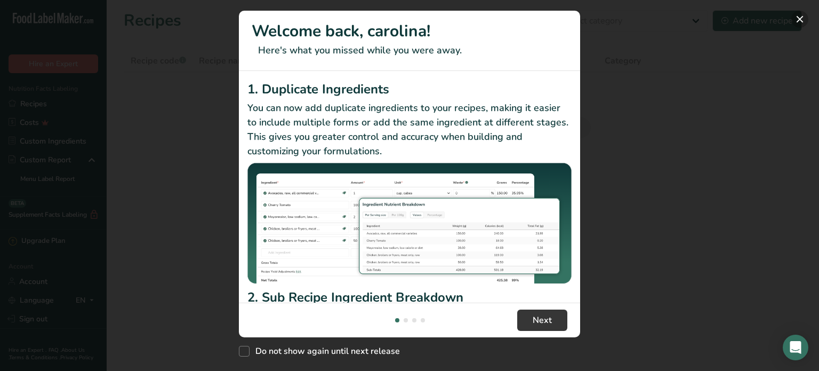
click at [800, 21] on button "New Features" at bounding box center [800, 19] width 17 height 17
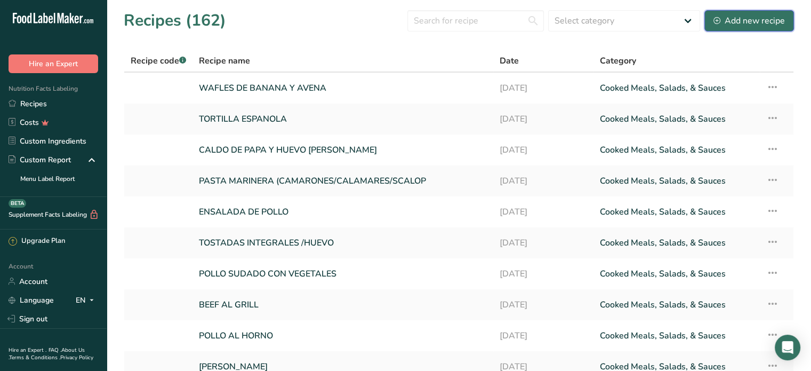
click at [755, 24] on div "Add new recipe" at bounding box center [749, 20] width 71 height 13
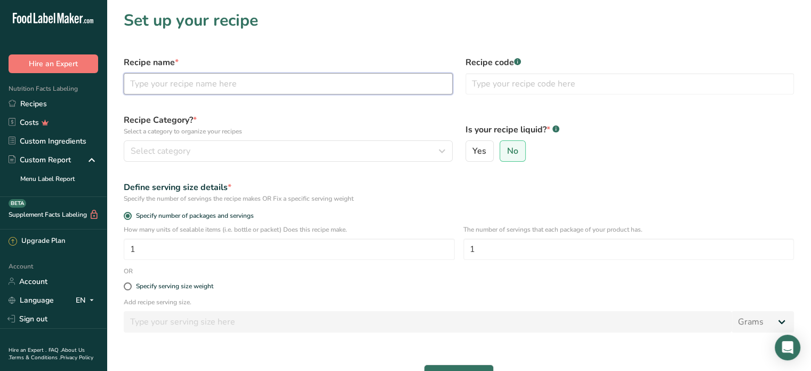
click at [180, 89] on input "text" at bounding box center [288, 83] width 329 height 21
type input "[PERSON_NAME] MAR Y TIERRA"
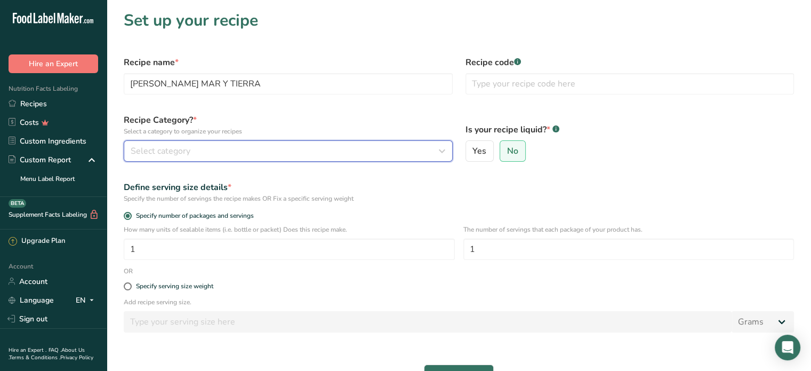
click at [241, 153] on div "Select category" at bounding box center [285, 151] width 309 height 13
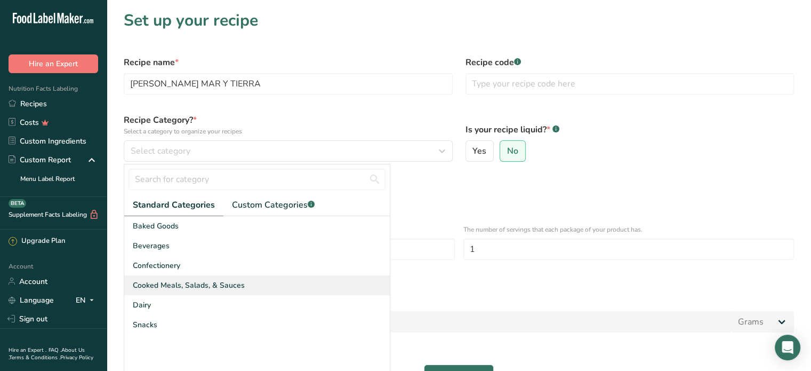
click at [198, 284] on span "Cooked Meals, Salads, & Sauces" at bounding box center [189, 285] width 112 height 11
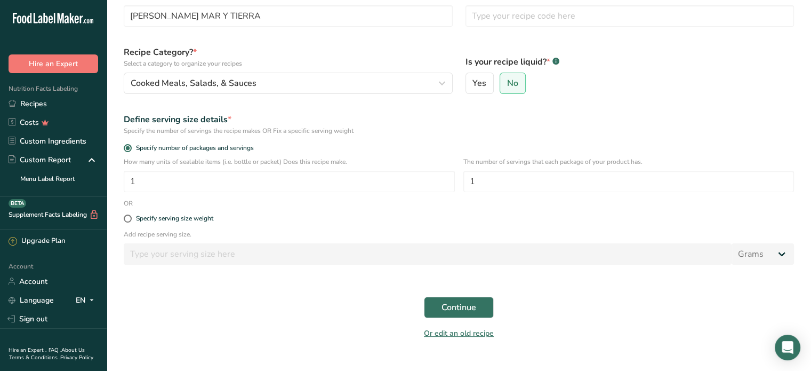
scroll to position [87, 0]
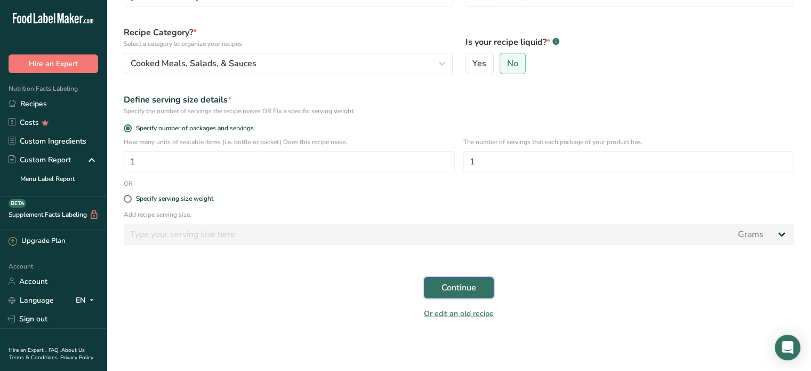
click at [477, 282] on button "Continue" at bounding box center [459, 287] width 70 height 21
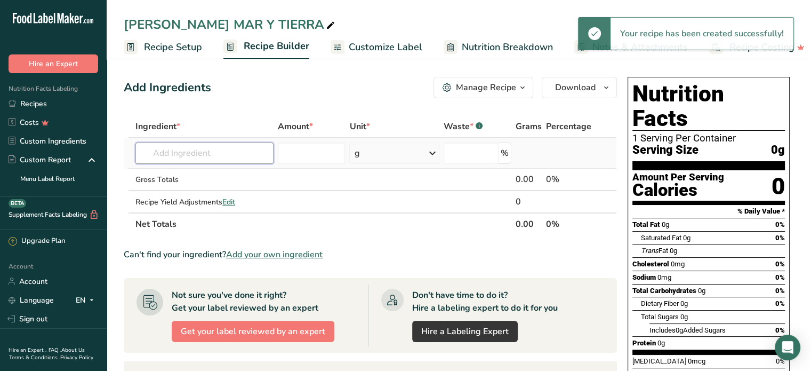
click at [175, 154] on input "text" at bounding box center [204, 152] width 138 height 21
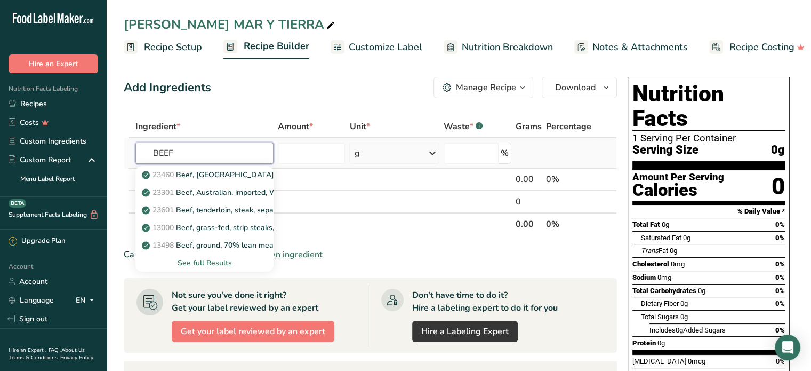
type input "BEEF"
click at [211, 259] on div "See full Results" at bounding box center [204, 262] width 121 height 11
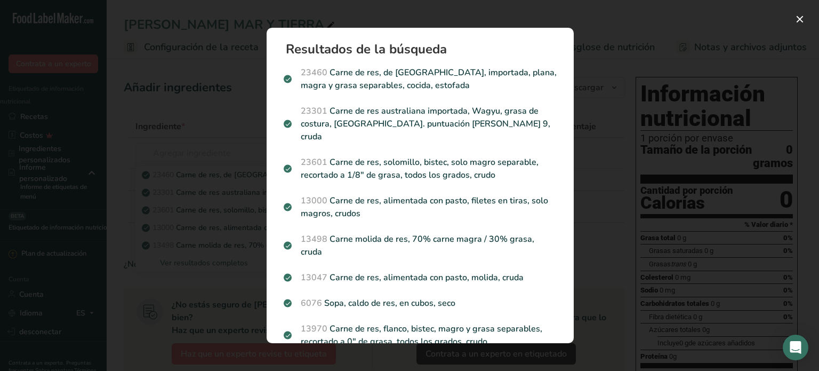
click at [386, 81] on font "Carne de res, de [GEOGRAPHIC_DATA], importada, plana, magra y grasa separables,…" at bounding box center [429, 79] width 256 height 25
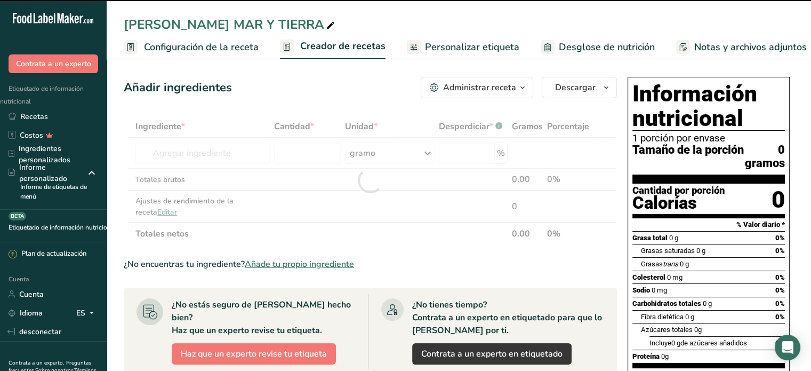
type input "0"
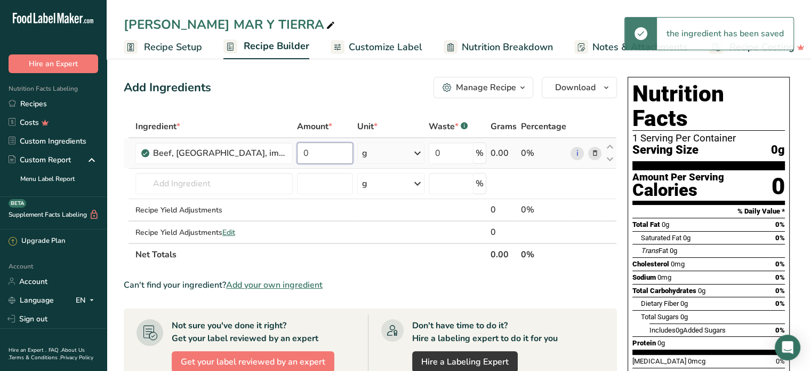
click at [310, 155] on input "0" at bounding box center [325, 152] width 57 height 21
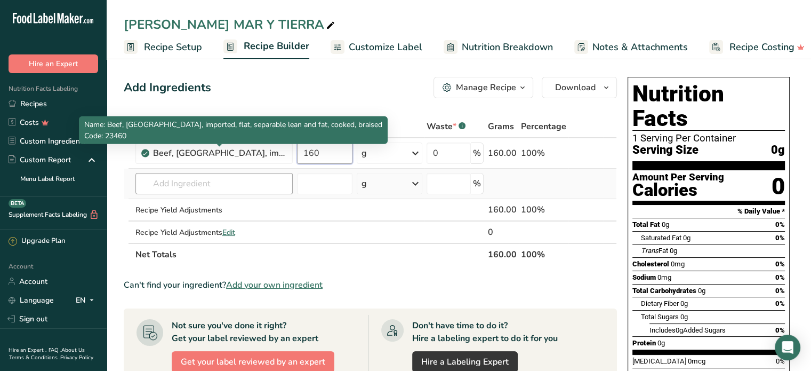
type input "160"
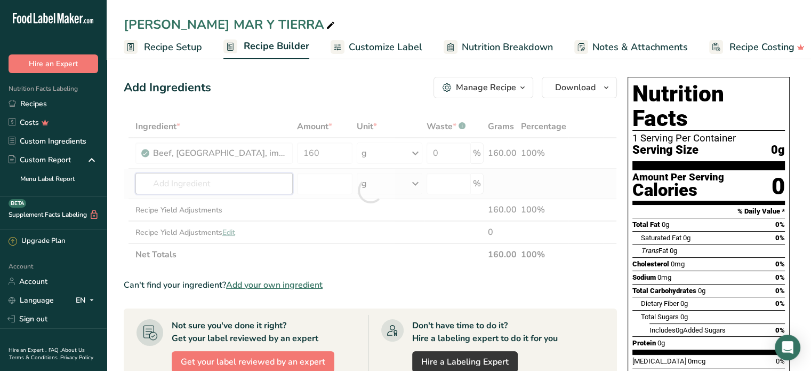
click at [233, 190] on div "Ingredient * Amount * Unit * Waste * .a-a{fill:#347362;}.b-a{fill:#fff;} Grams …" at bounding box center [370, 190] width 493 height 150
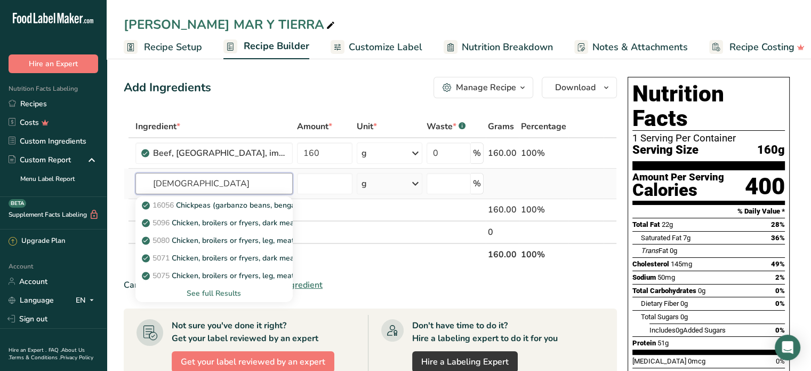
type input "[DEMOGRAPHIC_DATA]"
click at [231, 290] on div "See full Results" at bounding box center [214, 293] width 140 height 11
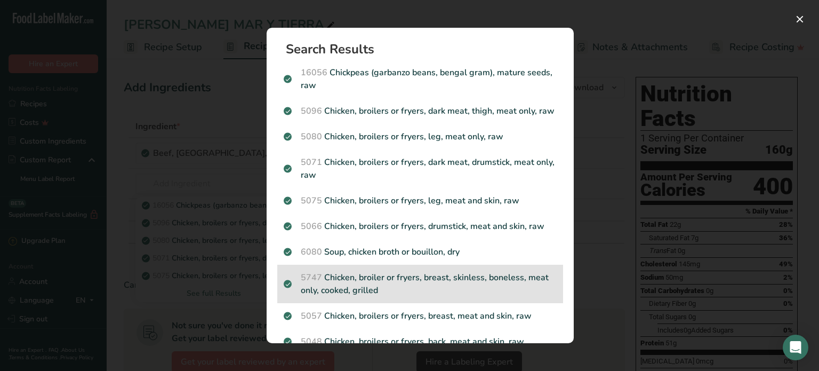
click at [473, 285] on p "5747 Chicken, broiler or fryers, breast, skinless, boneless, meat only, cooked,…" at bounding box center [420, 284] width 273 height 26
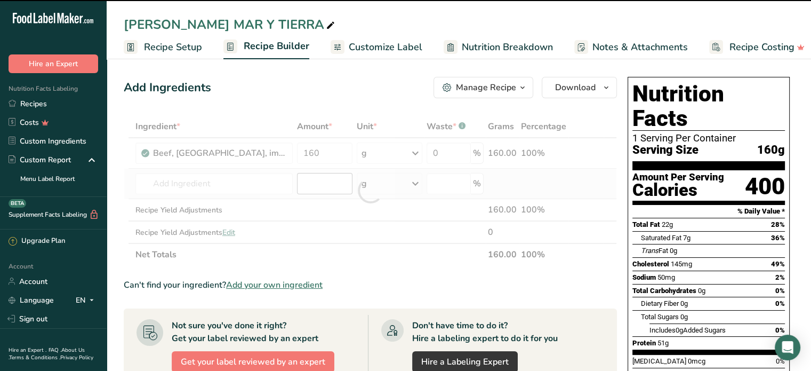
type input "0"
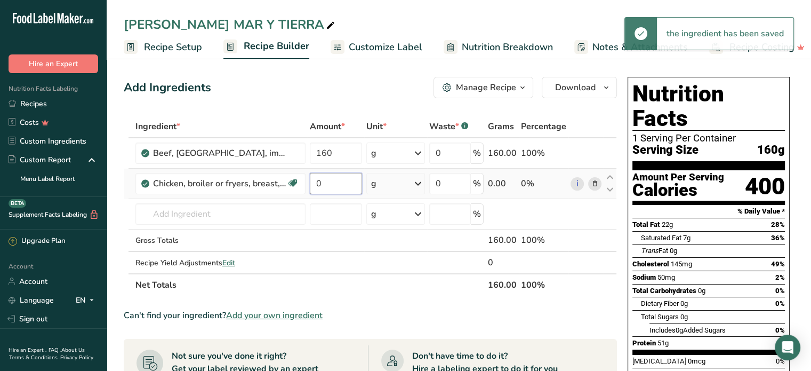
click at [322, 184] on input "0" at bounding box center [336, 183] width 52 height 21
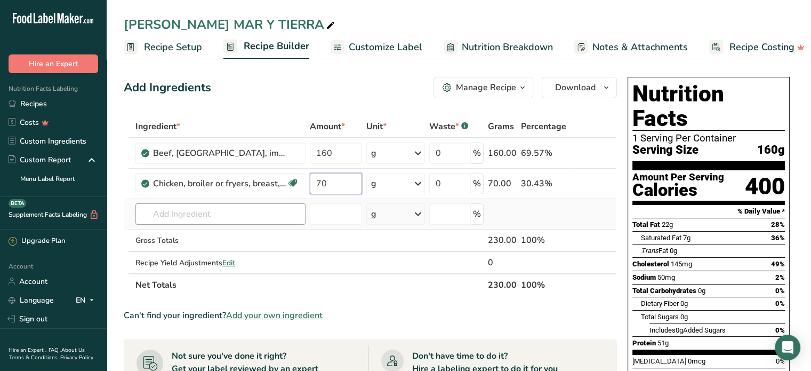
type input "70"
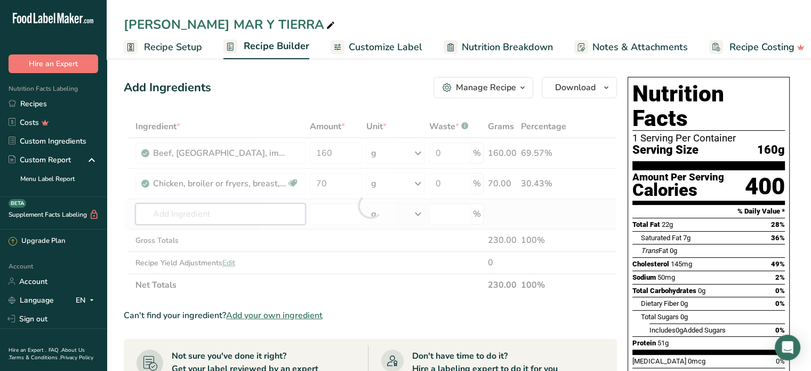
click at [236, 210] on div "Ingredient * Amount * Unit * Waste * .a-a{fill:#347362;}.b-a{fill:#fff;} Grams …" at bounding box center [370, 205] width 493 height 181
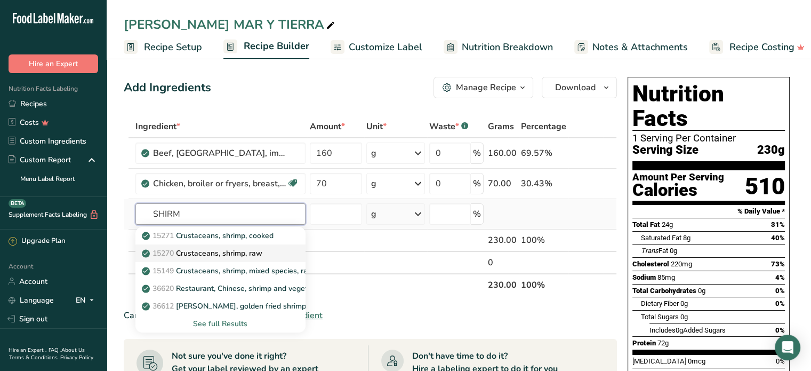
type input "SHIRM"
click at [262, 249] on p "15270 Crustaceans, shrimp, raw" at bounding box center [203, 253] width 118 height 11
type input "Crustaceans, shrimp, raw"
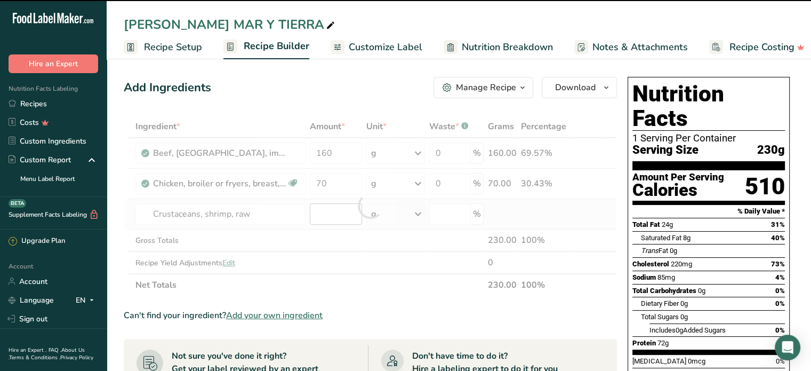
type input "0"
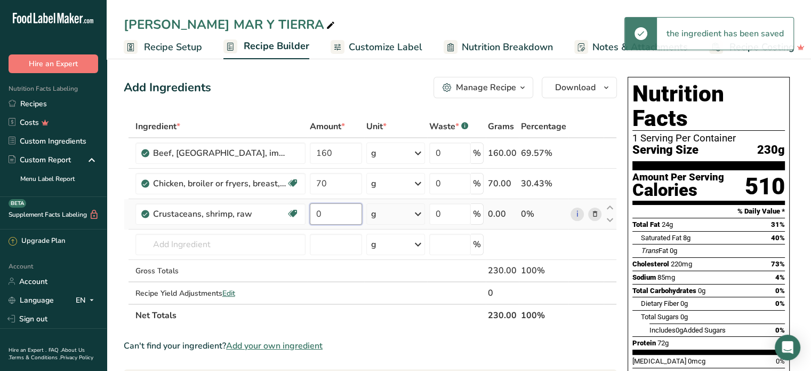
click at [323, 217] on input "0" at bounding box center [336, 213] width 52 height 21
type input "20"
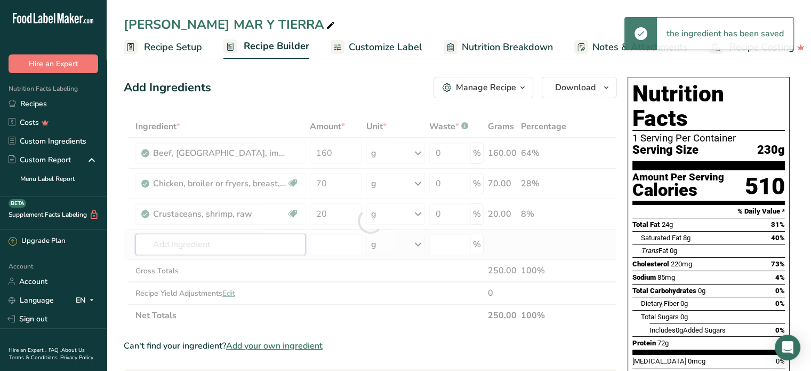
click at [205, 245] on div "Ingredient * Amount * Unit * Waste * .a-a{fill:#347362;}.b-a{fill:#fff;} Grams …" at bounding box center [370, 220] width 493 height 211
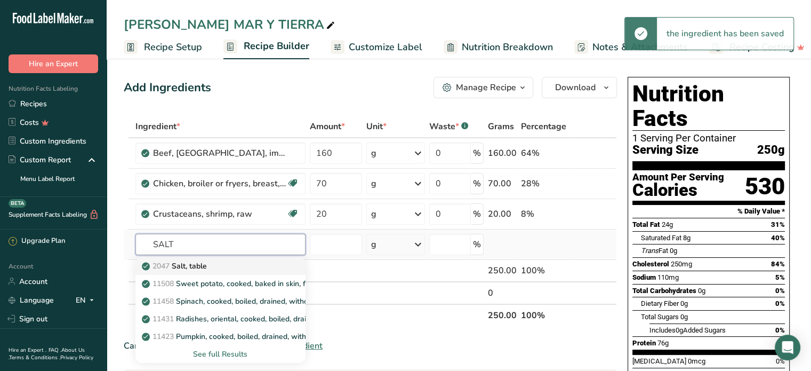
type input "SALT"
click at [205, 269] on p "2047 Salt, table" at bounding box center [175, 265] width 63 height 11
type input "Salt, table"
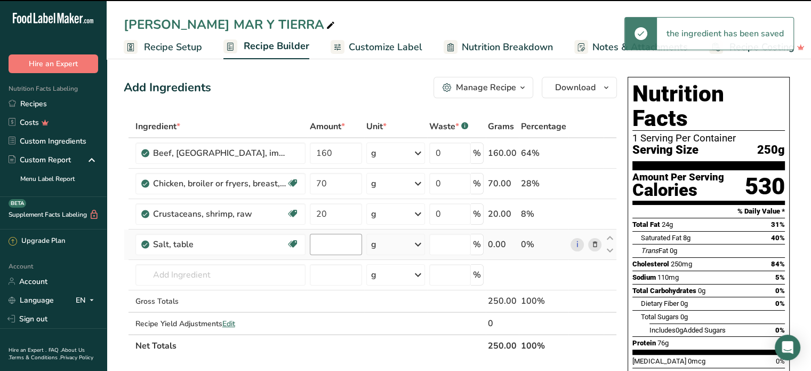
type input "0"
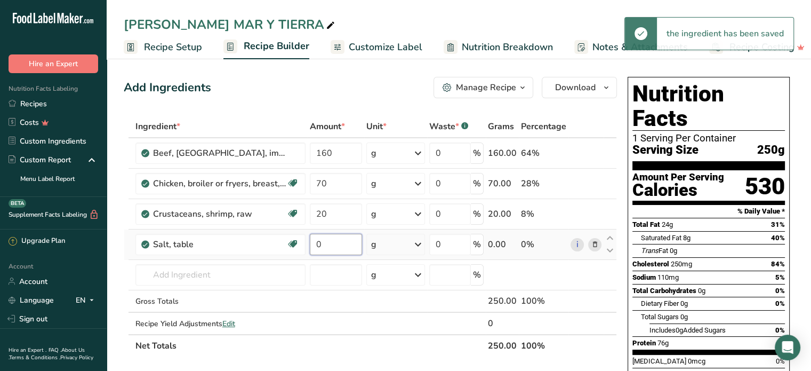
click at [328, 247] on input "0" at bounding box center [336, 244] width 52 height 21
type input "0.5"
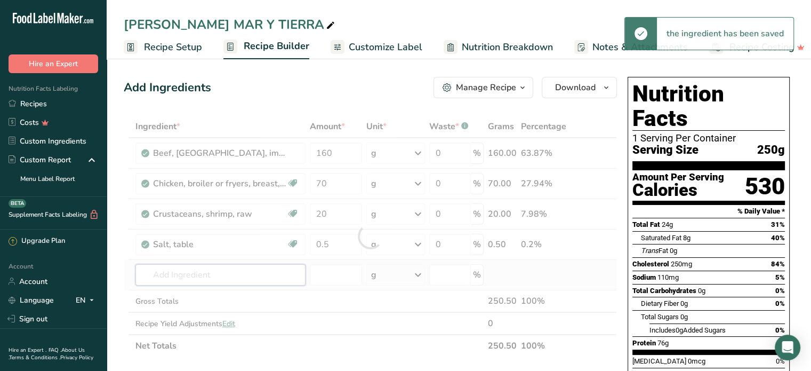
click at [203, 272] on div "Ingredient * Amount * Unit * Waste * .a-a{fill:#347362;}.b-a{fill:#fff;} Grams …" at bounding box center [370, 236] width 493 height 242
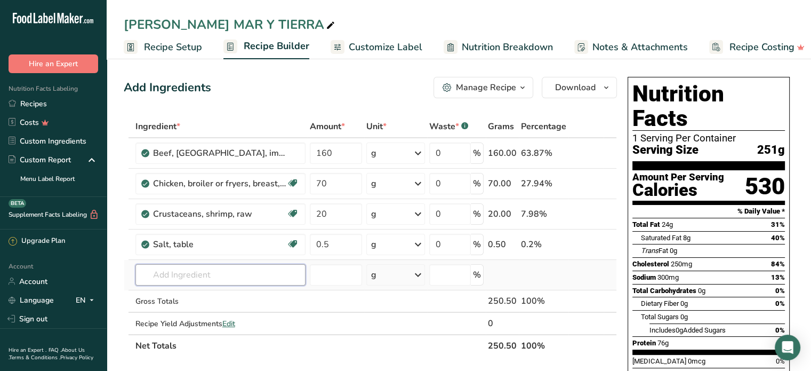
click at [169, 270] on input "text" at bounding box center [220, 274] width 170 height 21
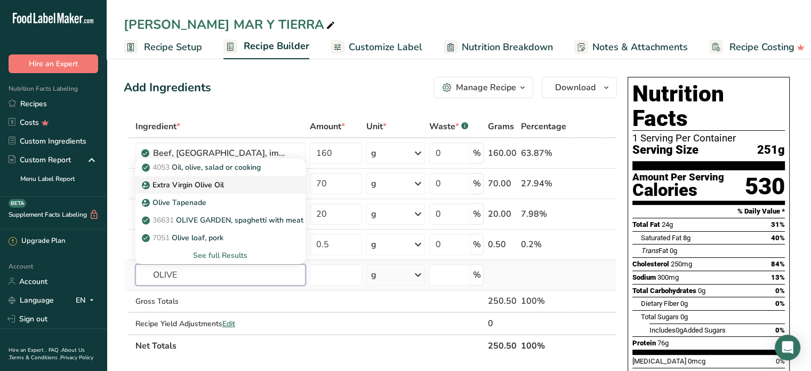
type input "OLIVE"
click at [188, 177] on link "Extra Virgin Olive Oil" at bounding box center [220, 185] width 170 height 18
type input "Extra Virgin Olive Oil"
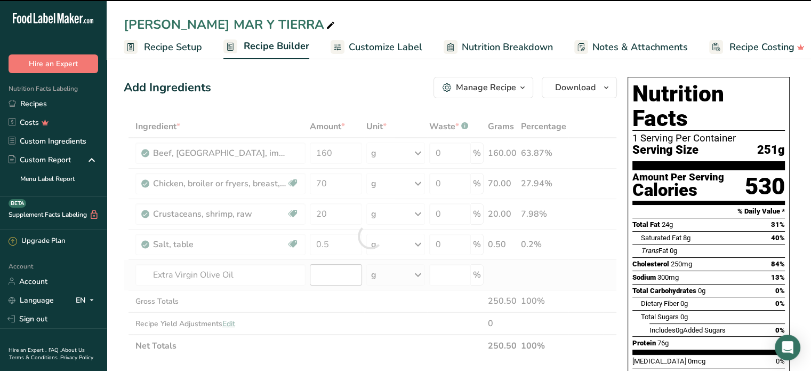
type input "0"
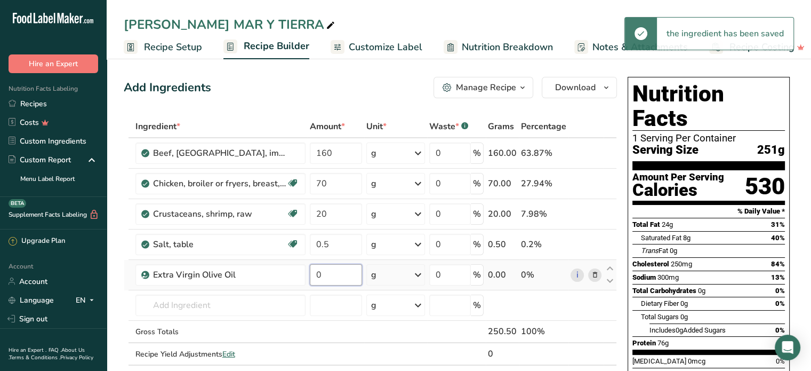
click at [329, 277] on input "0" at bounding box center [336, 274] width 52 height 21
type input "4"
click at [224, 304] on div "Ingredient * Amount * Unit * Waste * .a-a{fill:#347362;}.b-a{fill:#fff;} Grams …" at bounding box center [370, 251] width 493 height 272
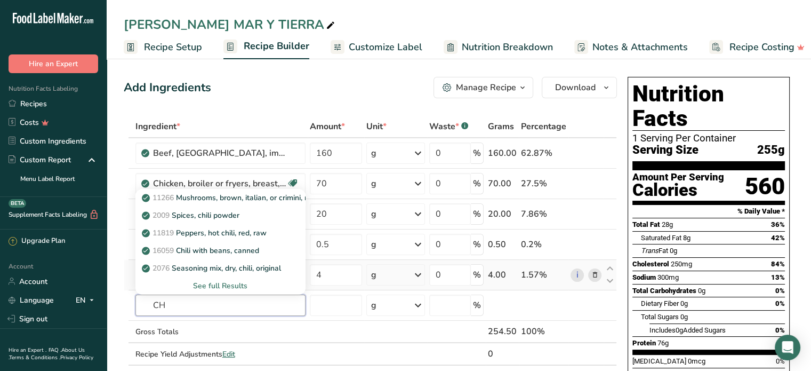
type input "C"
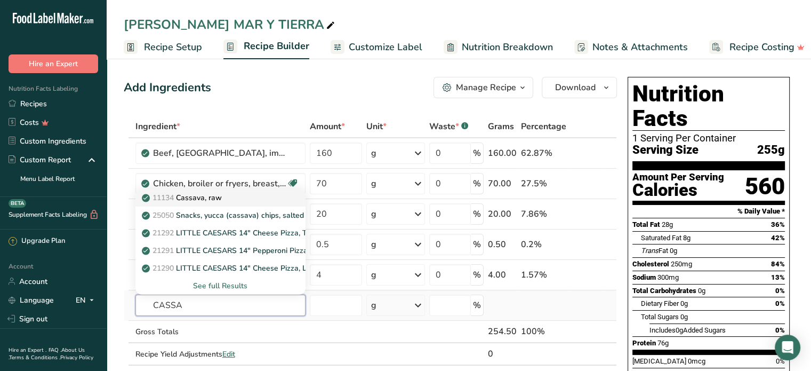
type input "CASSA"
click at [204, 201] on p "11134 Cassava, raw" at bounding box center [183, 197] width 78 height 11
type input "Cassava, raw"
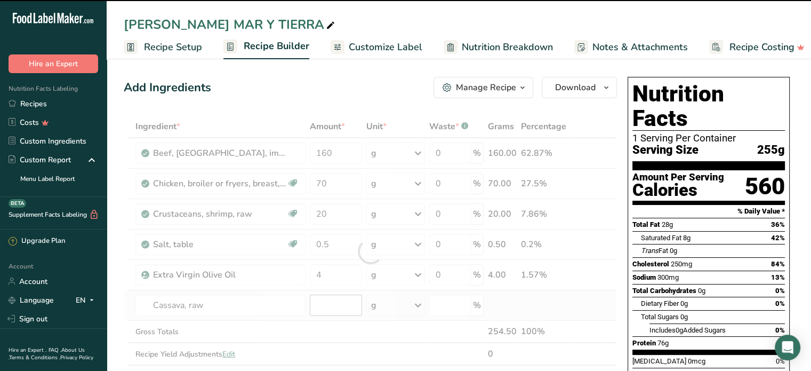
type input "0"
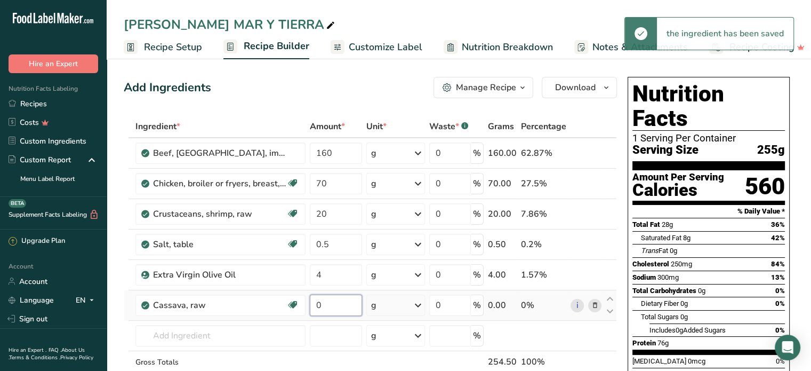
click at [326, 304] on input "0" at bounding box center [336, 304] width 52 height 21
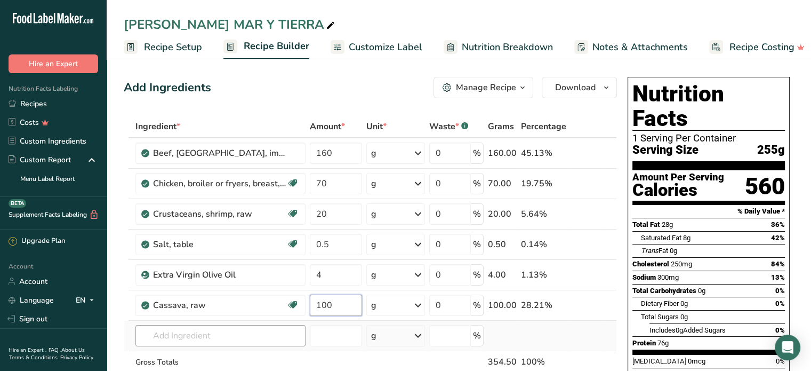
type input "100"
click at [192, 334] on div "Ingredient * Amount * Unit * Waste * .a-a{fill:#347362;}.b-a{fill:#fff;} Grams …" at bounding box center [370, 266] width 493 height 302
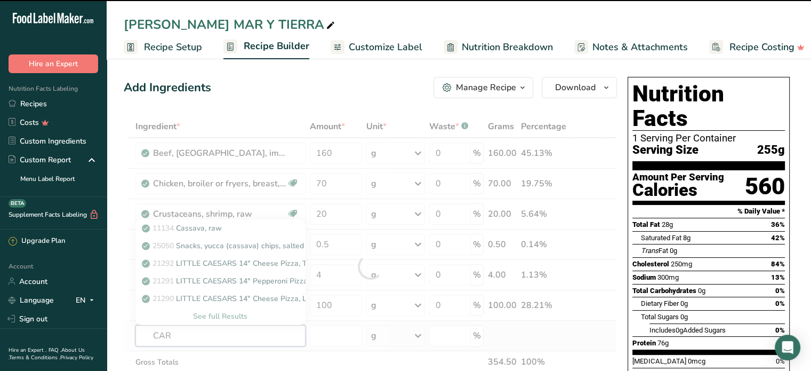
type input "[PERSON_NAME]"
type input "O"
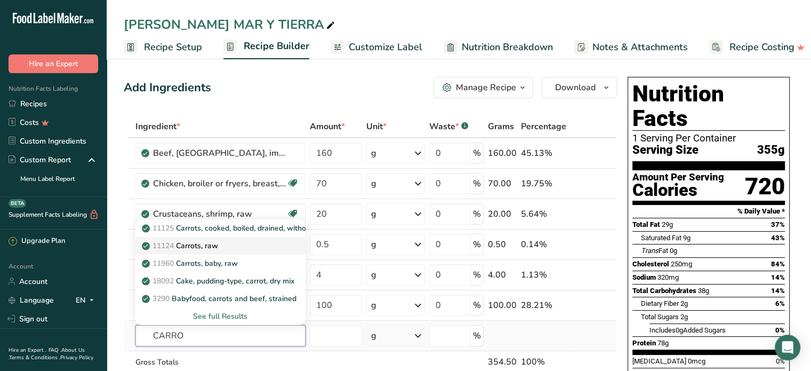
type input "CARRO"
click at [210, 243] on p "11124 [GEOGRAPHIC_DATA], raw" at bounding box center [181, 245] width 74 height 11
type input "Carrots, raw"
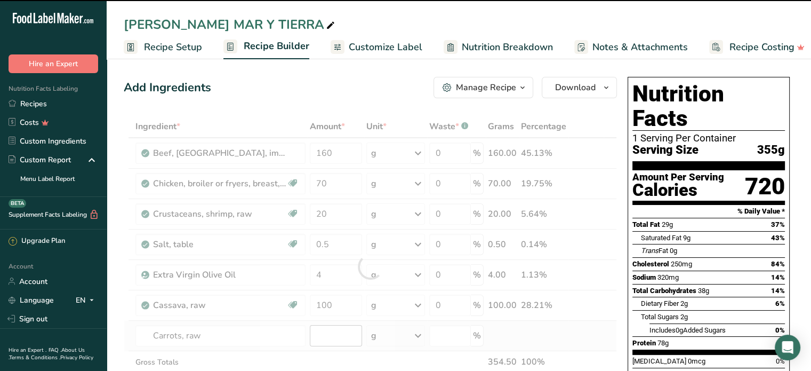
type input "0"
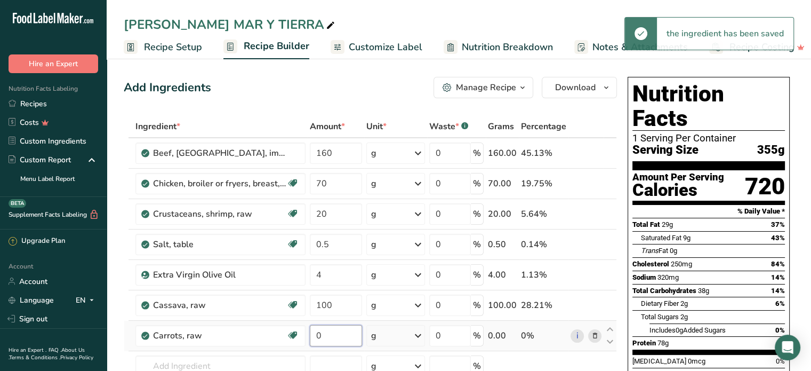
click at [326, 334] on input "0" at bounding box center [336, 335] width 52 height 21
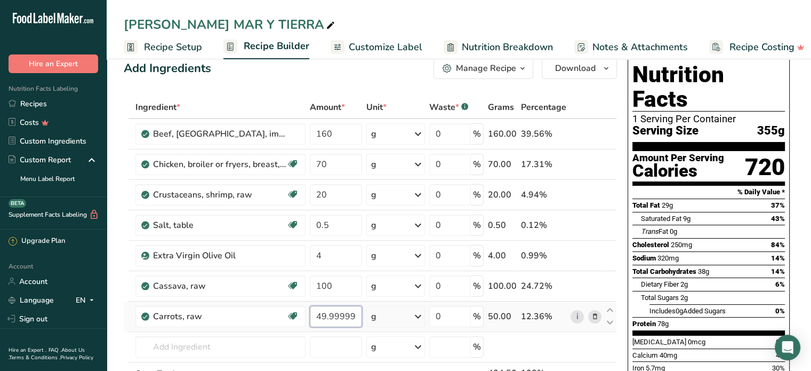
scroll to position [53, 0]
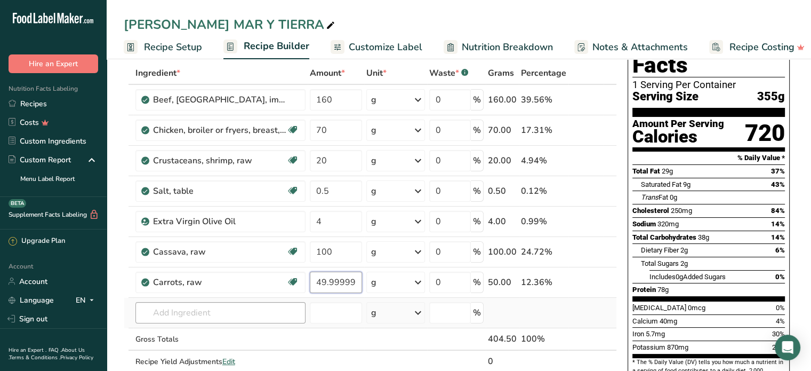
type input "49.999999"
click at [199, 310] on div "Ingredient * Amount * Unit * Waste * .a-a{fill:#347362;}.b-a{fill:#fff;} Grams …" at bounding box center [370, 228] width 493 height 333
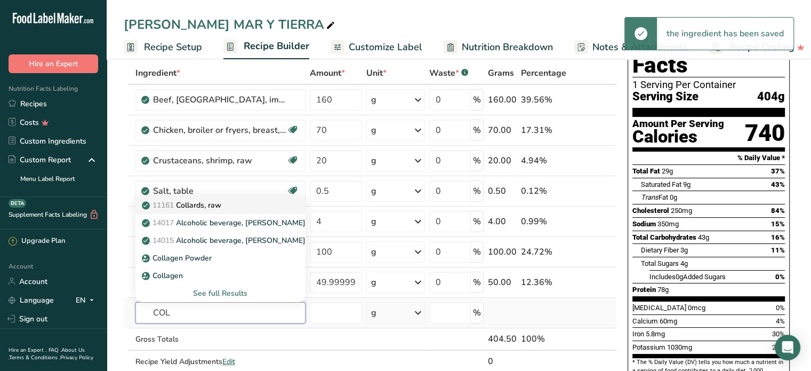
type input "COL"
click at [209, 205] on p "11161 Collards, raw" at bounding box center [182, 205] width 77 height 11
type input "Collards, raw"
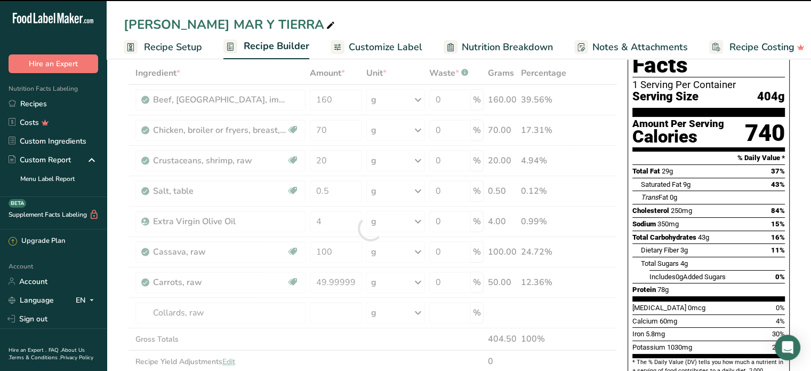
type input "0"
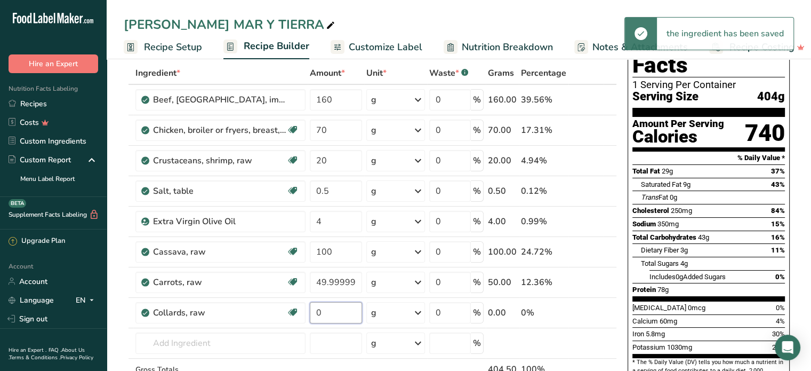
click at [329, 311] on input "0" at bounding box center [336, 312] width 52 height 21
type input "50"
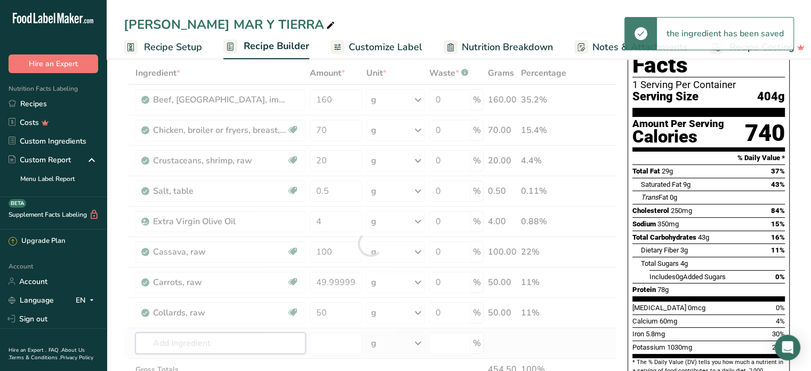
click at [171, 343] on div "Ingredient * Amount * Unit * Waste * .a-a{fill:#347362;}.b-a{fill:#fff;} Grams …" at bounding box center [370, 243] width 493 height 363
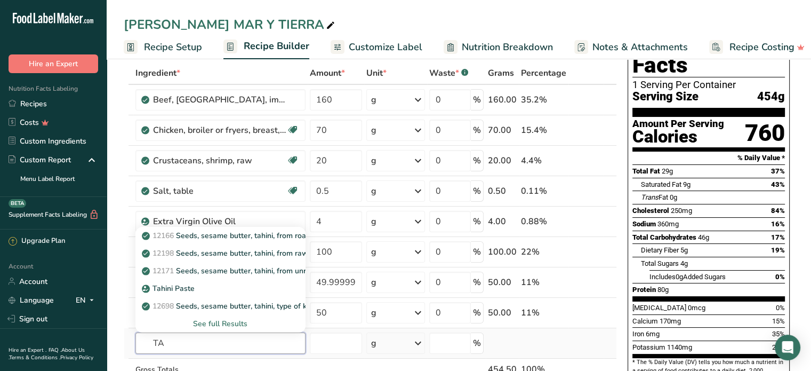
type input "T"
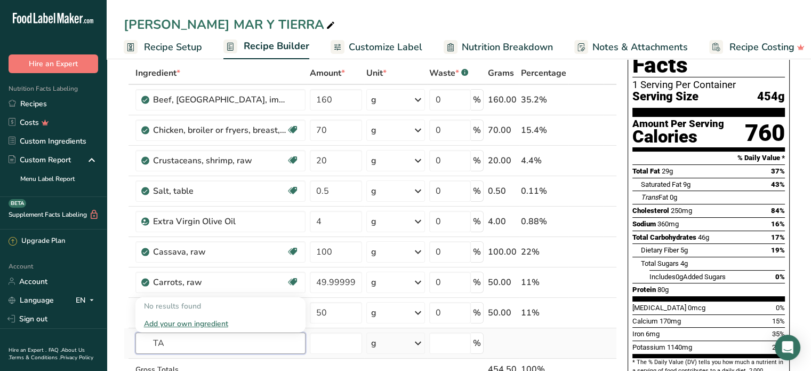
type input "T"
click at [186, 344] on input "text" at bounding box center [220, 342] width 170 height 21
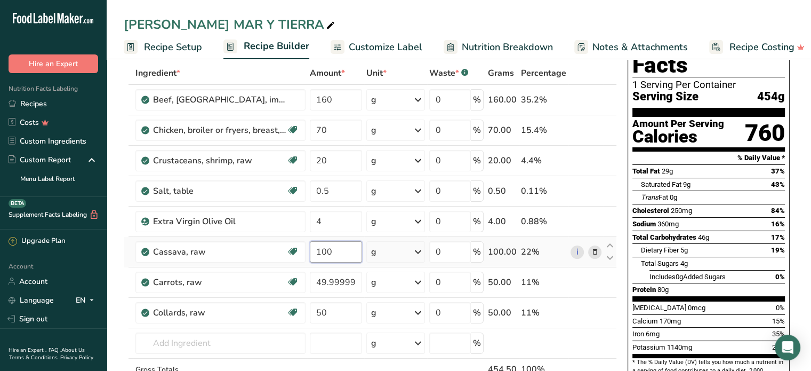
click at [339, 252] on input "100" at bounding box center [336, 251] width 52 height 21
type input "1"
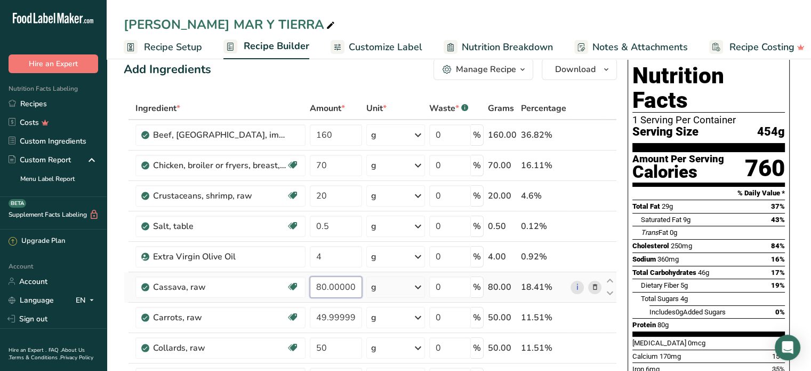
scroll to position [0, 0]
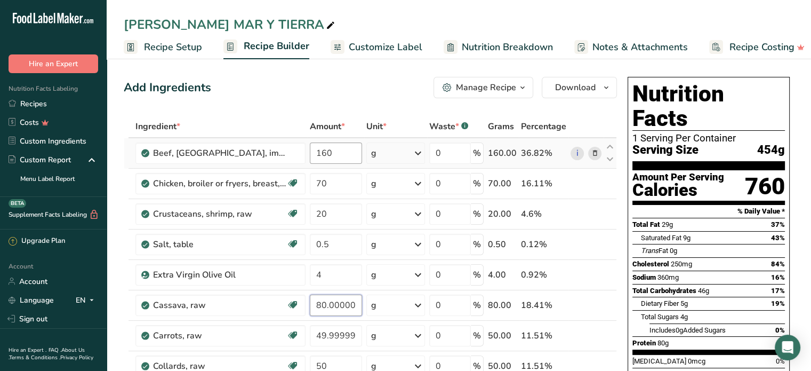
type input "80.000001"
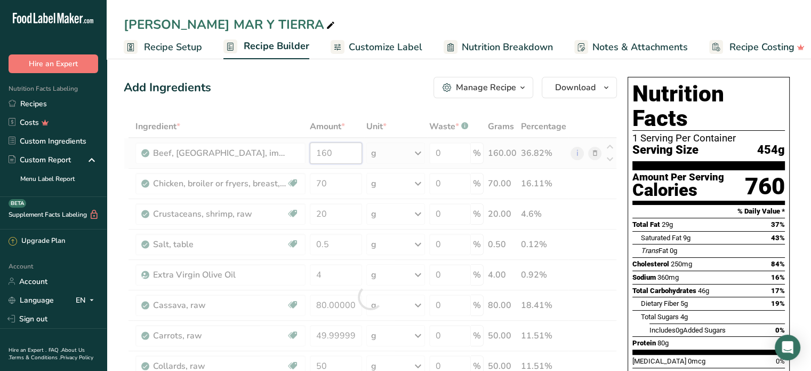
click at [332, 155] on div "Ingredient * Amount * Unit * Waste * .a-a{fill:#347362;}.b-a{fill:#fff;} Grams …" at bounding box center [370, 296] width 493 height 363
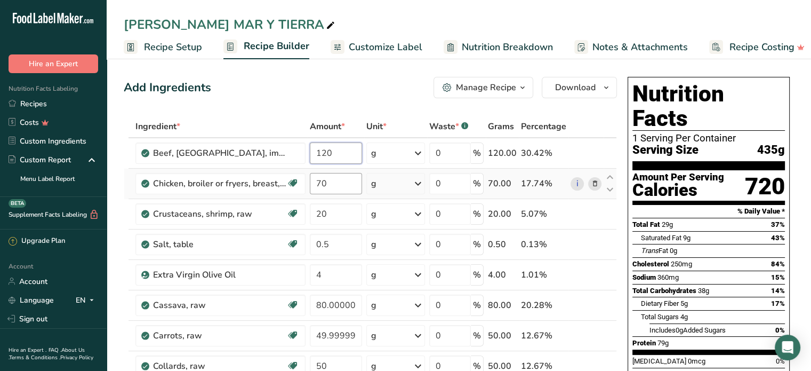
type input "120"
click at [336, 179] on div "Ingredient * Amount * Unit * Waste * .a-a{fill:#347362;}.b-a{fill:#fff;} Grams …" at bounding box center [370, 296] width 493 height 363
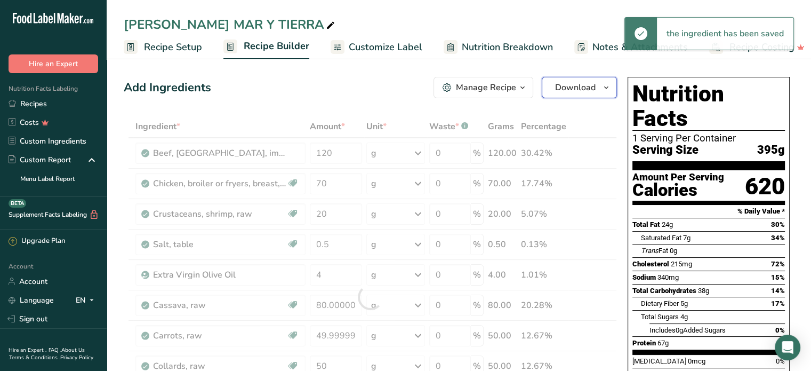
click at [574, 87] on span "Download" at bounding box center [575, 87] width 41 height 13
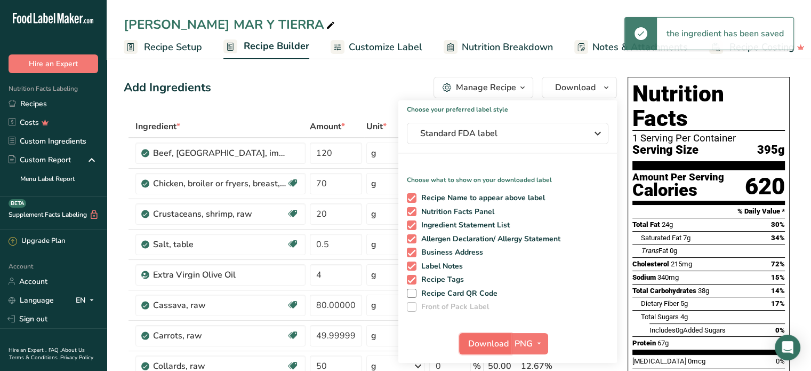
click at [493, 345] on span "Download" at bounding box center [488, 343] width 41 height 13
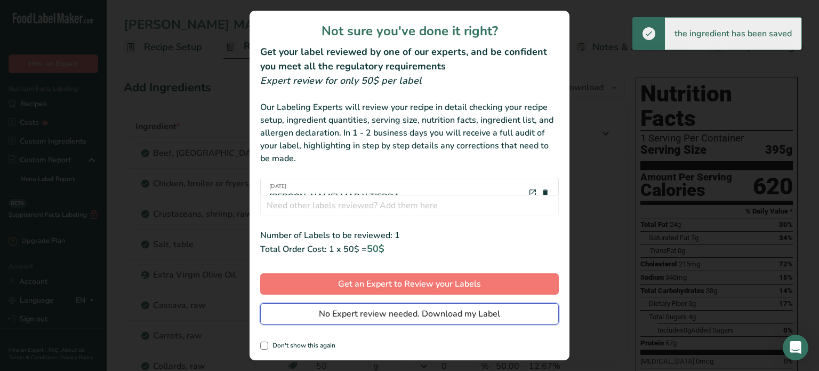
click at [476, 321] on button "No Expert review needed. Download my Label" at bounding box center [409, 313] width 299 height 21
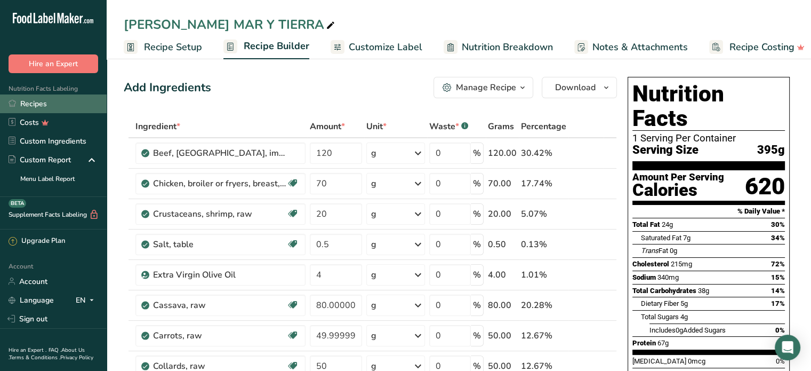
click at [32, 104] on link "Recipes" at bounding box center [53, 103] width 107 height 19
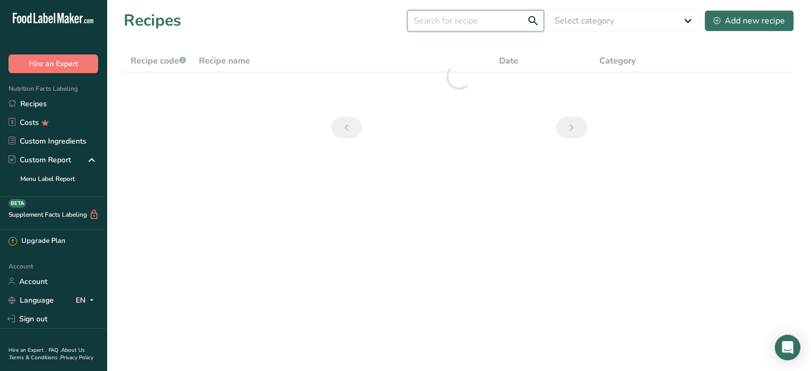
click at [441, 25] on input "text" at bounding box center [476, 20] width 137 height 21
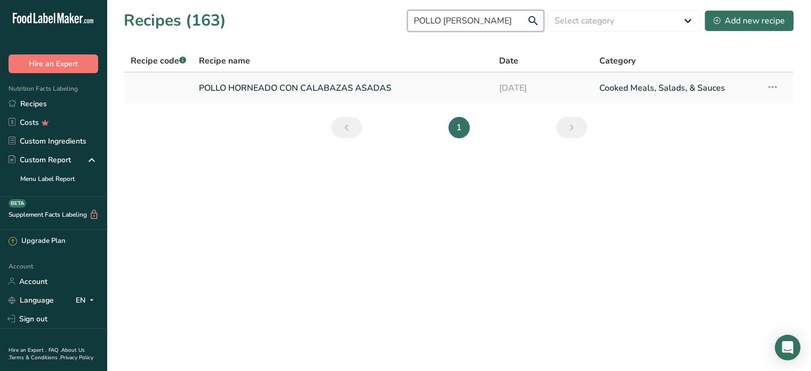
type input "POLLO [PERSON_NAME]"
click at [300, 87] on link "POLLO HORNEADO CON CALABAZAS ASADAS" at bounding box center [343, 88] width 288 height 22
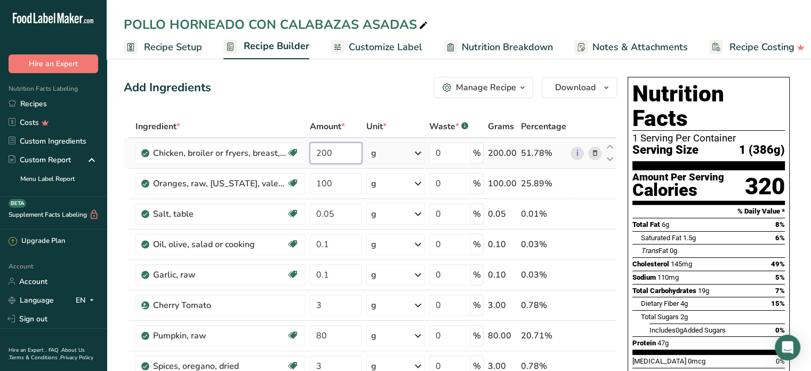
click at [332, 152] on input "200" at bounding box center [336, 152] width 52 height 21
type input "2"
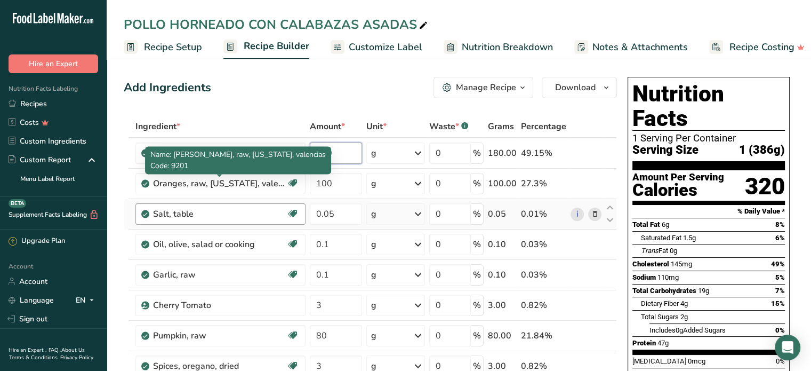
type input "180"
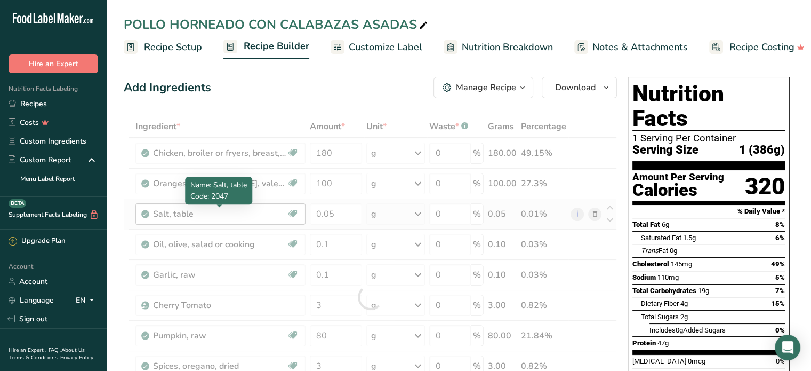
click at [228, 212] on div "Ingredient * Amount * Unit * Waste * .a-a{fill:#347362;}.b-a{fill:#fff;} Grams …" at bounding box center [370, 296] width 493 height 363
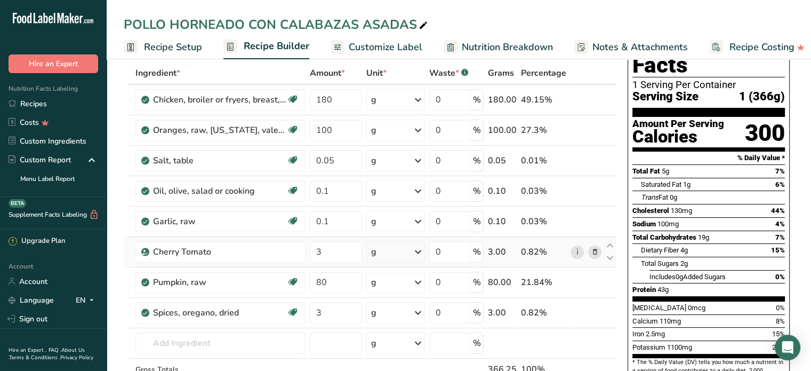
scroll to position [107, 0]
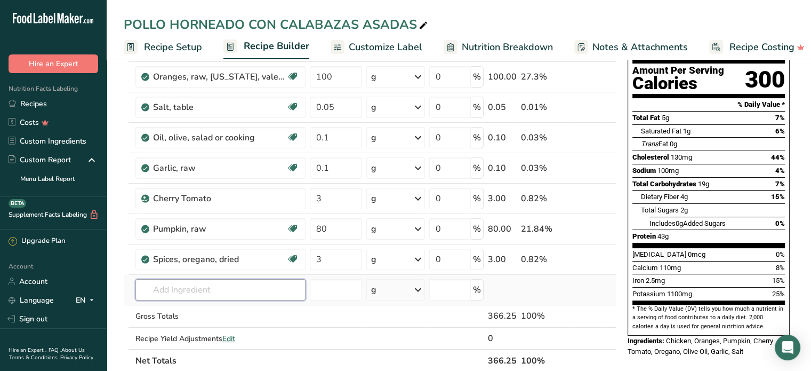
click at [194, 286] on input "text" at bounding box center [220, 289] width 170 height 21
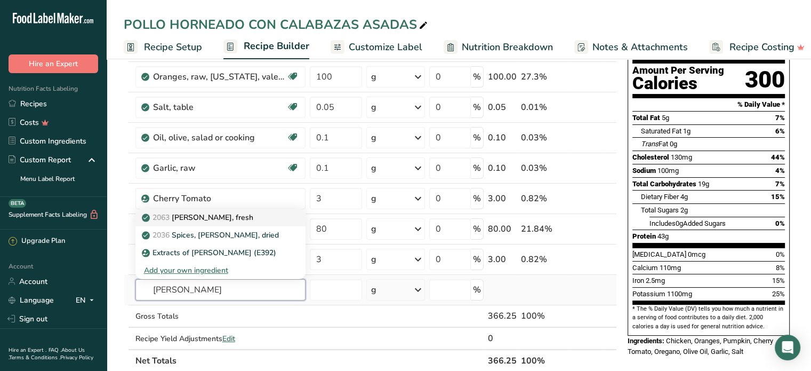
type input "[PERSON_NAME]"
click at [212, 217] on p "2063 [PERSON_NAME], fresh" at bounding box center [198, 217] width 109 height 11
type input "[PERSON_NAME], fresh"
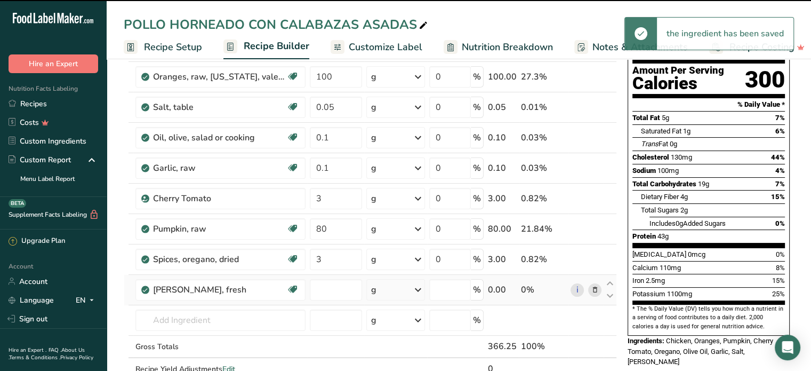
type input "0"
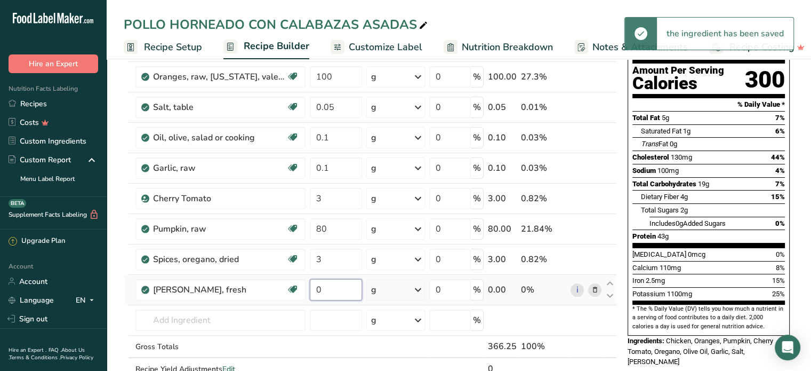
click at [333, 296] on input "0" at bounding box center [336, 289] width 52 height 21
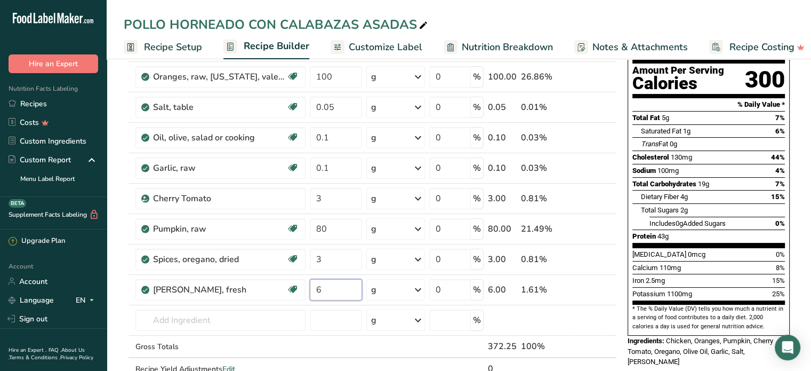
type input "6"
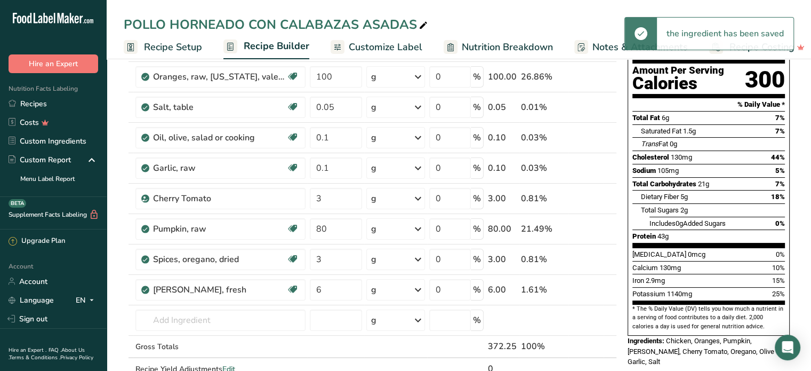
click at [420, 23] on icon at bounding box center [424, 25] width 10 height 15
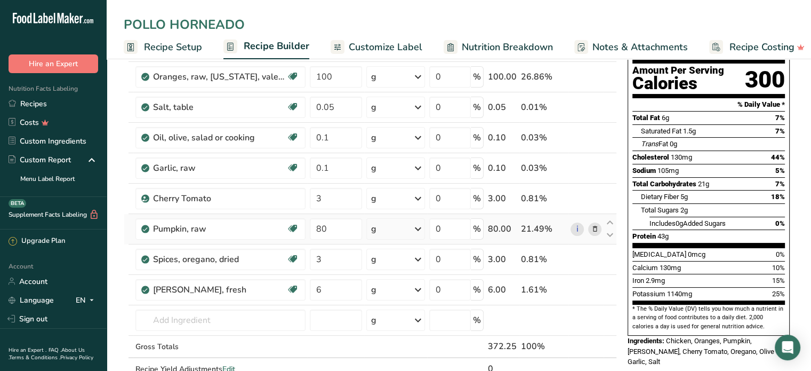
type input "POLLO HORNEADO"
click at [594, 228] on icon at bounding box center [594, 229] width 7 height 11
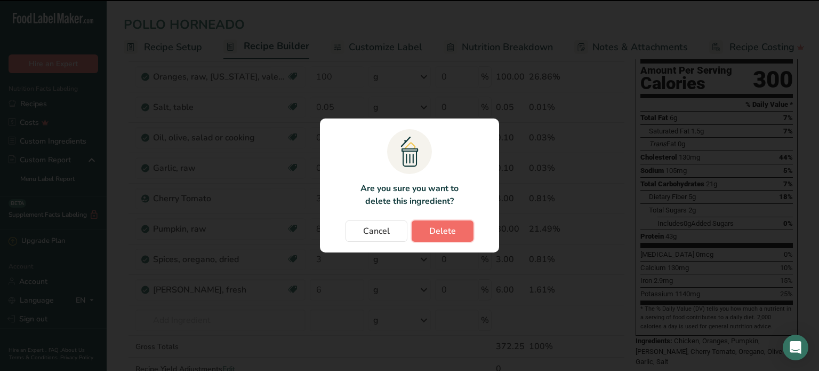
click at [456, 232] on button "Delete" at bounding box center [443, 230] width 62 height 21
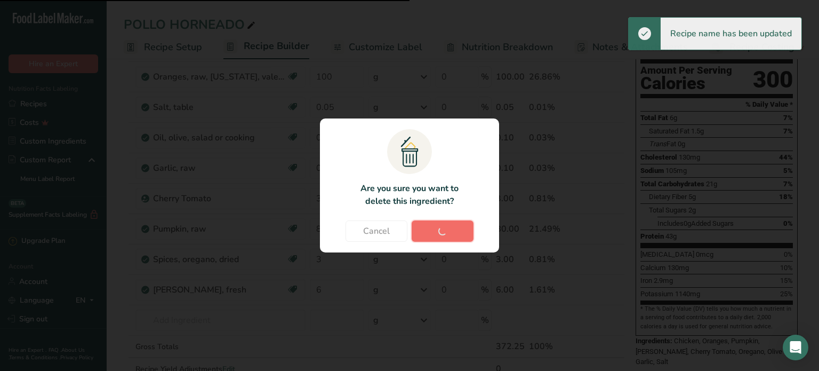
type input "3"
type input "6"
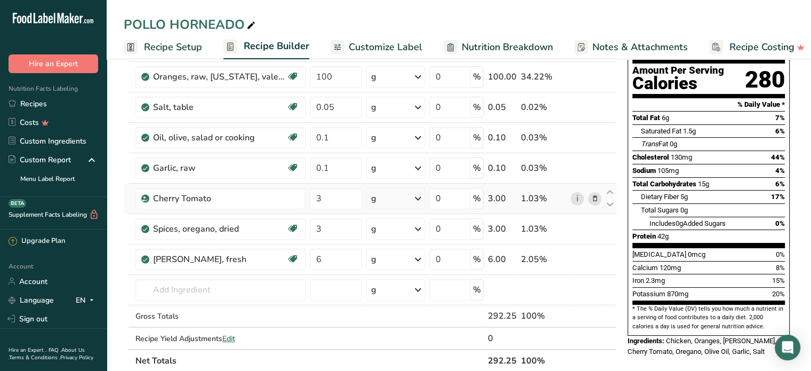
click at [593, 196] on icon at bounding box center [594, 198] width 7 height 11
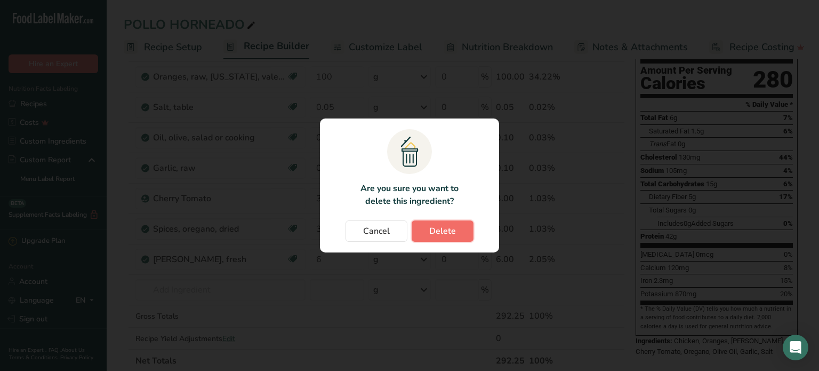
click at [440, 227] on span "Delete" at bounding box center [442, 231] width 27 height 13
type input "6"
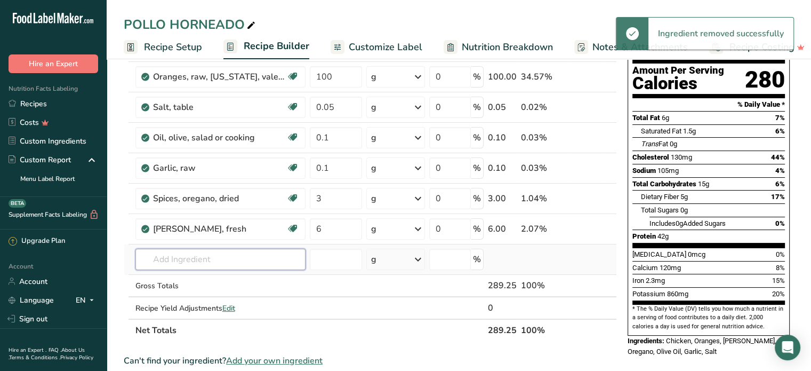
click at [192, 251] on input "text" at bounding box center [220, 259] width 170 height 21
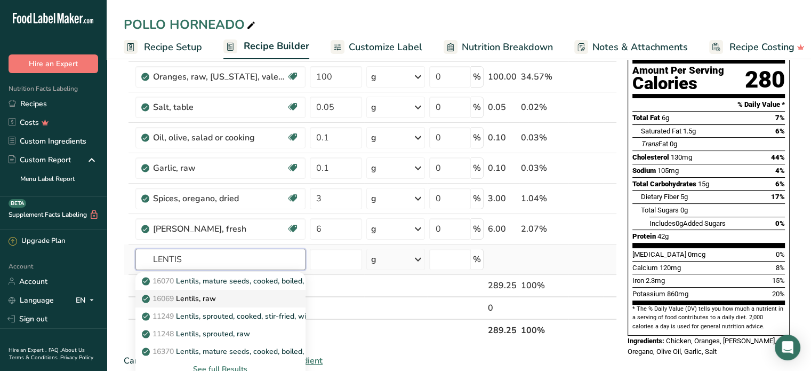
type input "LENTIS"
click at [204, 295] on p "16069 Lentils, raw" at bounding box center [180, 298] width 72 height 11
type input "Lentils, raw"
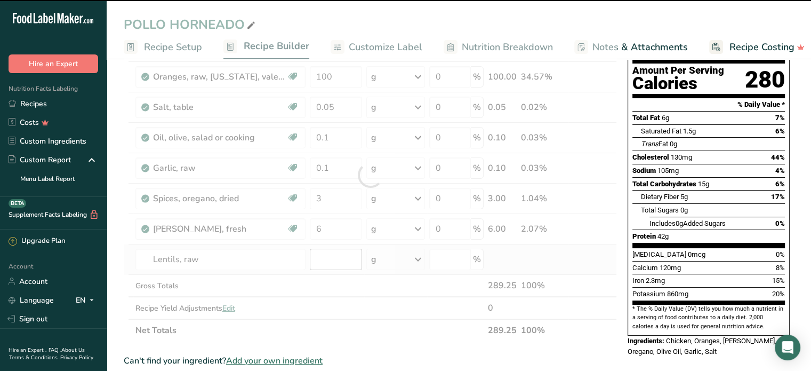
type input "0"
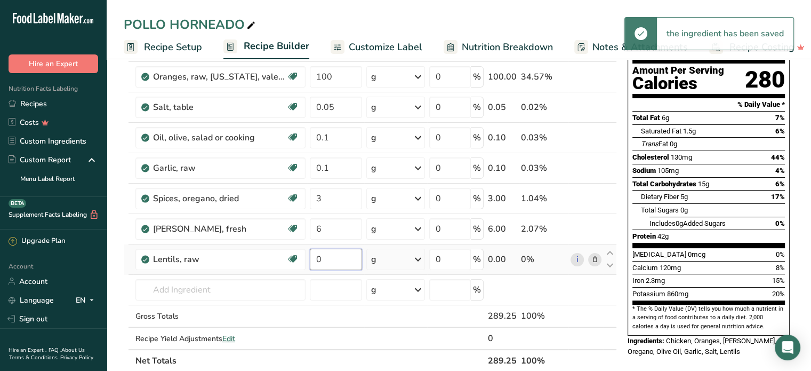
click at [331, 258] on input "0" at bounding box center [336, 259] width 52 height 21
type input "100"
click at [154, 288] on div "Ingredient * Amount * Unit * Waste * .a-a{fill:#347362;}.b-a{fill:#fff;} Grams …" at bounding box center [370, 190] width 493 height 363
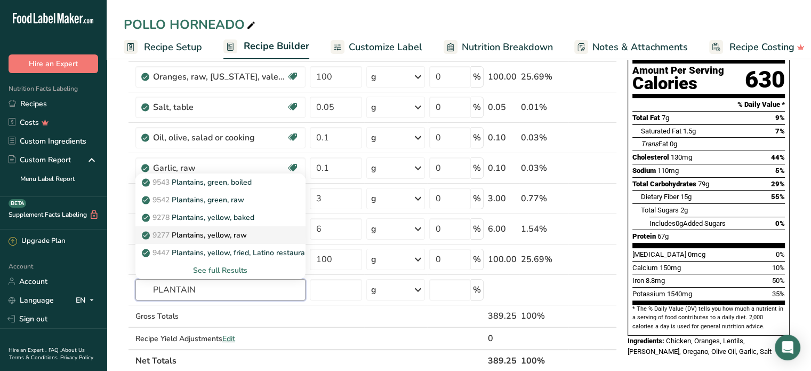
type input "PLANTAIN"
click at [220, 230] on p "9277 Plantains, yellow, raw" at bounding box center [195, 234] width 103 height 11
type input "Plantains, yellow, raw"
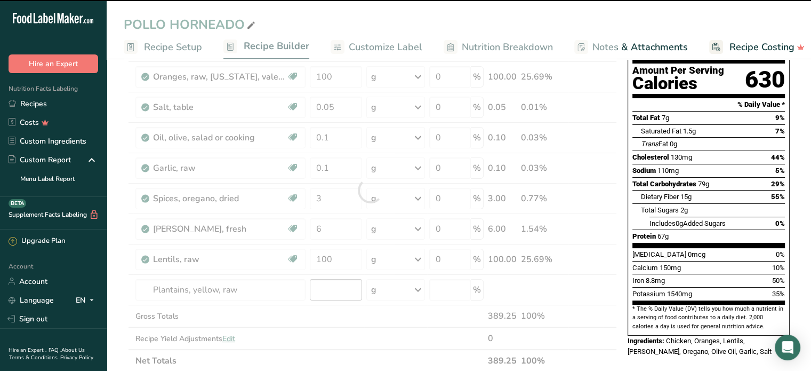
type input "0"
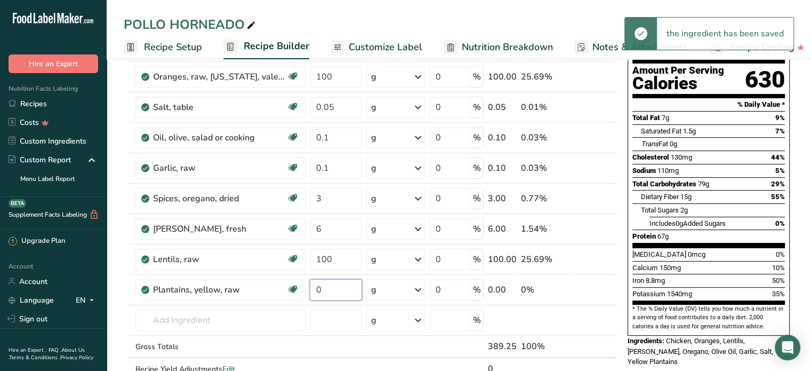
click at [327, 287] on input "0" at bounding box center [336, 289] width 52 height 21
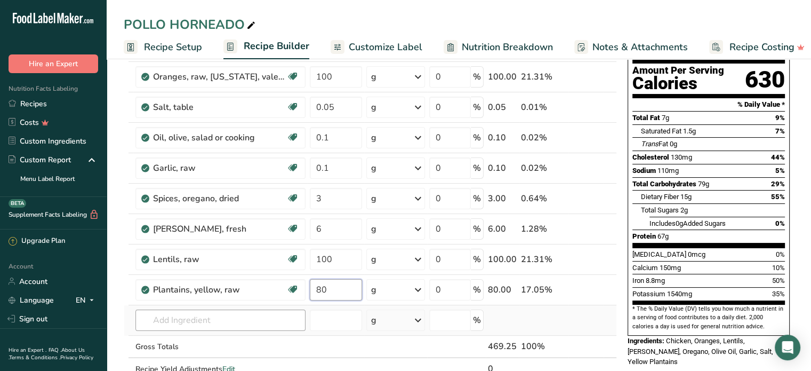
type input "80"
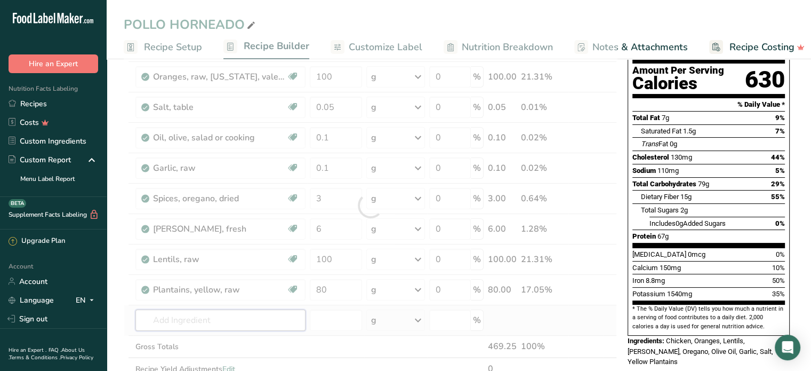
click at [262, 321] on div "Ingredient * Amount * Unit * Waste * .a-a{fill:#347362;}.b-a{fill:#fff;} Grams …" at bounding box center [370, 206] width 493 height 394
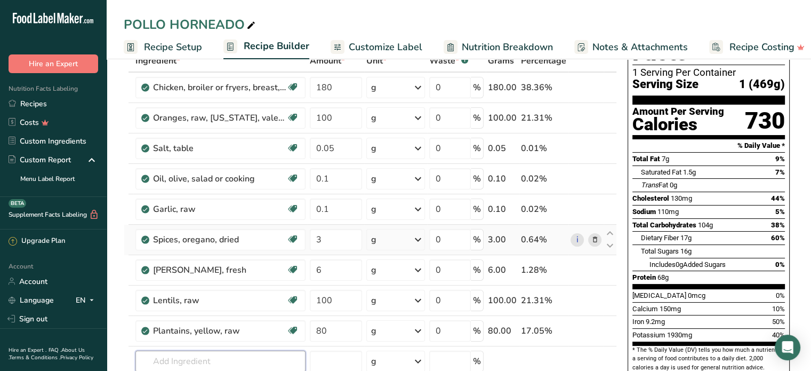
scroll to position [0, 0]
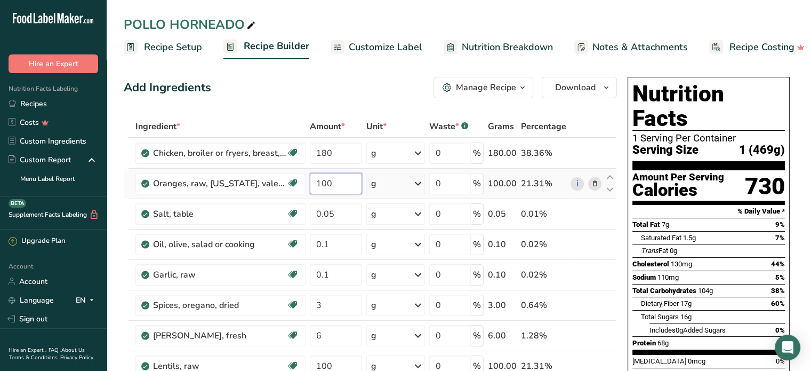
click at [337, 186] on input "100" at bounding box center [336, 183] width 52 height 21
type input "1"
type input "20"
click at [340, 218] on div "Ingredient * Amount * Unit * Waste * .a-a{fill:#347362;}.b-a{fill:#fff;} Grams …" at bounding box center [370, 312] width 493 height 394
type input "0.5"
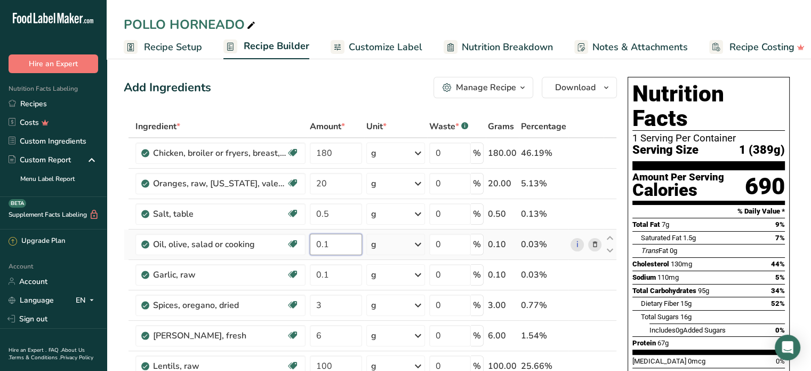
click at [334, 245] on div "Ingredient * Amount * Unit * Waste * .a-a{fill:#347362;}.b-a{fill:#fff;} Grams …" at bounding box center [370, 312] width 493 height 394
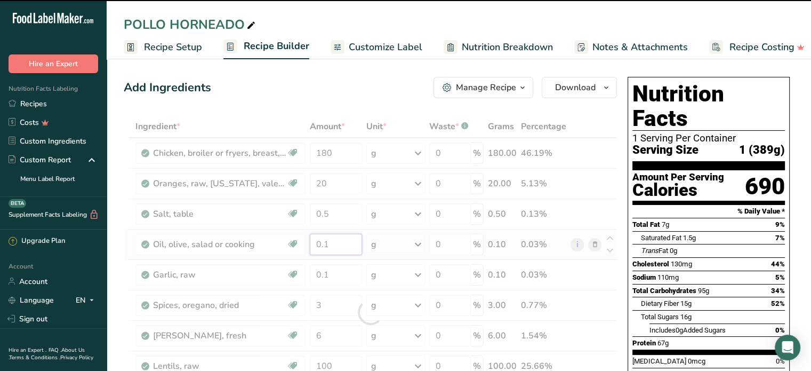
type input "0"
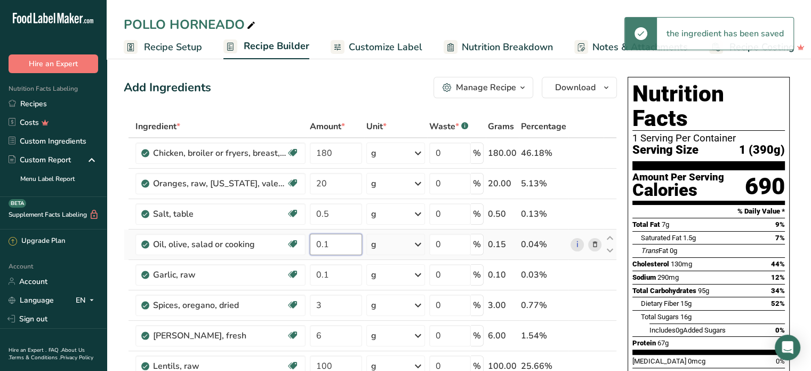
type input "0"
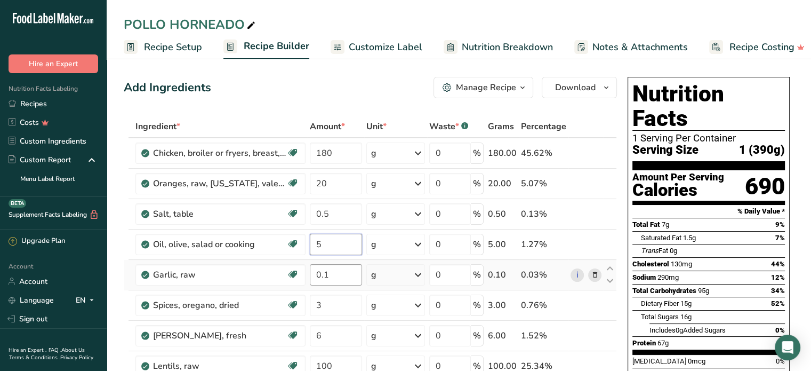
type input "5"
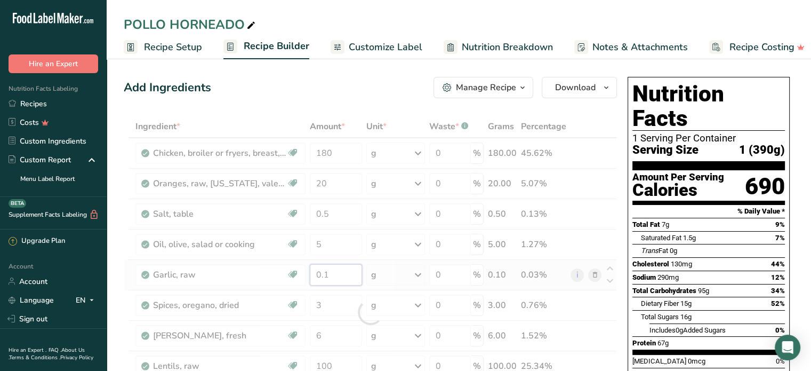
click at [332, 279] on div "Ingredient * Amount * Unit * Waste * .a-a{fill:#347362;}.b-a{fill:#fff;} Grams …" at bounding box center [370, 312] width 493 height 394
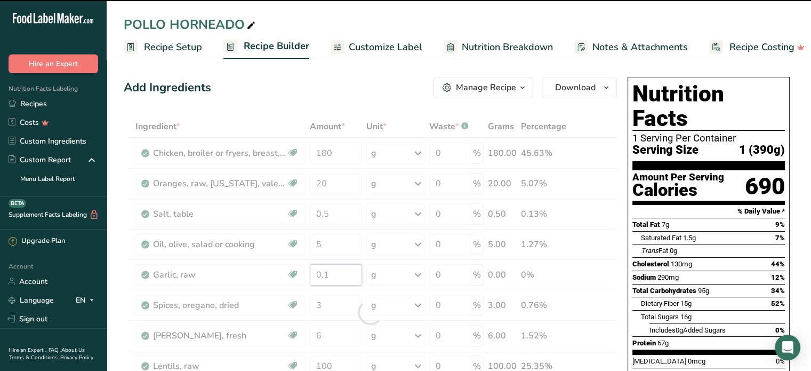
type input "0"
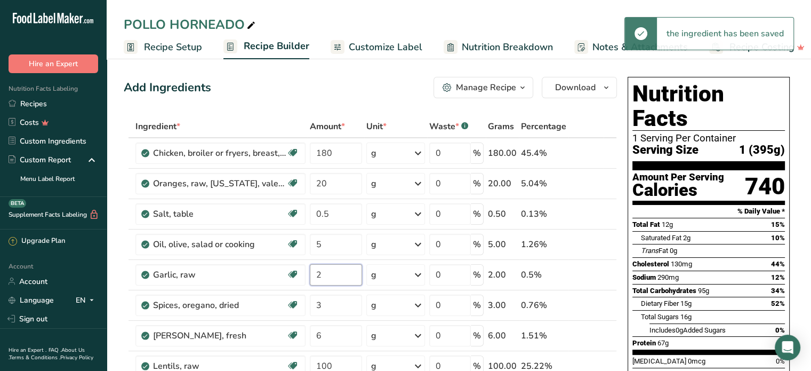
type input "2"
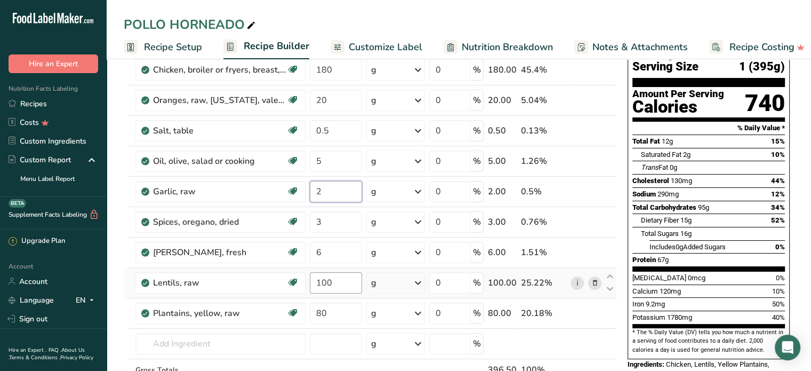
scroll to position [107, 0]
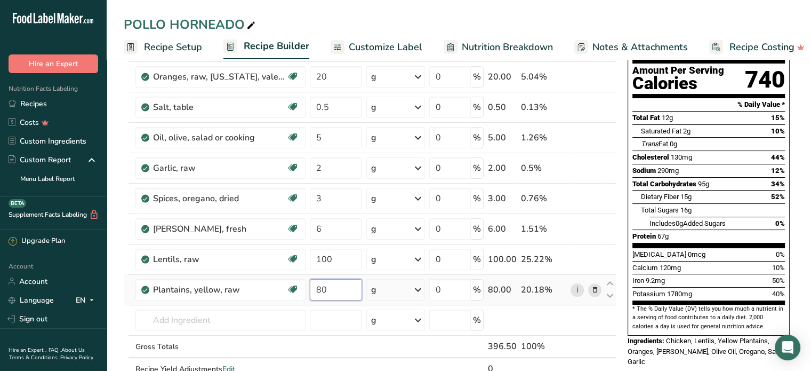
click at [331, 293] on div "Ingredient * Amount * Unit * Waste * .a-a{fill:#347362;}.b-a{fill:#fff;} Grams …" at bounding box center [370, 206] width 493 height 394
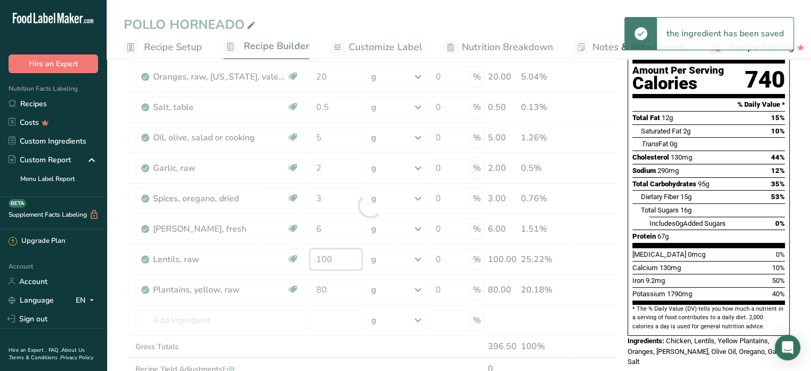
click at [334, 254] on div "Ingredient * Amount * Unit * Waste * .a-a{fill:#347362;}.b-a{fill:#fff;} Grams …" at bounding box center [370, 206] width 493 height 394
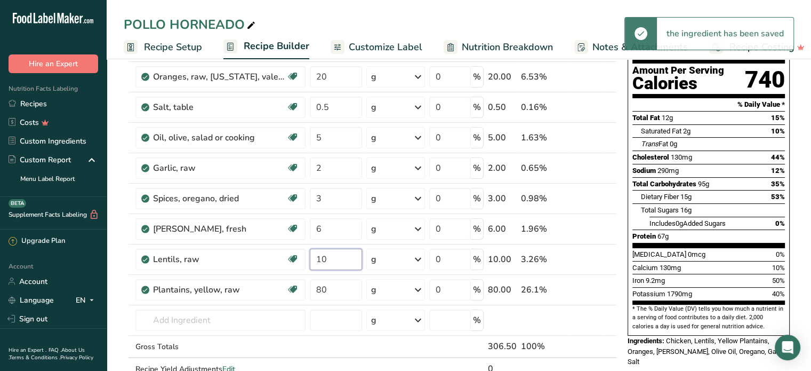
type input "1"
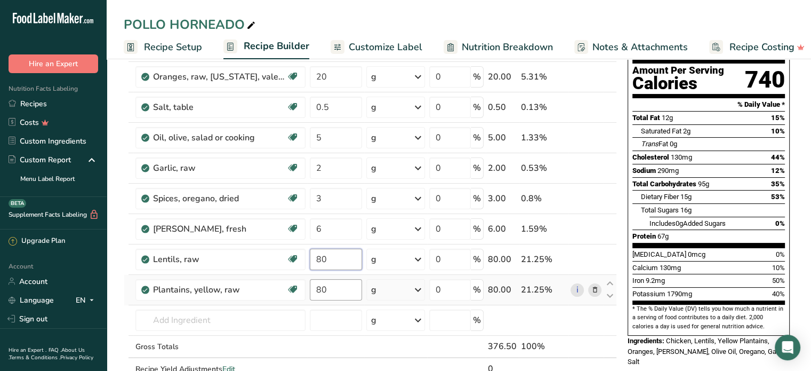
type input "80"
click at [330, 291] on div "Ingredient * Amount * Unit * Waste * .a-a{fill:#347362;}.b-a{fill:#fff;} Grams …" at bounding box center [370, 206] width 493 height 394
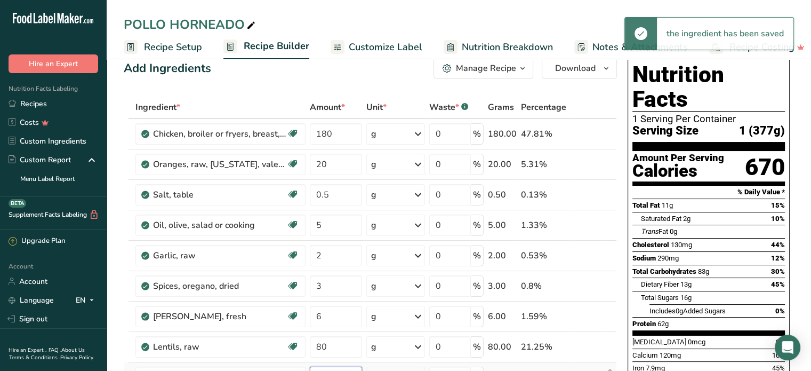
scroll to position [0, 0]
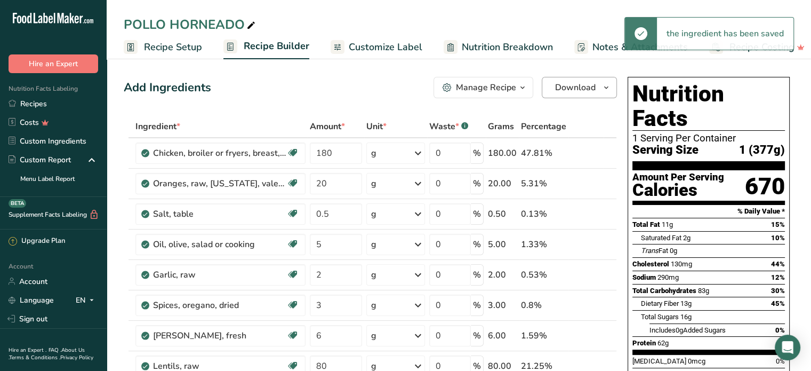
type input "80.000002"
click at [570, 78] on button "Download" at bounding box center [579, 87] width 75 height 21
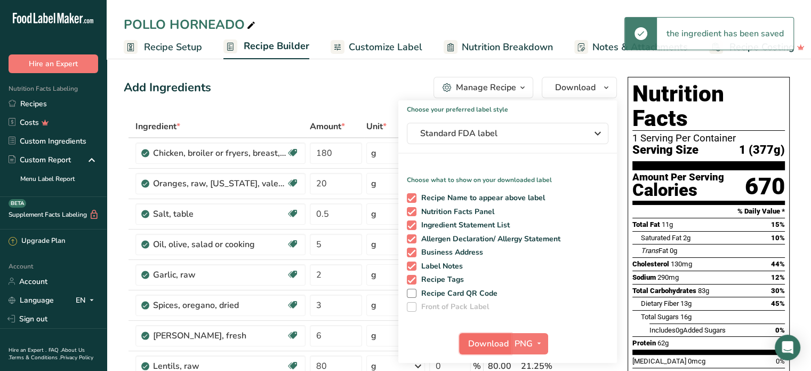
click at [501, 343] on span "Download" at bounding box center [488, 343] width 41 height 13
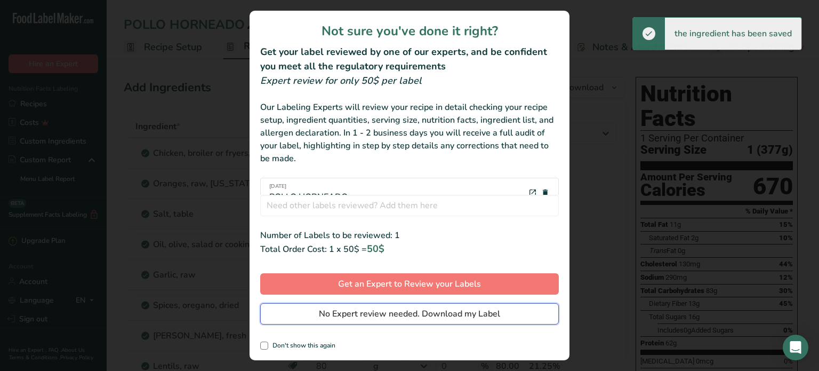
click at [492, 316] on span "No Expert review needed. Download my Label" at bounding box center [409, 313] width 181 height 13
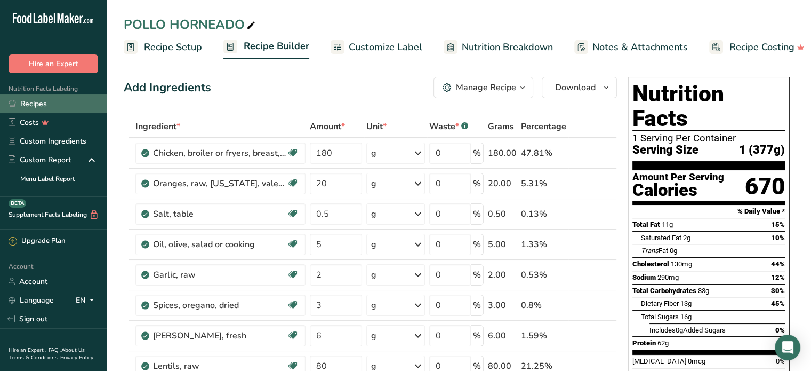
click at [27, 99] on link "Recipes" at bounding box center [53, 103] width 107 height 19
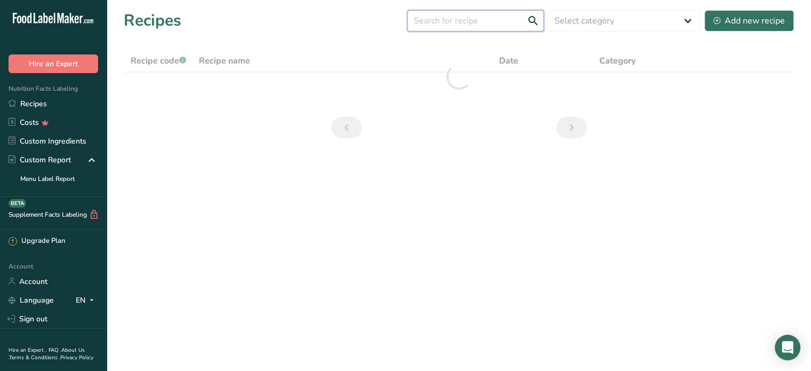
click at [443, 23] on input "text" at bounding box center [476, 20] width 137 height 21
type input "G"
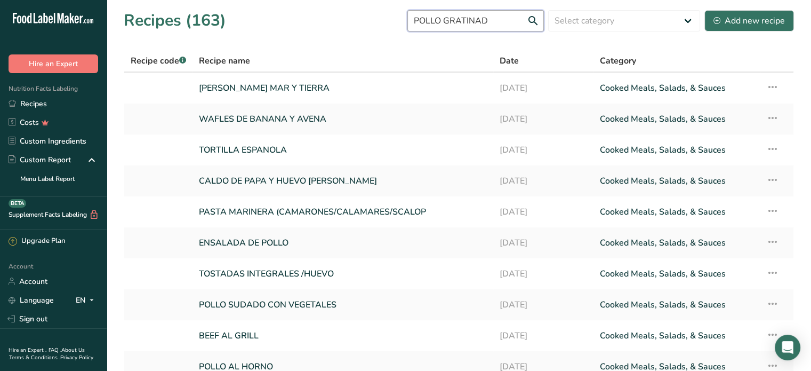
type input "POLLO GRATINADO"
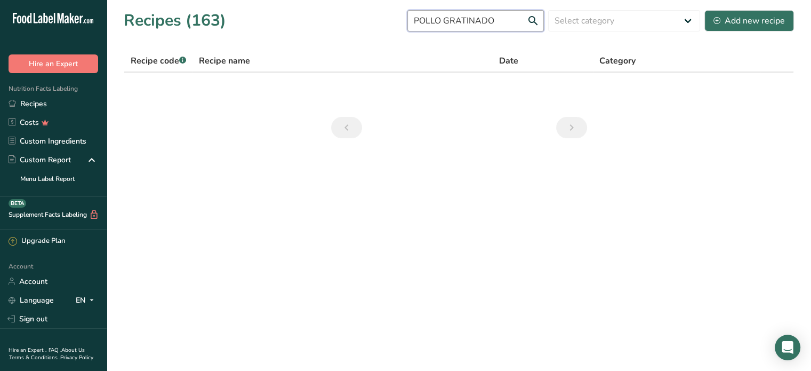
drag, startPoint x: 501, startPoint y: 19, endPoint x: 388, endPoint y: 21, distance: 113.6
click at [388, 21] on div "Recipes (163) POLLO GRATINADO Select category All Baked Goods [GEOGRAPHIC_DATA]…" at bounding box center [459, 21] width 671 height 24
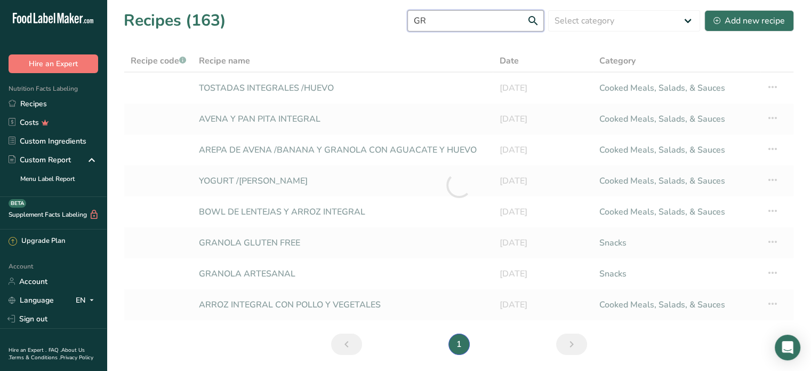
type input "G"
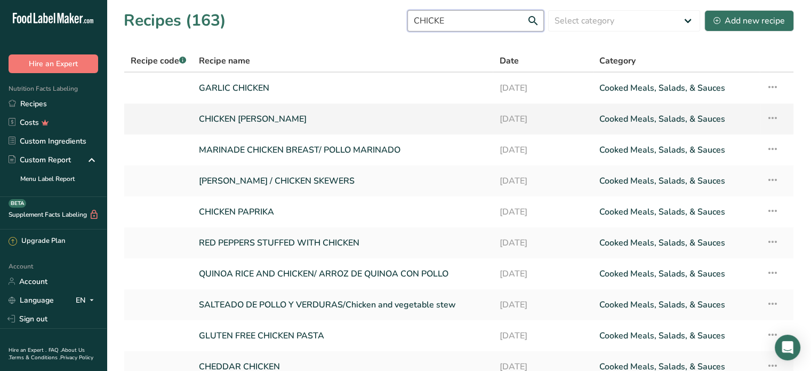
type input "CHICKE"
click at [248, 117] on link "CHICKEN [PERSON_NAME]" at bounding box center [343, 119] width 288 height 22
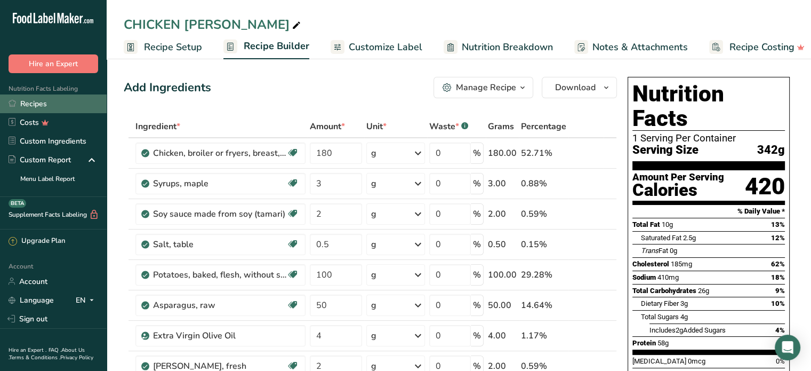
click at [34, 101] on link "Recipes" at bounding box center [53, 103] width 107 height 19
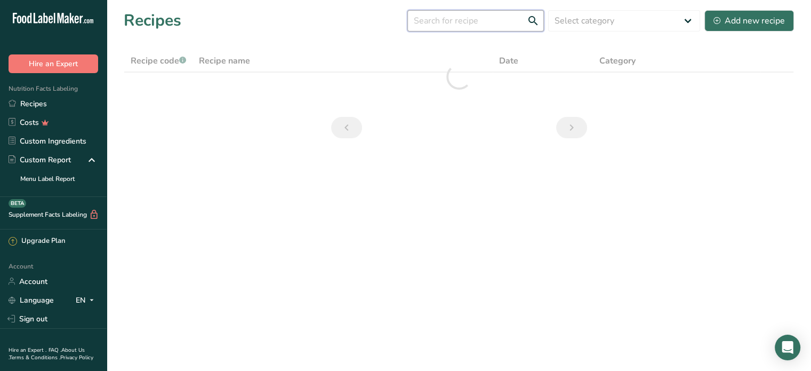
click at [450, 21] on input "text" at bounding box center [476, 20] width 137 height 21
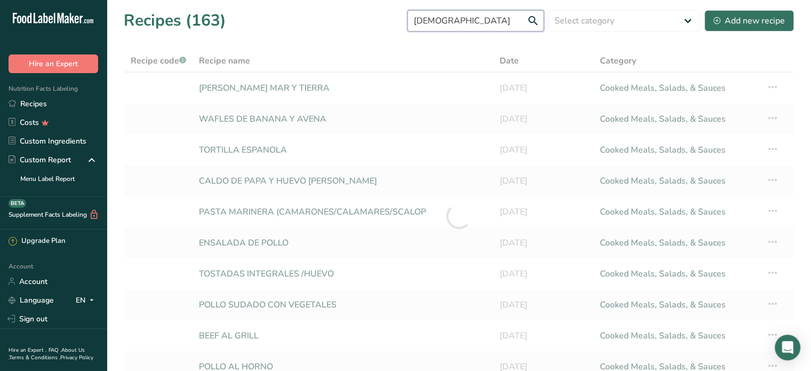
click at [440, 24] on input "[DEMOGRAPHIC_DATA]" at bounding box center [476, 20] width 137 height 21
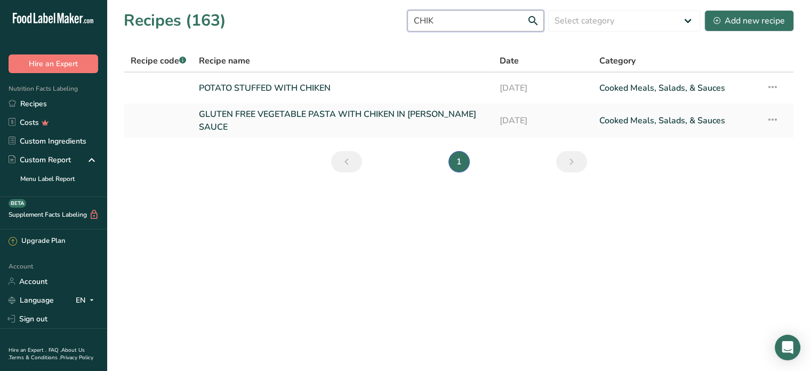
click at [458, 25] on input "CHIK" at bounding box center [476, 20] width 137 height 21
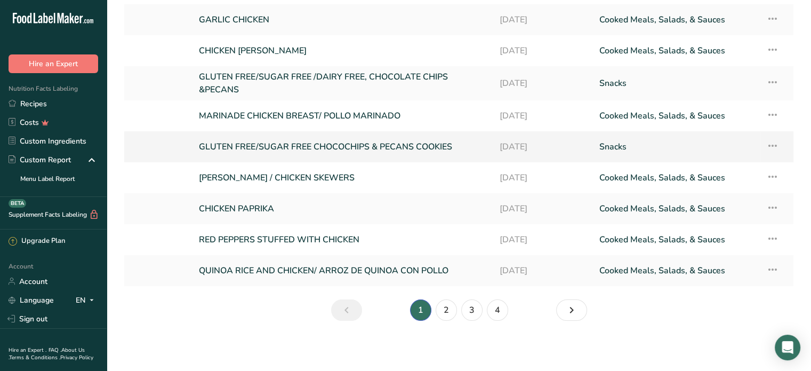
scroll to position [100, 0]
type input "CHI"
click at [443, 308] on link "2" at bounding box center [446, 309] width 21 height 21
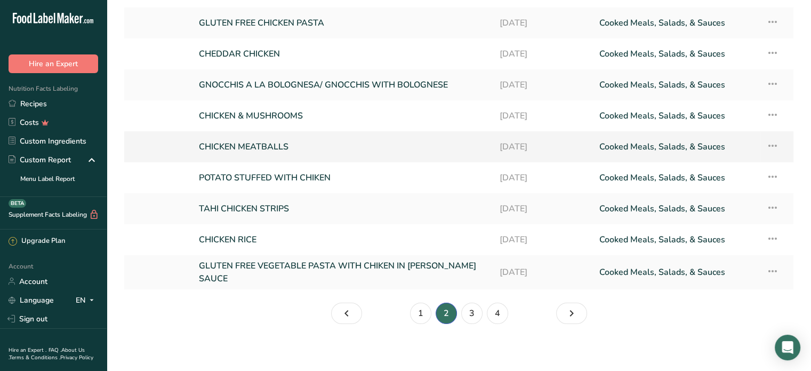
scroll to position [43, 0]
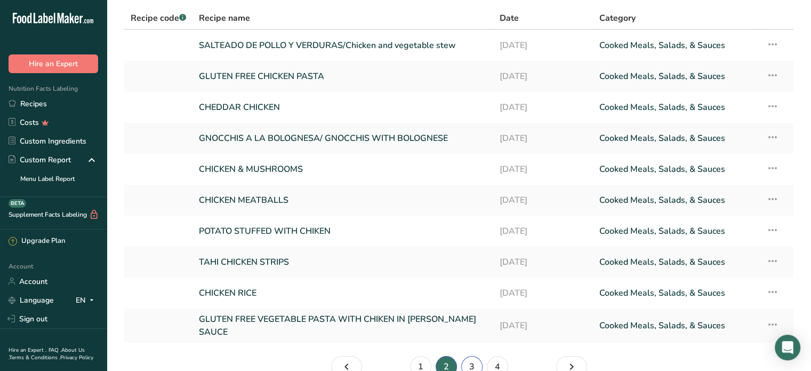
click at [475, 359] on link "3" at bounding box center [471, 366] width 21 height 21
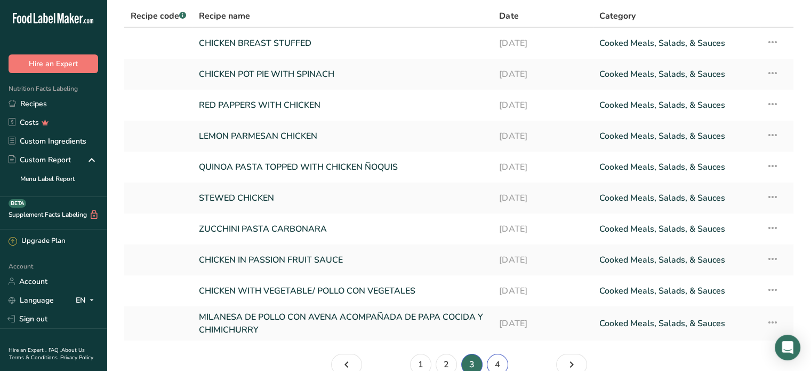
click at [496, 365] on link "4" at bounding box center [497, 364] width 21 height 21
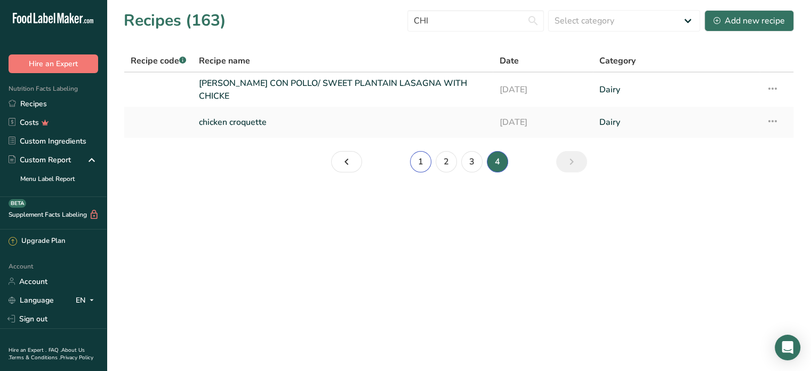
click at [427, 160] on link "1" at bounding box center [420, 161] width 21 height 21
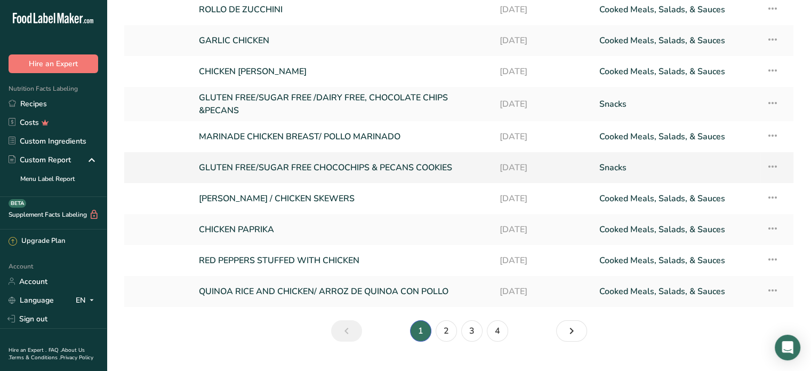
scroll to position [100, 0]
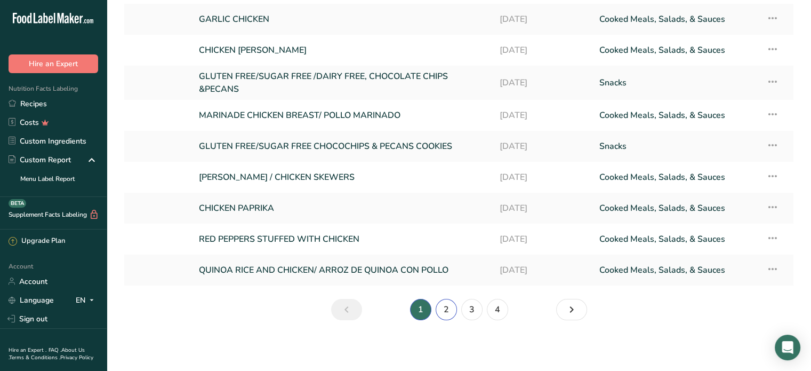
click at [447, 309] on link "2" at bounding box center [446, 309] width 21 height 21
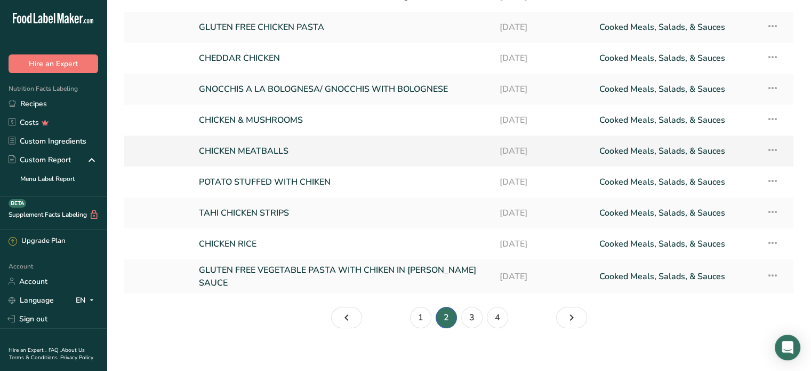
scroll to position [96, 0]
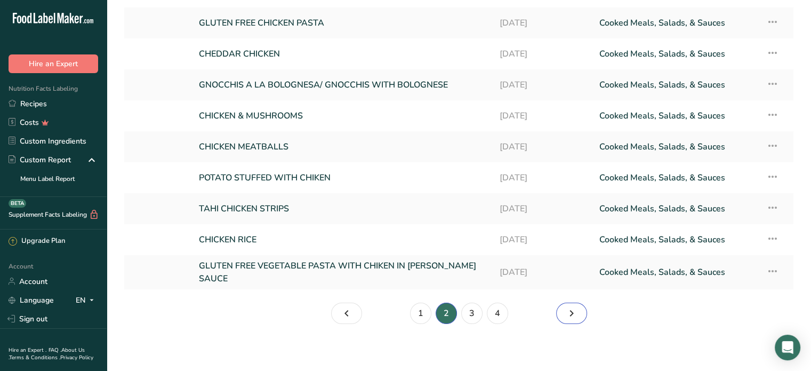
click at [571, 309] on icon "Page 3." at bounding box center [571, 313] width 13 height 19
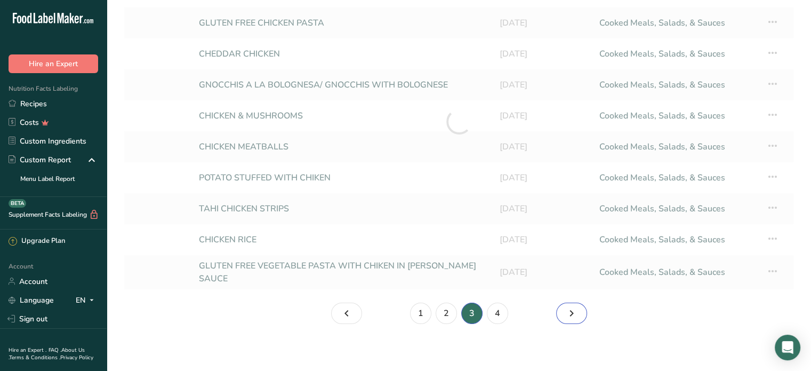
click at [573, 308] on icon "Page 4." at bounding box center [571, 313] width 13 height 19
click at [573, 308] on icon "Page 5." at bounding box center [571, 313] width 13 height 19
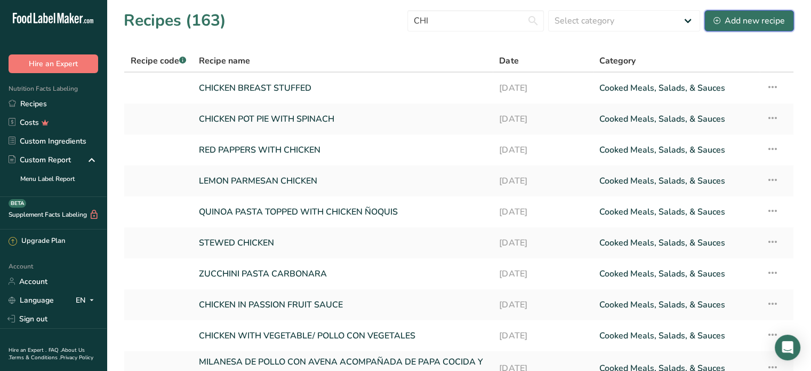
click at [720, 18] on icon at bounding box center [717, 20] width 7 height 7
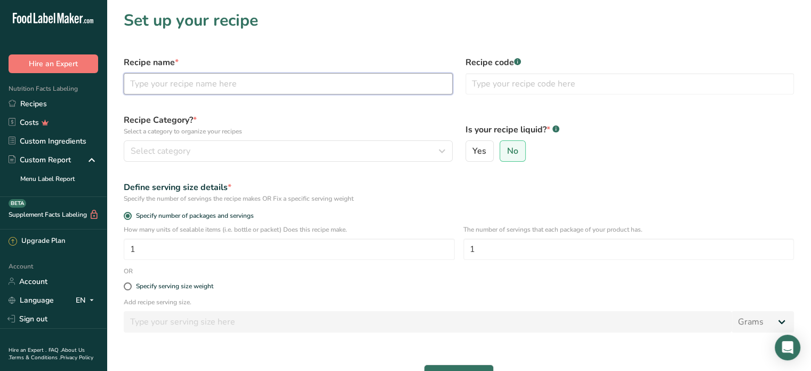
click at [278, 87] on input "text" at bounding box center [288, 83] width 329 height 21
type input "PECHUGA GRATINADA"
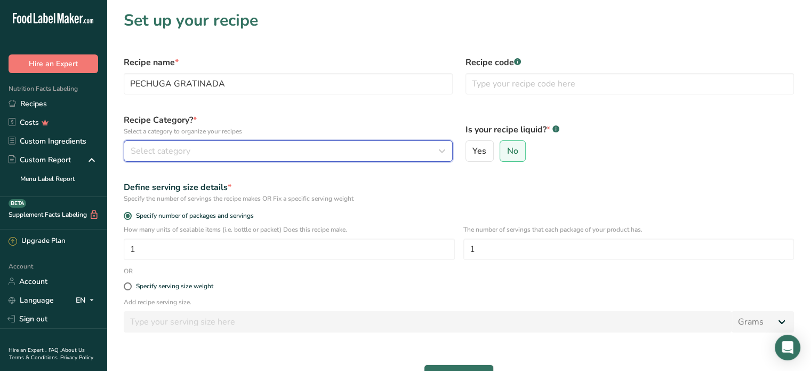
click at [266, 149] on div "Select category" at bounding box center [285, 151] width 309 height 13
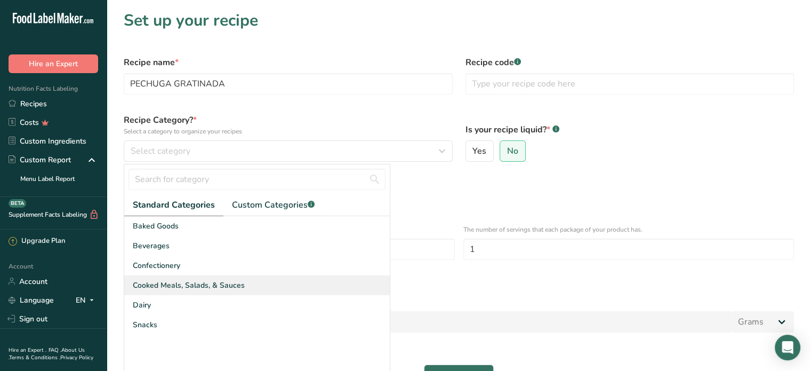
click at [177, 284] on span "Cooked Meals, Salads, & Sauces" at bounding box center [189, 285] width 112 height 11
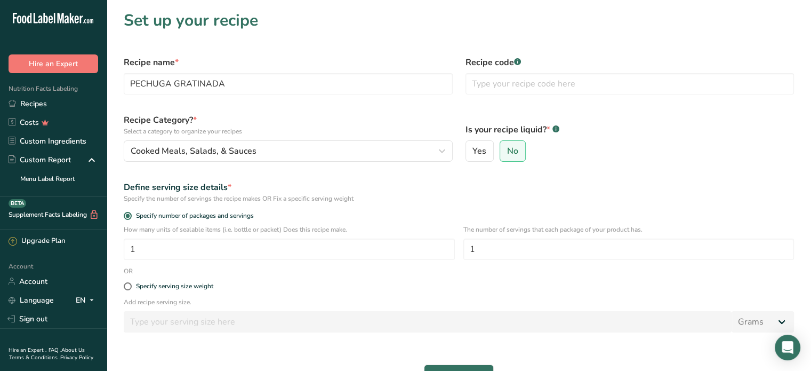
scroll to position [53, 0]
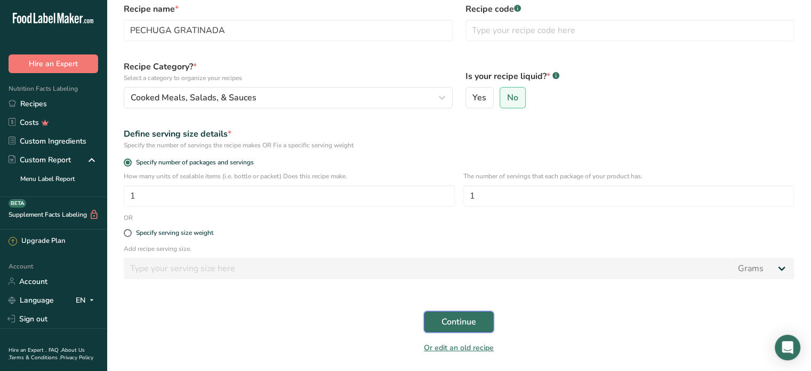
click at [445, 322] on span "Continue" at bounding box center [459, 321] width 35 height 13
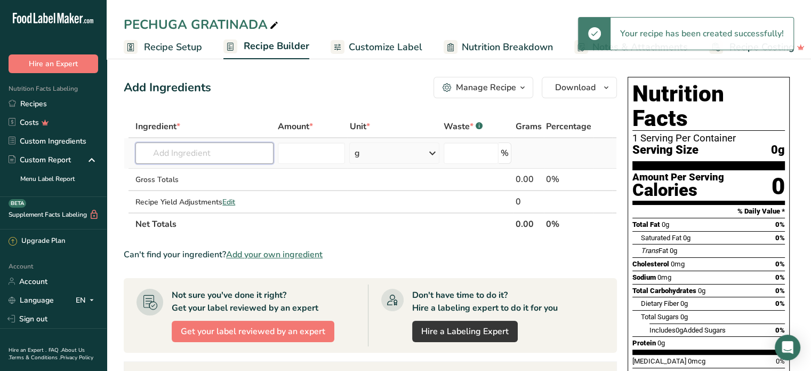
click at [196, 151] on input "text" at bounding box center [204, 152] width 138 height 21
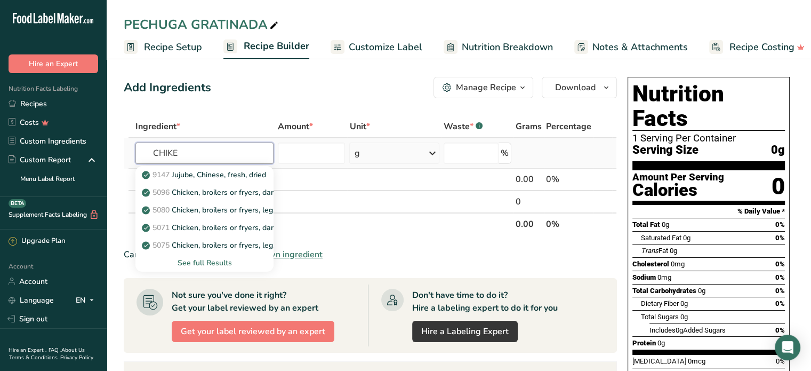
type input "CHIKE"
click at [220, 259] on div "See full Results" at bounding box center [204, 262] width 121 height 11
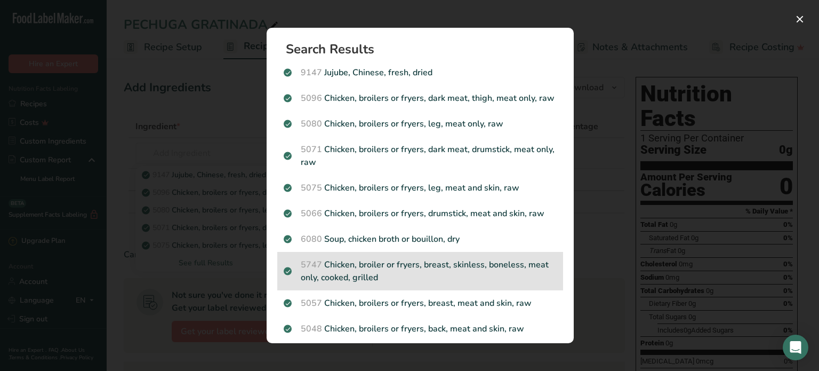
click at [429, 282] on p "5747 Chicken, broiler or fryers, breast, skinless, boneless, meat only, cooked,…" at bounding box center [420, 271] width 273 height 26
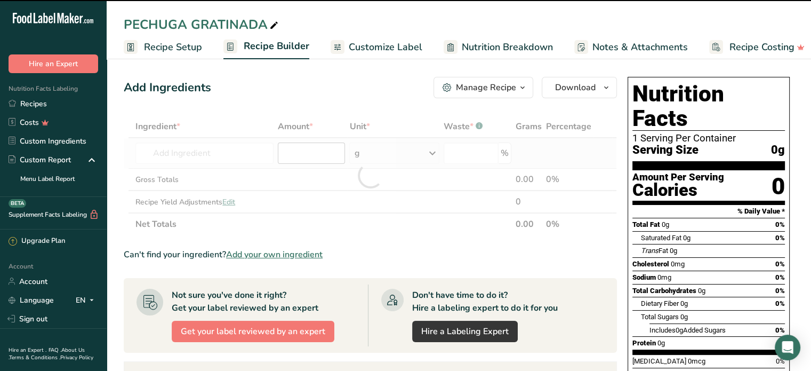
type input "0"
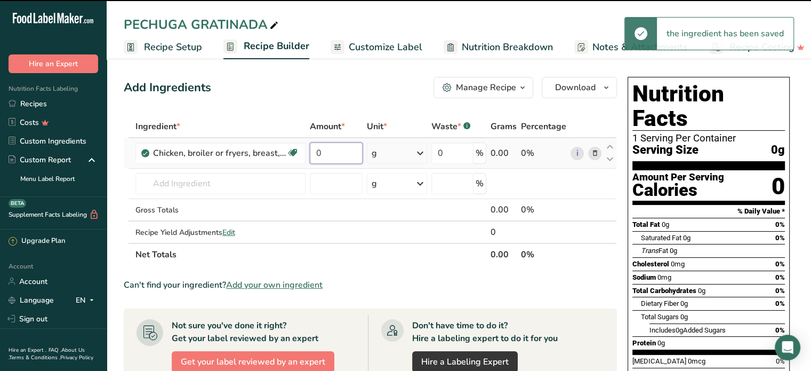
click at [324, 152] on input "0" at bounding box center [336, 152] width 53 height 21
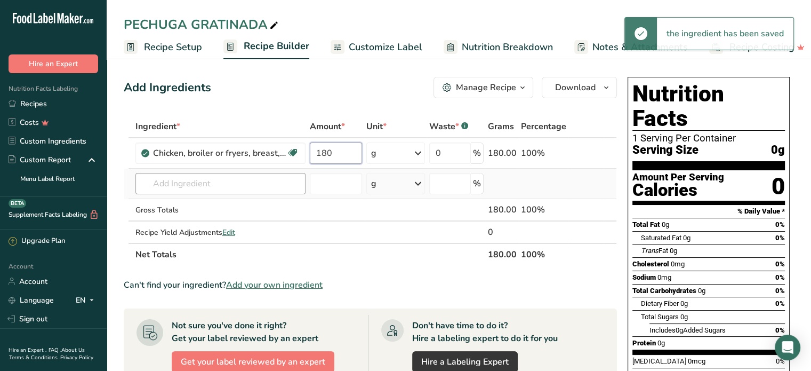
type input "180"
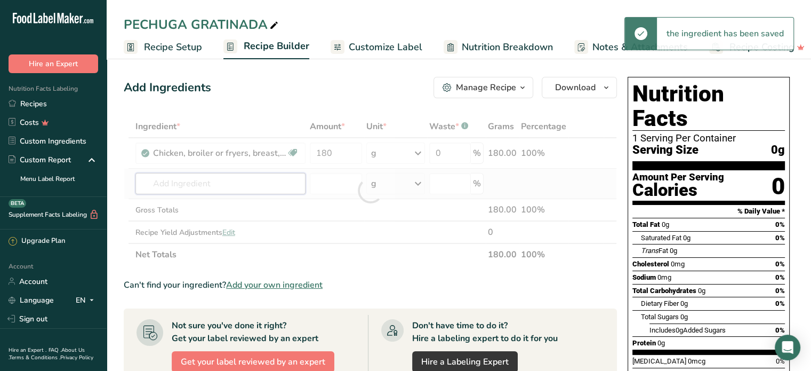
click at [219, 183] on div "Ingredient * Amount * Unit * Waste * .a-a{fill:#347362;}.b-a{fill:#fff;} Grams …" at bounding box center [370, 190] width 493 height 150
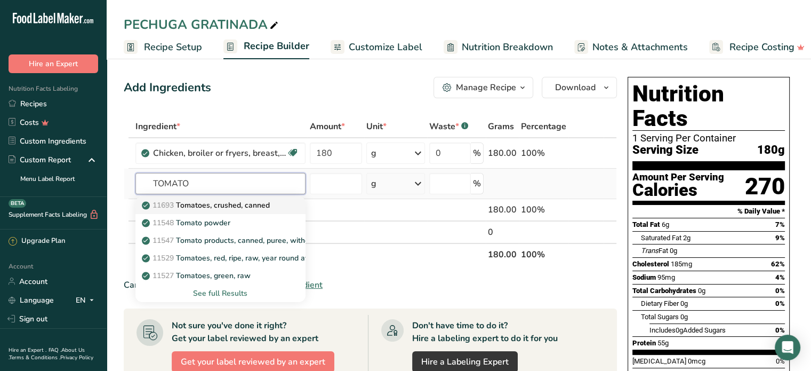
type input "TOMATO"
click at [222, 203] on p "11693 Tomatoes, crushed, canned" at bounding box center [207, 205] width 126 height 11
type input "Tomatoes, crushed, canned"
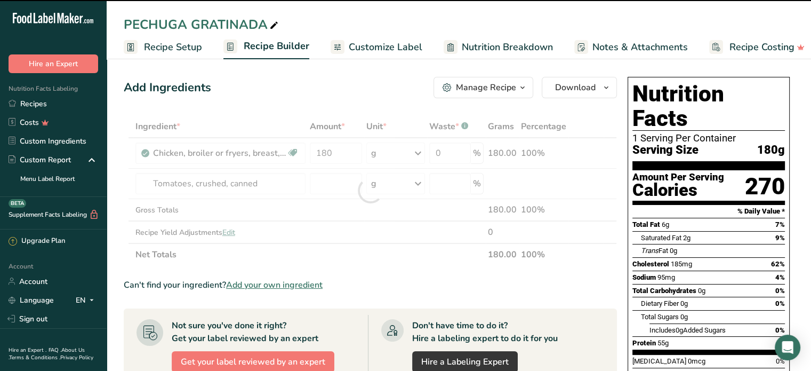
type input "0"
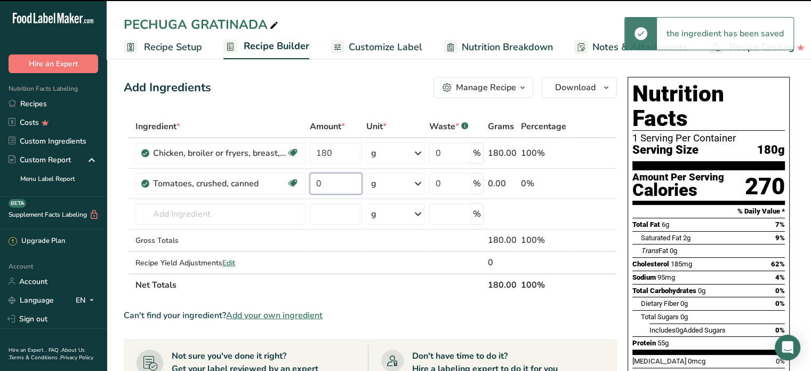
click at [337, 184] on input "0" at bounding box center [336, 183] width 52 height 21
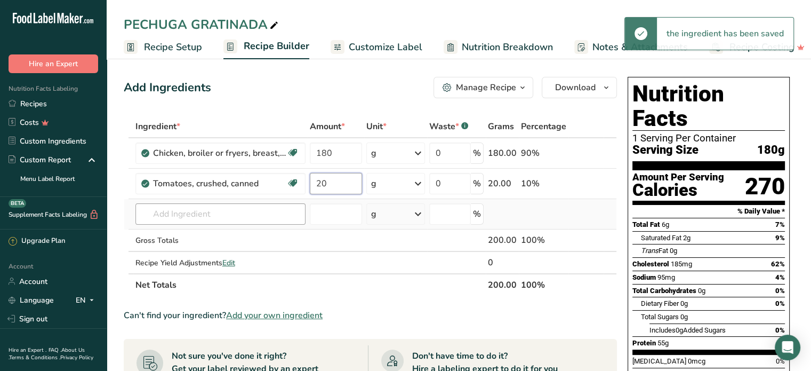
type input "20"
click at [250, 211] on div "Ingredient * Amount * Unit * Waste * .a-a{fill:#347362;}.b-a{fill:#fff;} Grams …" at bounding box center [370, 205] width 493 height 181
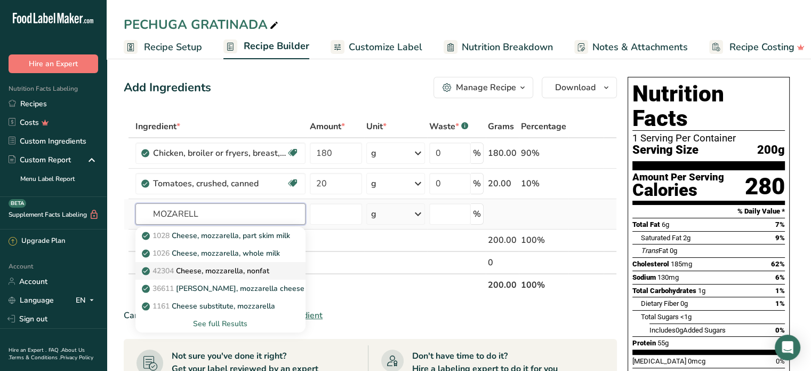
type input "MOZARELL"
click at [240, 266] on p "42304 Cheese, mozzarella, nonfat" at bounding box center [206, 270] width 125 height 11
type input "Cheese, mozzarella, nonfat"
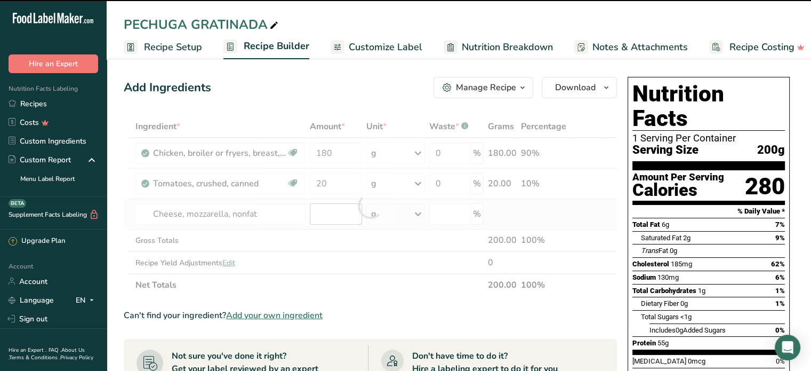
type input "0"
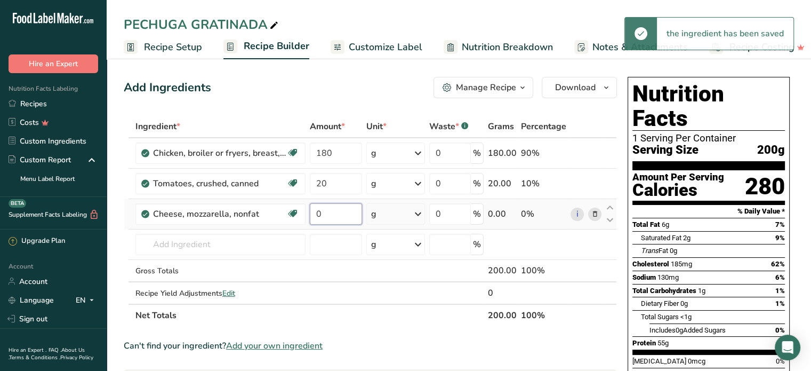
click at [328, 212] on input "0" at bounding box center [336, 213] width 52 height 21
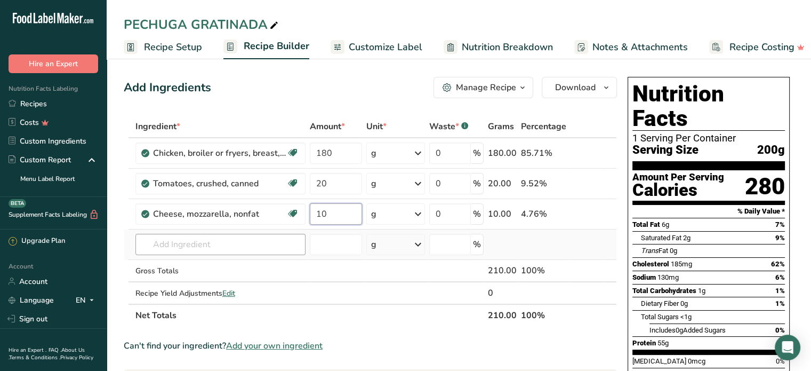
type input "10"
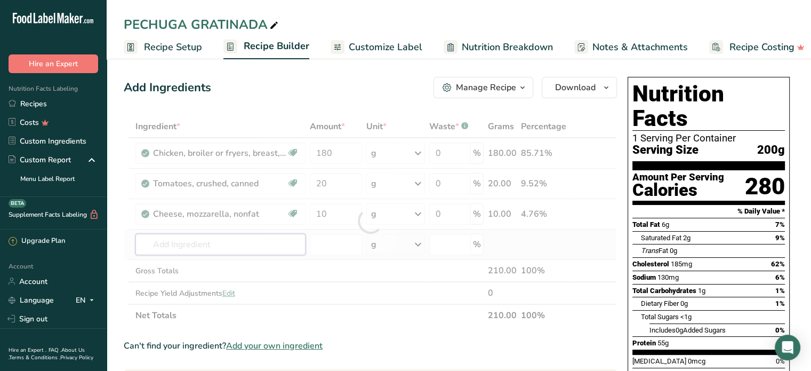
click at [212, 245] on div "Ingredient * Amount * Unit * Waste * .a-a{fill:#347362;}.b-a{fill:#fff;} Grams …" at bounding box center [370, 220] width 493 height 211
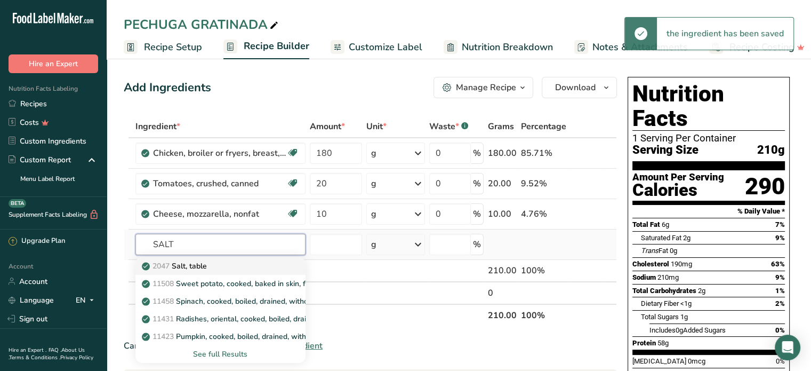
type input "SALT"
click at [205, 261] on p "2047 Salt, table" at bounding box center [175, 265] width 63 height 11
type input "Salt, table"
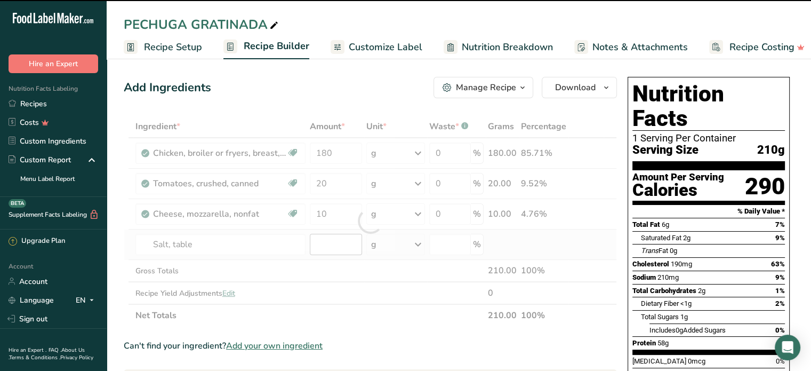
type input "0"
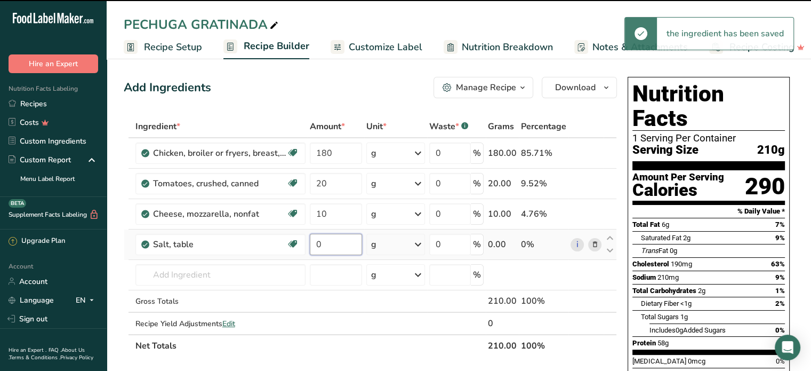
click at [327, 241] on input "0" at bounding box center [336, 244] width 52 height 21
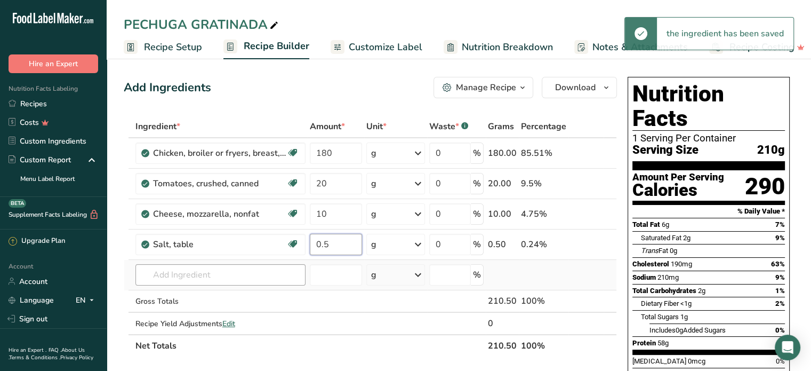
type input "0.5"
click at [196, 276] on div "Ingredient * Amount * Unit * Waste * .a-a{fill:#347362;}.b-a{fill:#fff;} Grams …" at bounding box center [370, 236] width 493 height 242
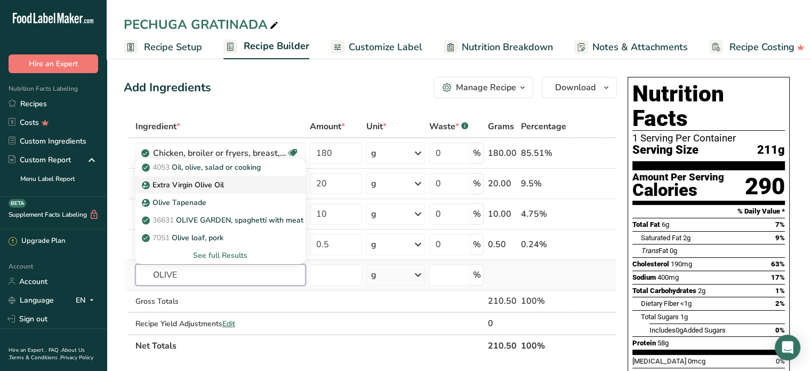
type input "OLIVE"
click at [195, 184] on p "Extra Virgin Olive Oil" at bounding box center [184, 184] width 80 height 11
type input "Extra Virgin Olive Oil"
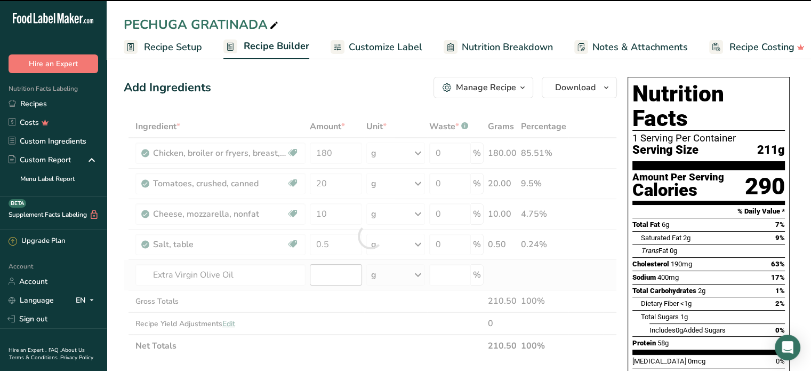
type input "0"
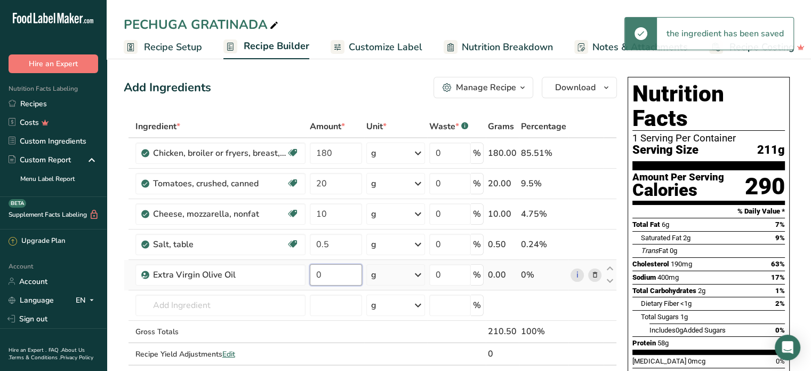
click at [330, 269] on input "0" at bounding box center [336, 274] width 52 height 21
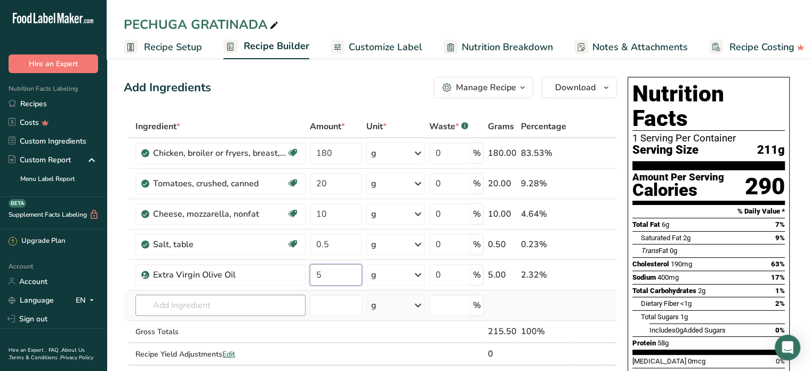
type input "5"
click at [238, 308] on div "Ingredient * Amount * Unit * Waste * .a-a{fill:#347362;}.b-a{fill:#fff;} Grams …" at bounding box center [370, 251] width 493 height 272
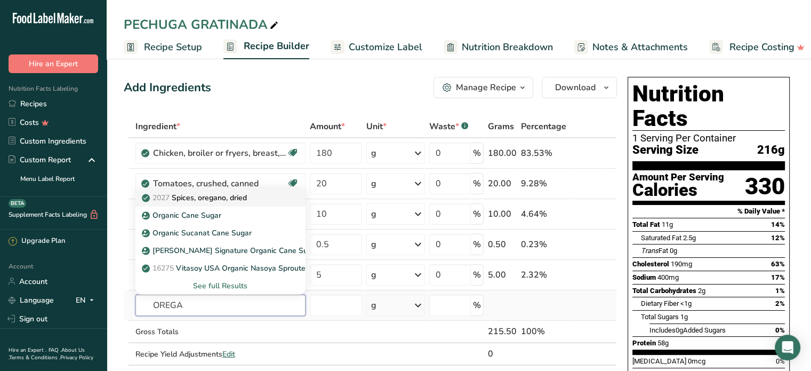
type input "OREGA"
click at [227, 197] on p "2027 Spices, oregano, dried" at bounding box center [195, 197] width 103 height 11
type input "Spices, oregano, dried"
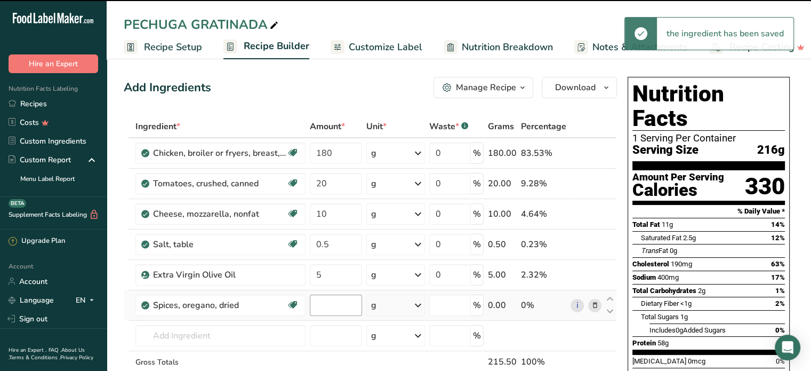
type input "0"
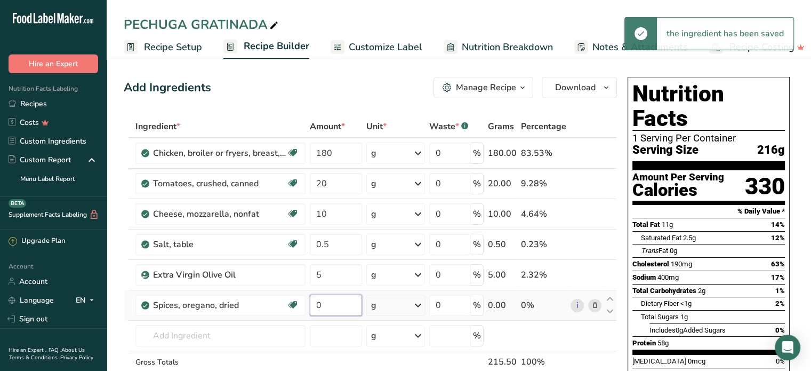
click at [327, 301] on input "0" at bounding box center [336, 304] width 52 height 21
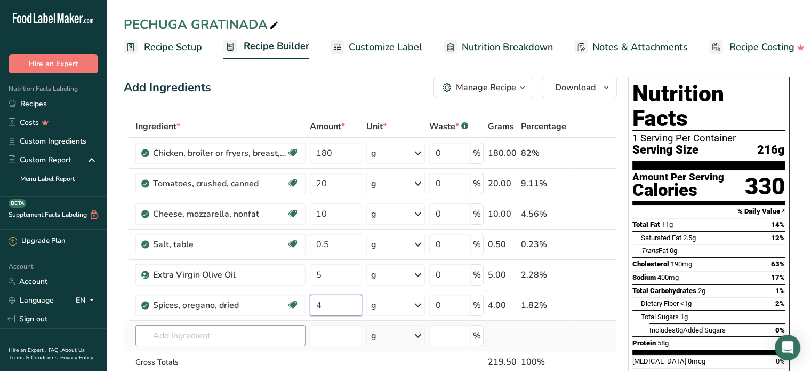
type input "4"
click at [160, 337] on div "Ingredient * Amount * Unit * Waste * .a-a{fill:#347362;}.b-a{fill:#fff;} Grams …" at bounding box center [370, 266] width 493 height 302
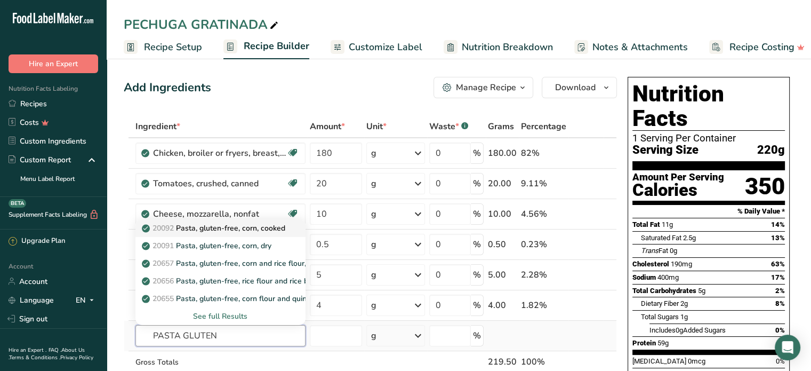
type input "PASTA GLUTEN"
click at [201, 227] on p "20092 Pasta, gluten-free, corn, cooked" at bounding box center [214, 227] width 141 height 11
type input "Pasta, gluten-free, corn, cooked"
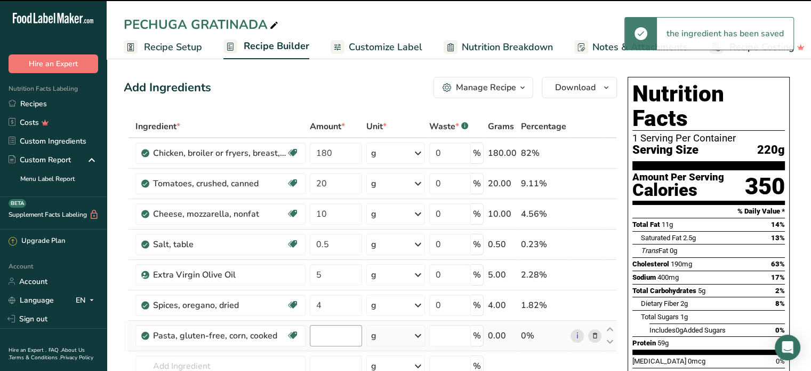
type input "0"
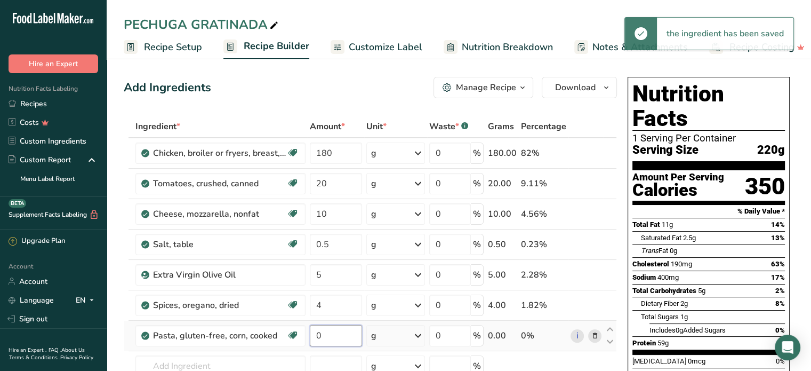
click at [325, 336] on input "0" at bounding box center [336, 335] width 52 height 21
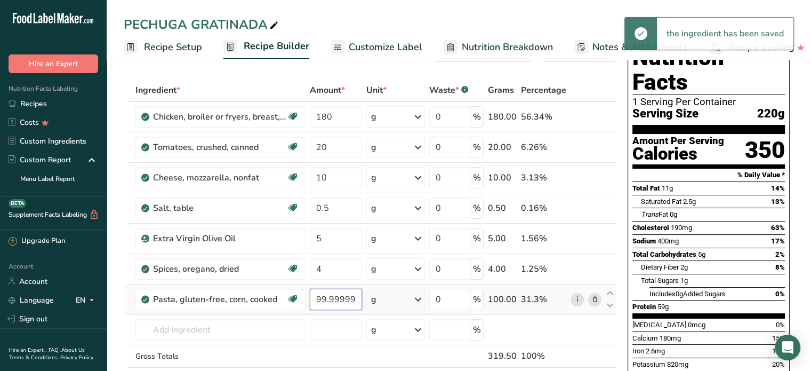
scroll to position [53, 0]
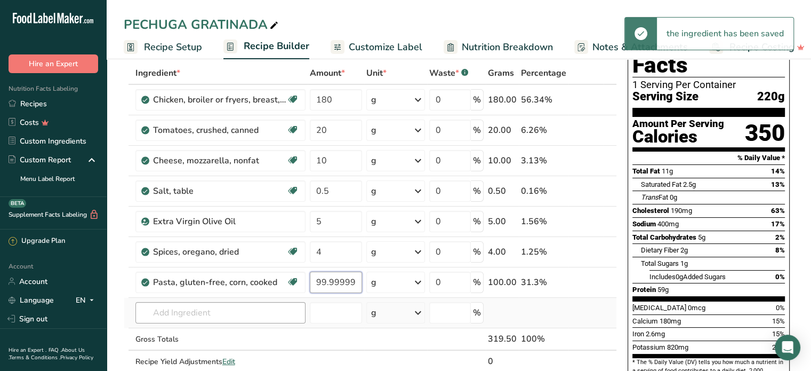
type input "99.999999"
click at [210, 314] on div "Ingredient * Amount * Unit * Waste * .a-a{fill:#347362;}.b-a{fill:#fff;} Grams …" at bounding box center [370, 228] width 493 height 333
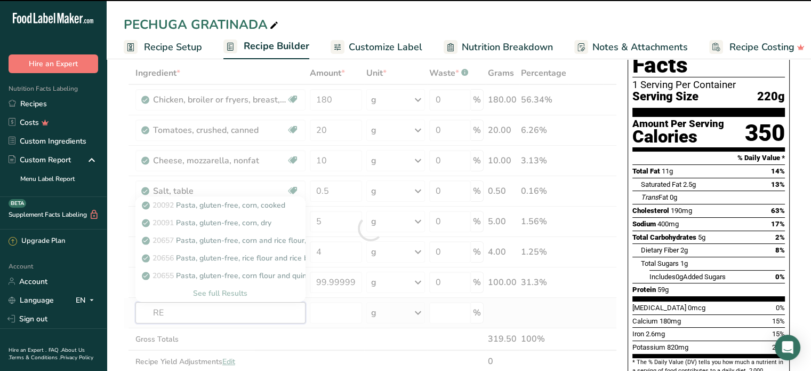
type input "RED"
type input "P"
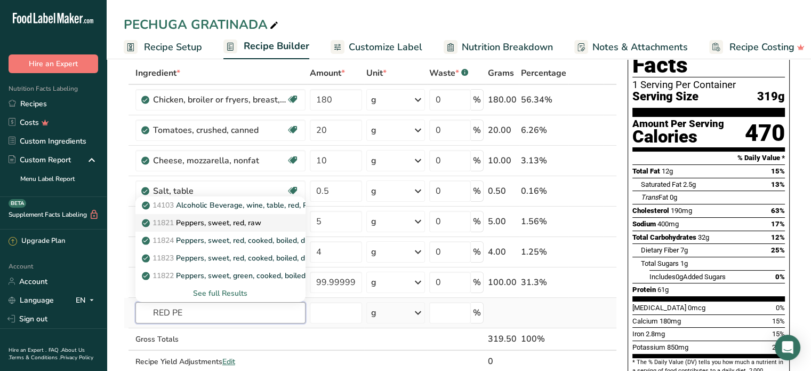
type input "RED PE"
click at [228, 220] on p "11821 Peppers, sweet, red, raw" at bounding box center [202, 222] width 117 height 11
type input "Peppers, sweet, red, raw"
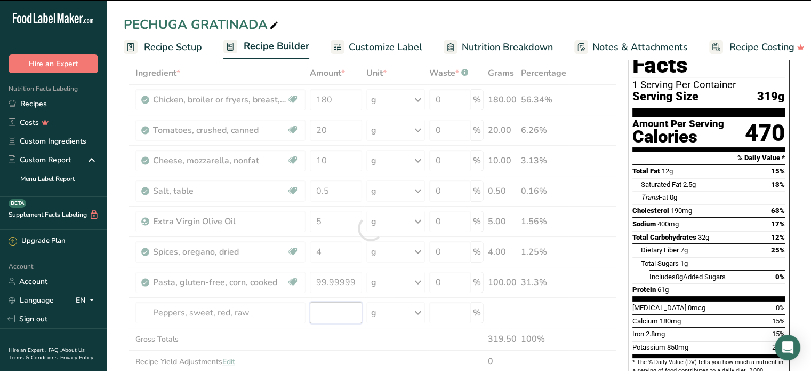
click at [327, 313] on input "number" at bounding box center [336, 312] width 52 height 21
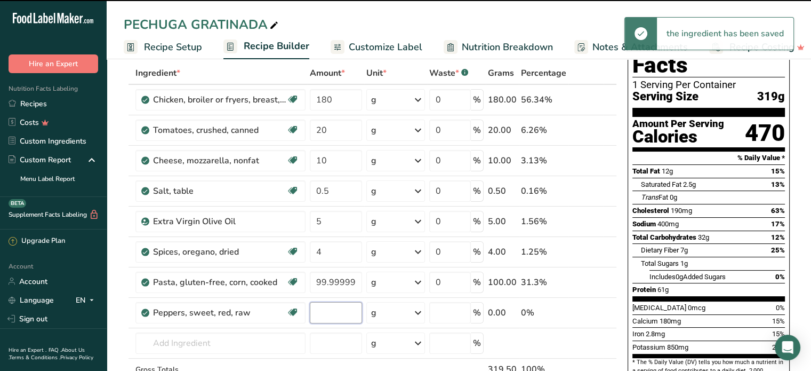
type input "0"
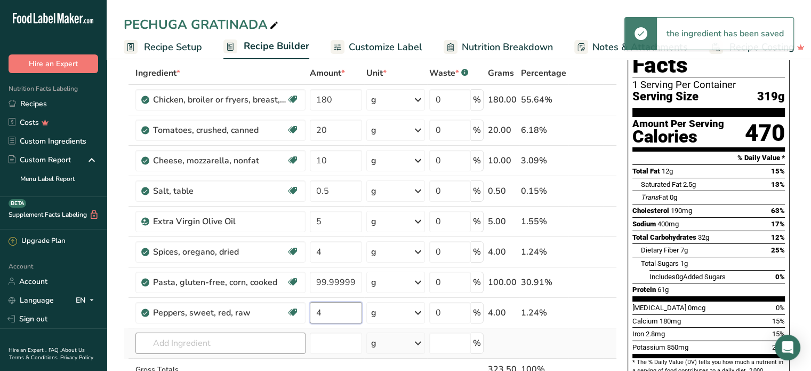
type input "4"
click at [201, 344] on div "Ingredient * Amount * Unit * Waste * .a-a{fill:#347362;}.b-a{fill:#fff;} Grams …" at bounding box center [370, 243] width 493 height 363
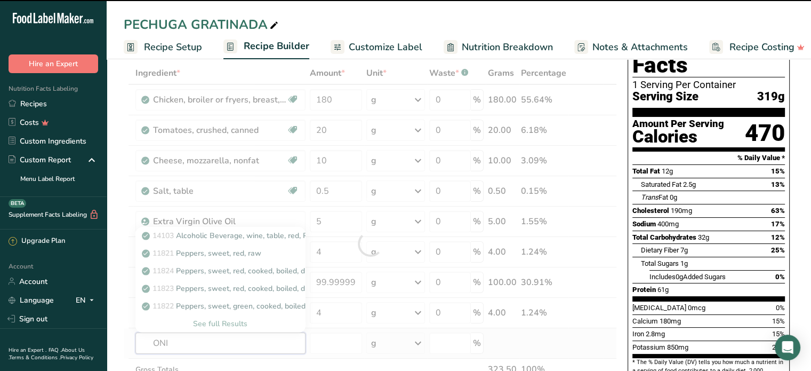
type input "ONIO"
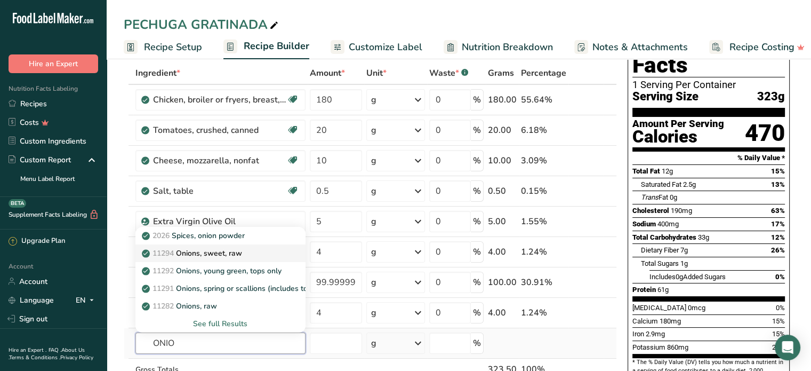
type input "ONIO"
click at [245, 249] on div "11294 Onions, sweet, raw" at bounding box center [212, 253] width 136 height 11
type input "Onions, sweet, raw"
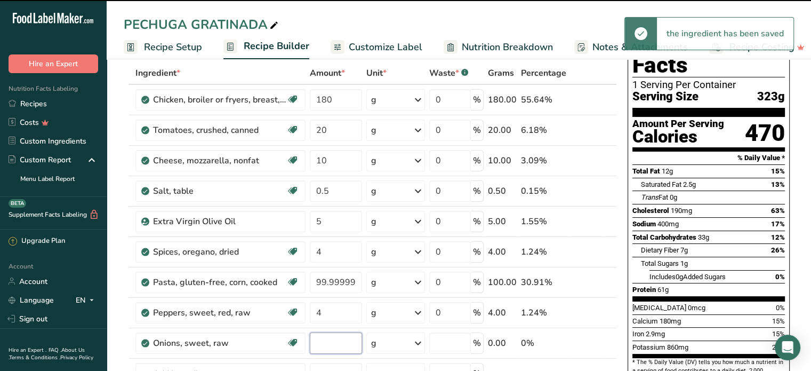
type input "0"
click at [322, 337] on input "0" at bounding box center [336, 342] width 52 height 21
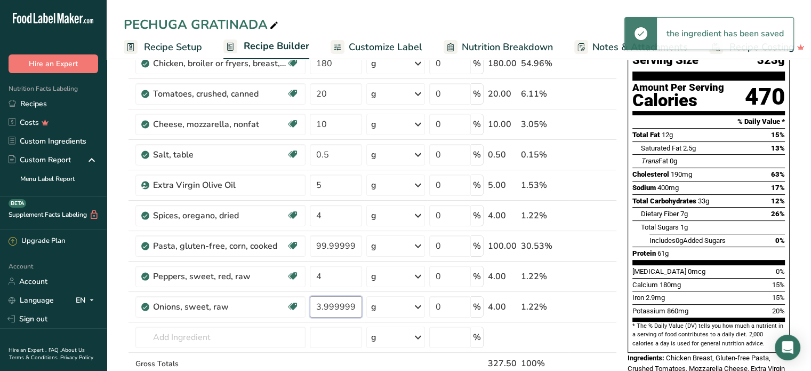
scroll to position [107, 0]
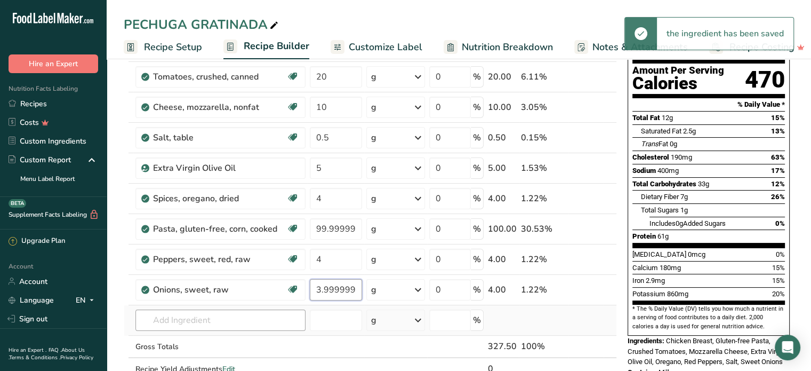
type input "3.999999"
click at [185, 321] on div "Ingredient * Amount * Unit * Waste * .a-a{fill:#347362;}.b-a{fill:#fff;} Grams …" at bounding box center [370, 206] width 493 height 394
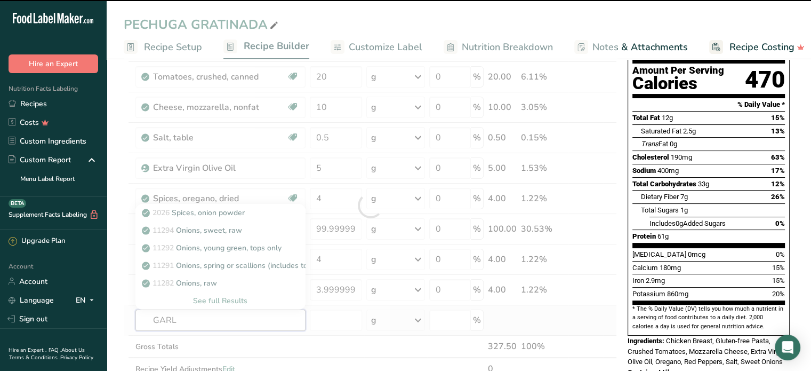
type input "GARLI"
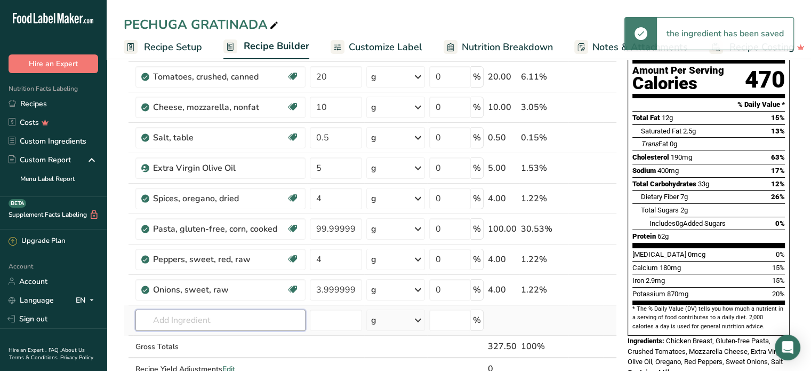
click at [185, 321] on input "text" at bounding box center [220, 319] width 170 height 21
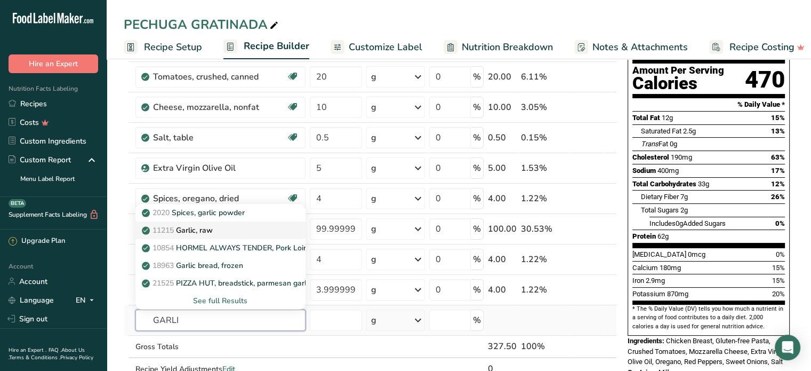
type input "GARLI"
click at [194, 226] on p "11215 Garlic, raw" at bounding box center [178, 230] width 69 height 11
type input "Garlic, raw"
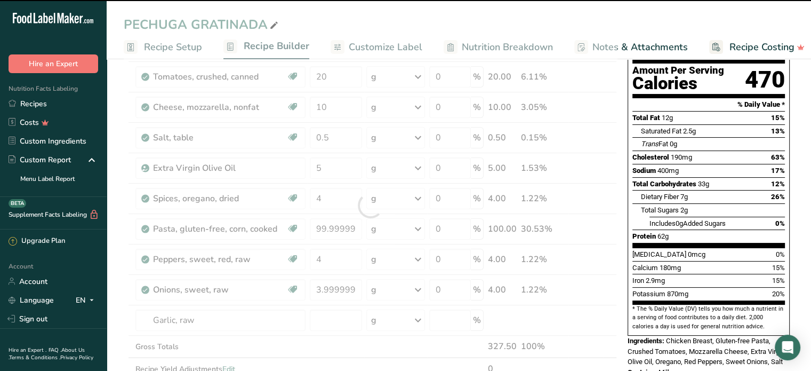
click at [337, 322] on div at bounding box center [370, 206] width 493 height 394
type input "0"
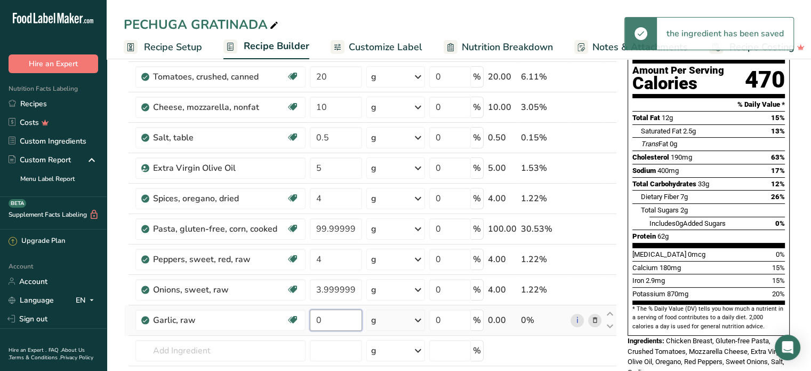
click at [334, 322] on input "0" at bounding box center [336, 319] width 52 height 21
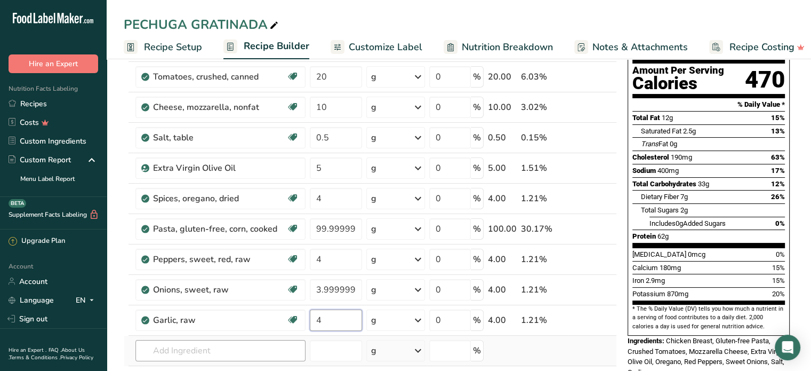
type input "4"
click at [188, 352] on div "Ingredient * Amount * Unit * Waste * .a-a{fill:#347362;}.b-a{fill:#fff;} Grams …" at bounding box center [370, 221] width 493 height 424
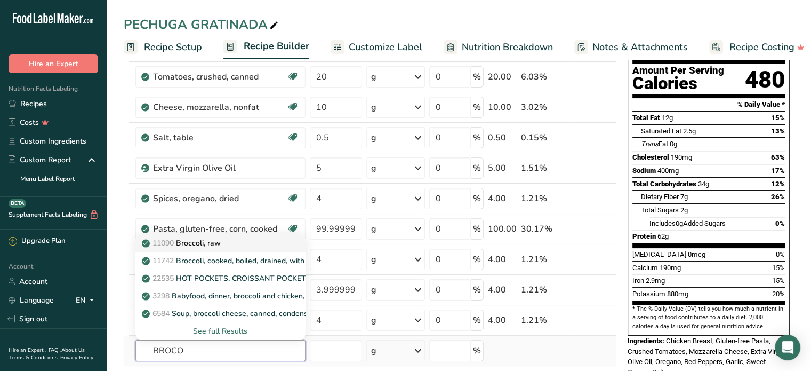
type input "BROCO"
click at [197, 240] on p "11090 Broccoli, raw" at bounding box center [182, 242] width 77 height 11
type input "Broccoli, raw"
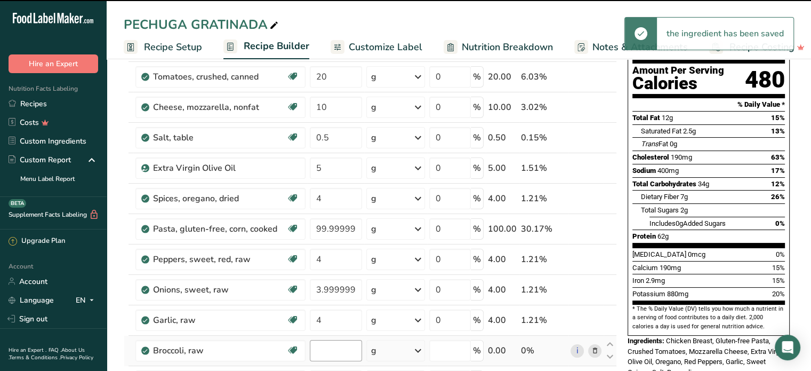
type input "0"
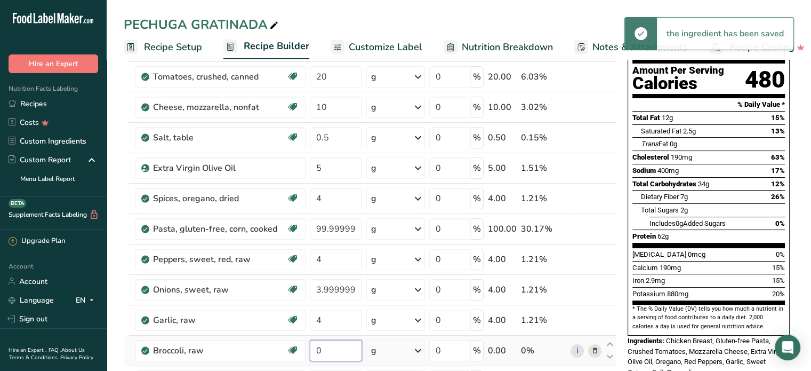
click at [326, 348] on input "0" at bounding box center [336, 350] width 52 height 21
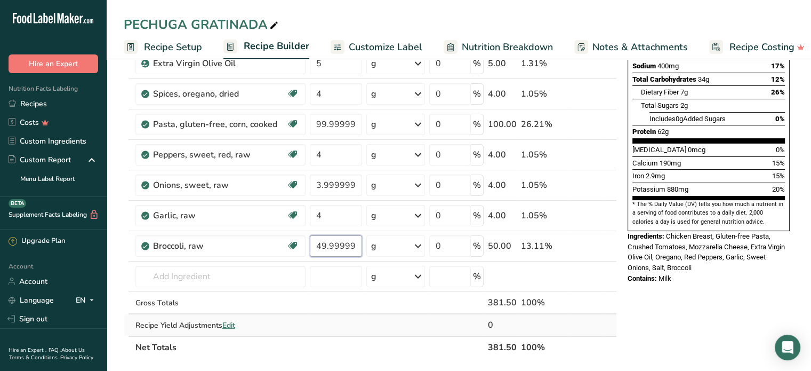
scroll to position [213, 0]
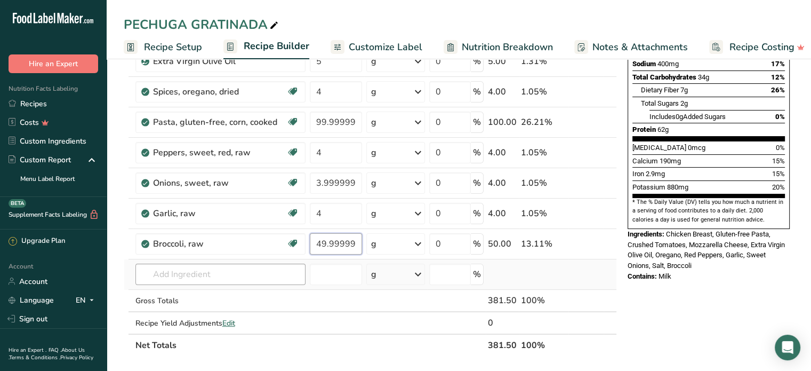
type input "49.999999"
click at [248, 276] on div "Ingredient * Amount * Unit * Waste * .a-a{fill:#347362;}.b-a{fill:#fff;} Grams …" at bounding box center [370, 129] width 493 height 455
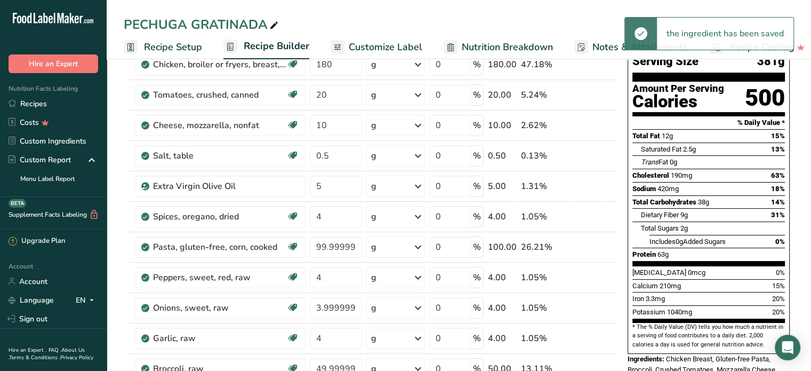
scroll to position [0, 0]
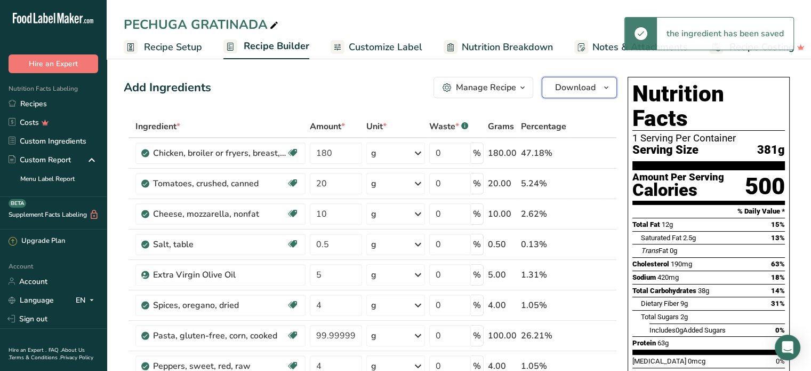
click at [577, 87] on span "Download" at bounding box center [575, 87] width 41 height 13
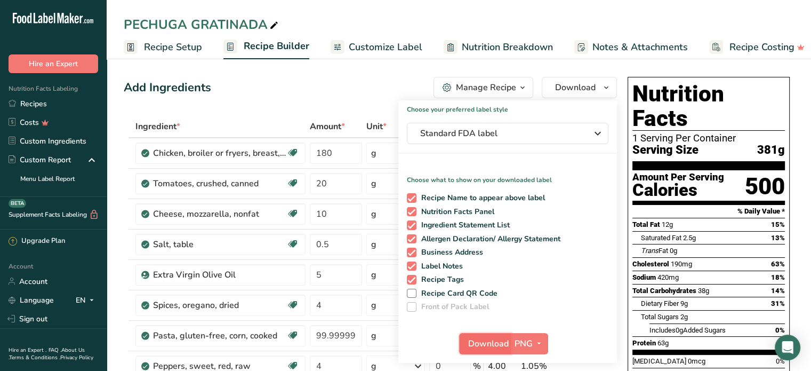
click at [486, 340] on span "Download" at bounding box center [488, 343] width 41 height 13
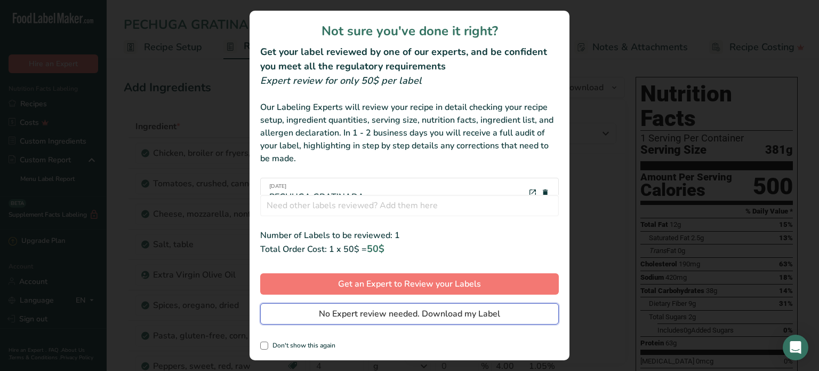
click at [471, 315] on span "No Expert review needed. Download my Label" at bounding box center [409, 313] width 181 height 13
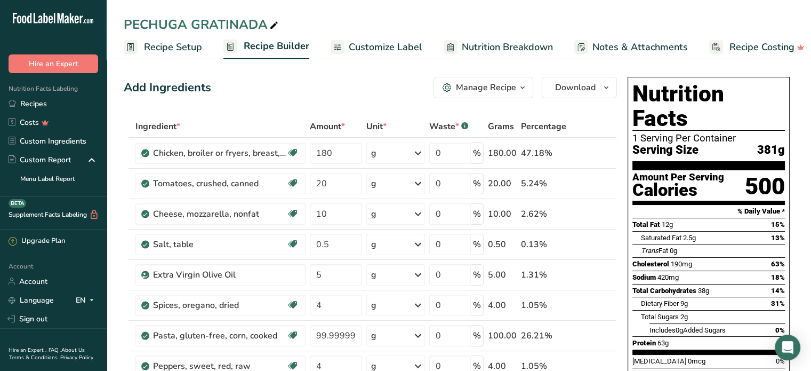
drag, startPoint x: 41, startPoint y: 98, endPoint x: 139, endPoint y: 105, distance: 98.4
click at [41, 98] on link "Recipes" at bounding box center [53, 103] width 107 height 19
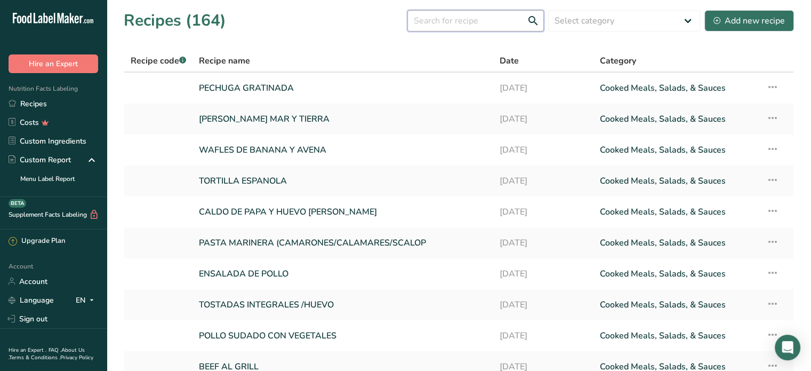
click at [440, 14] on input "text" at bounding box center [476, 20] width 137 height 21
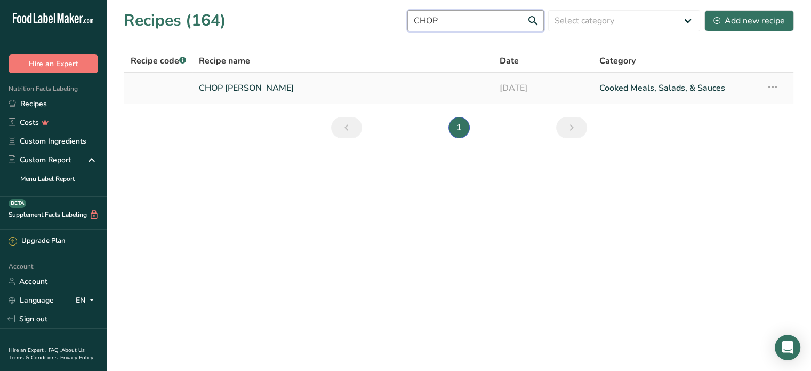
type input "CHOP"
click at [260, 84] on link "CHOP [PERSON_NAME]" at bounding box center [343, 88] width 288 height 22
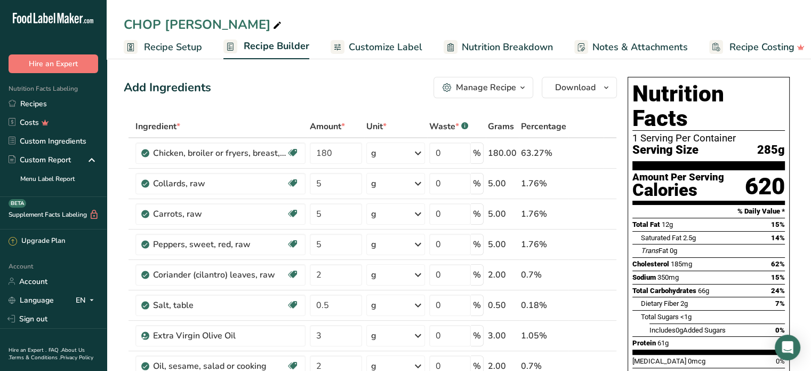
click at [273, 22] on icon at bounding box center [278, 25] width 10 height 15
type input "CHOP SUEY DE CERDO"
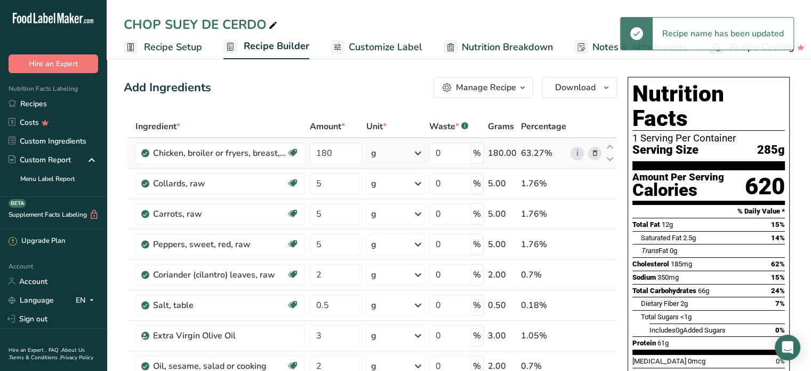
click at [597, 150] on icon at bounding box center [594, 153] width 7 height 11
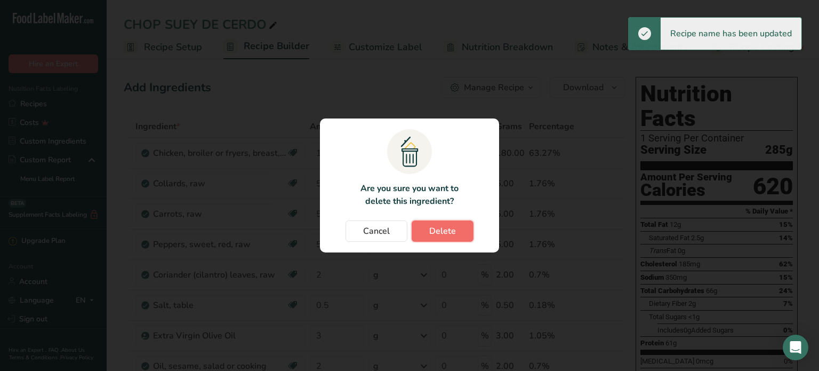
click at [448, 229] on span "Delete" at bounding box center [442, 231] width 27 height 13
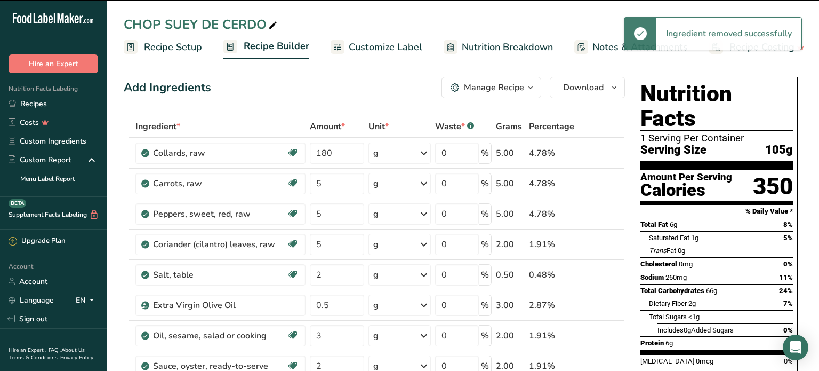
type input "5"
type input "2"
type input "0.5"
type input "3"
type input "2"
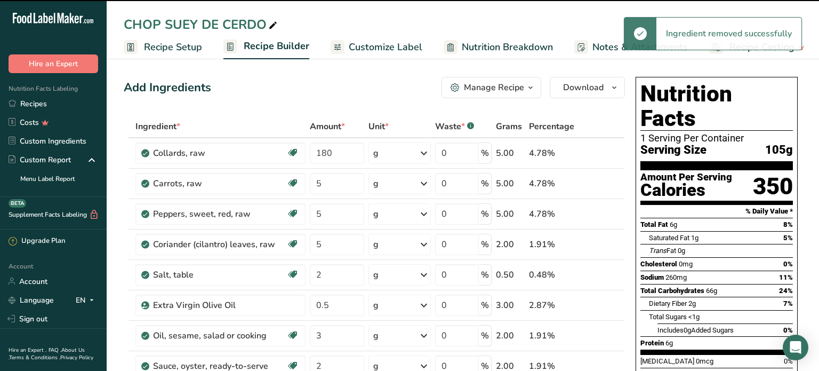
type input "80"
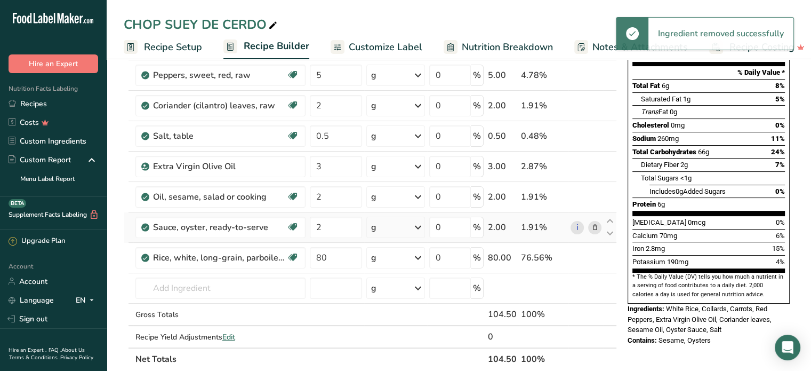
scroll to position [160, 0]
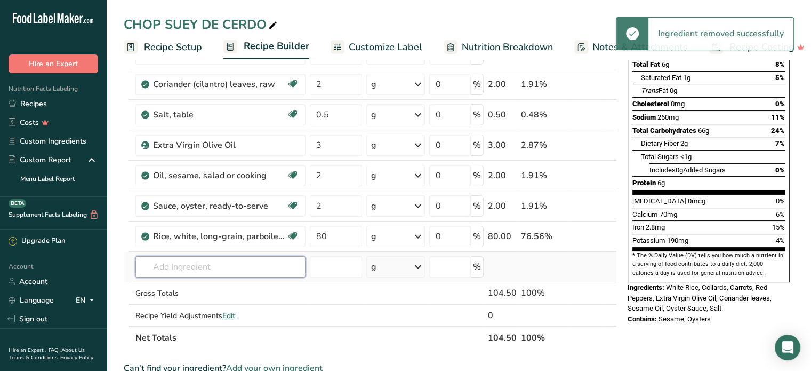
click at [200, 267] on input "text" at bounding box center [220, 266] width 170 height 21
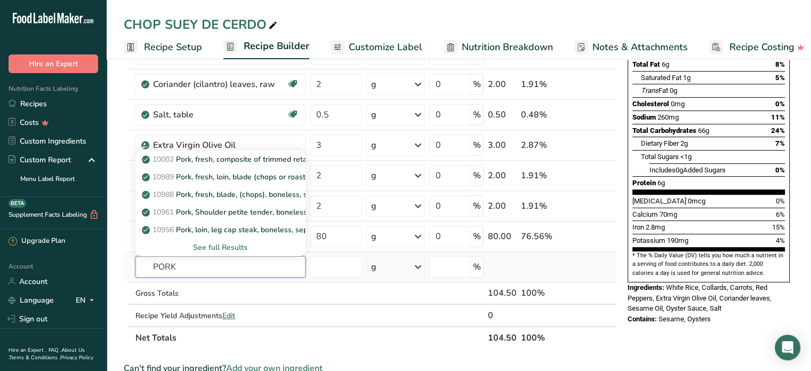
type input "PORK"
click at [227, 247] on div "See full Results" at bounding box center [220, 247] width 153 height 11
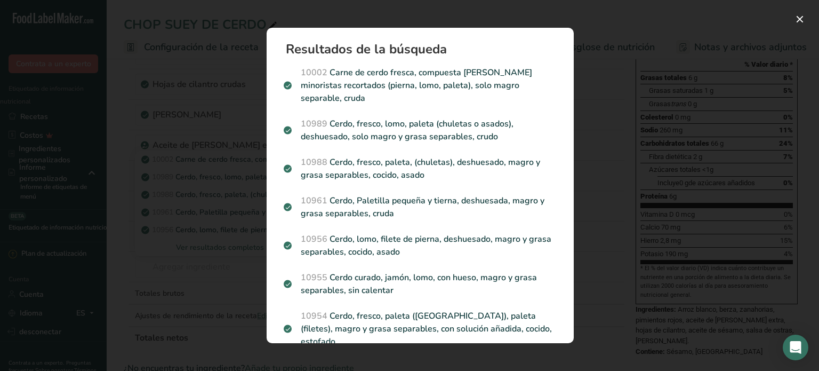
drag, startPoint x: 404, startPoint y: 115, endPoint x: 410, endPoint y: 115, distance: 6.4
click at [404, 118] on font "Cerdo, fresco, lomo, paleta (chuletas o asados), deshuesado, solo magro y grasa…" at bounding box center [407, 130] width 213 height 25
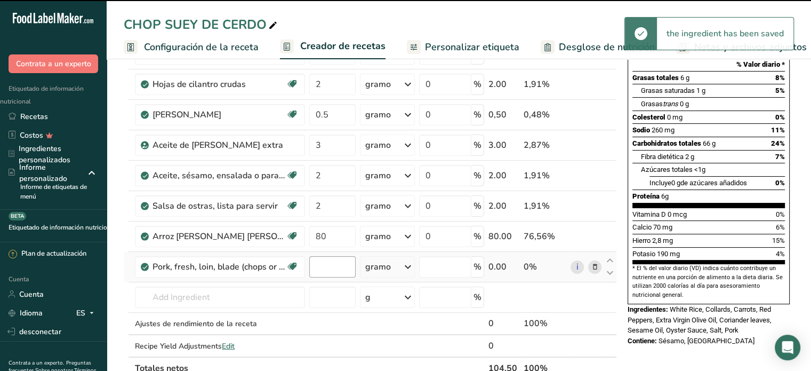
type input "0"
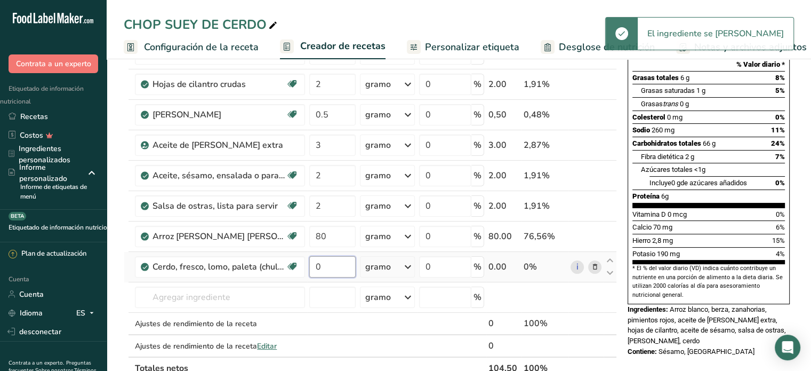
click at [324, 268] on input "0" at bounding box center [332, 266] width 46 height 21
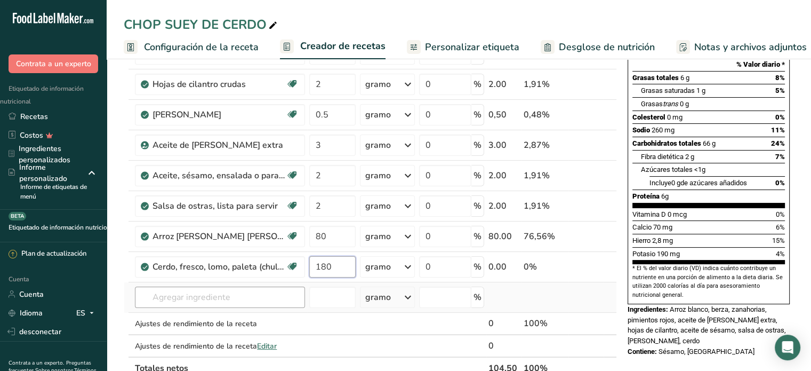
type input "180"
click at [243, 301] on div "Ingrediente * Cantidad * Unidad * Desperdiciar * .a-a{fill:#347362;}.b-a{fill:#…" at bounding box center [370, 167] width 493 height 424
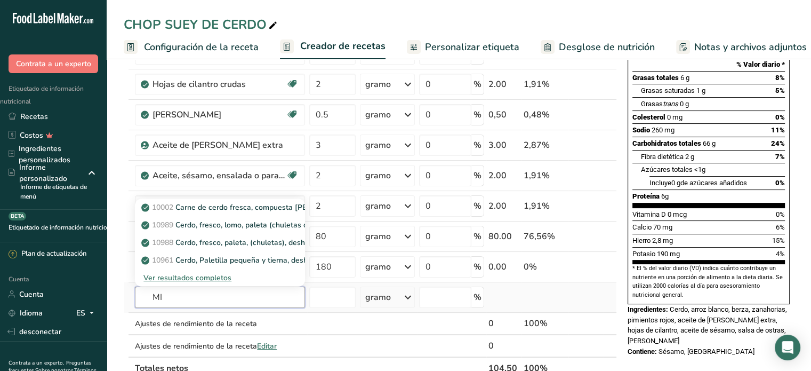
type input "M"
click at [243, 301] on input "VEGETA" at bounding box center [220, 296] width 170 height 21
type input "V"
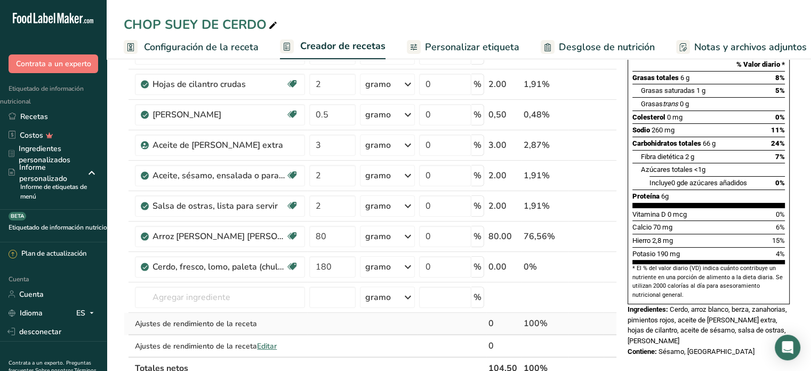
click at [296, 318] on div "Ajustes de rendimiento de la receta" at bounding box center [220, 323] width 170 height 11
click at [182, 296] on input "text" at bounding box center [220, 296] width 170 height 21
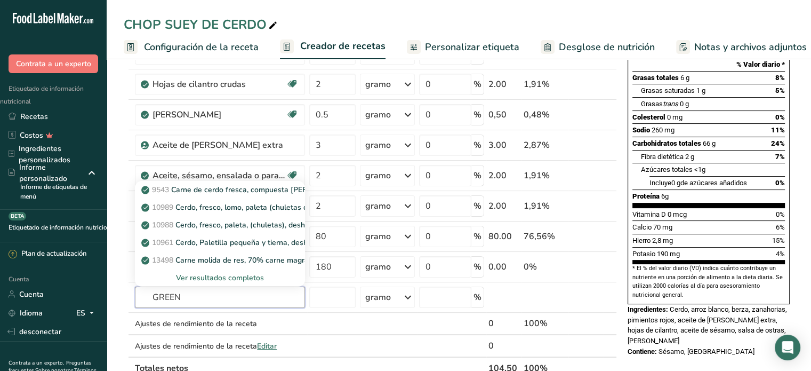
type input "GREEN"
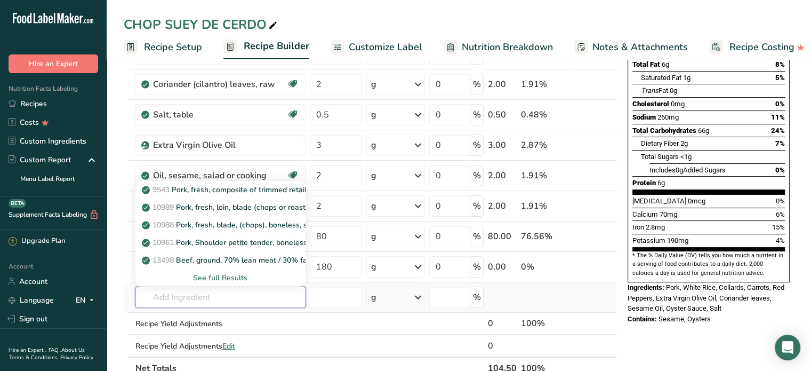
click at [188, 305] on input "text" at bounding box center [220, 296] width 170 height 21
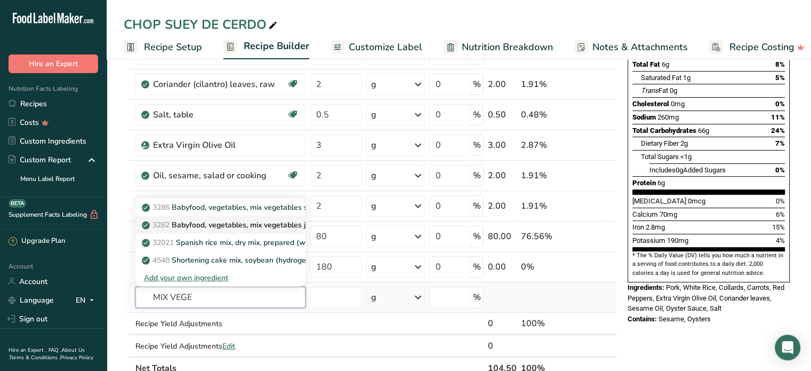
type input "MIX VEGE"
click at [273, 224] on p "3282 Babyfood, vegetables, mix vegetables junior" at bounding box center [233, 224] width 179 height 11
type input "Babyfood, vegetables, mix vegetables junior"
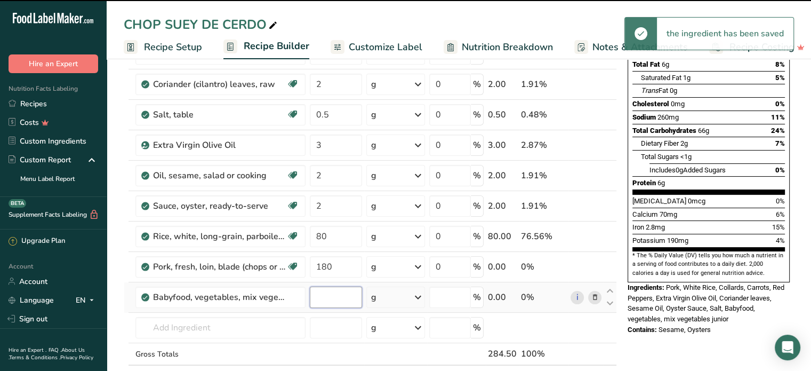
type input "0"
click at [329, 296] on input "0" at bounding box center [336, 296] width 52 height 21
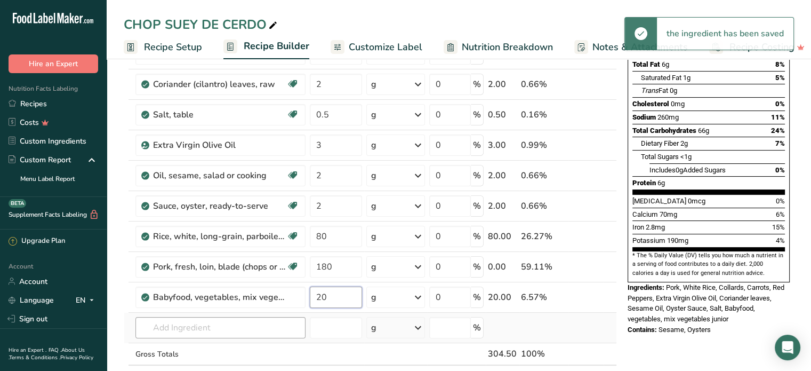
type input "20"
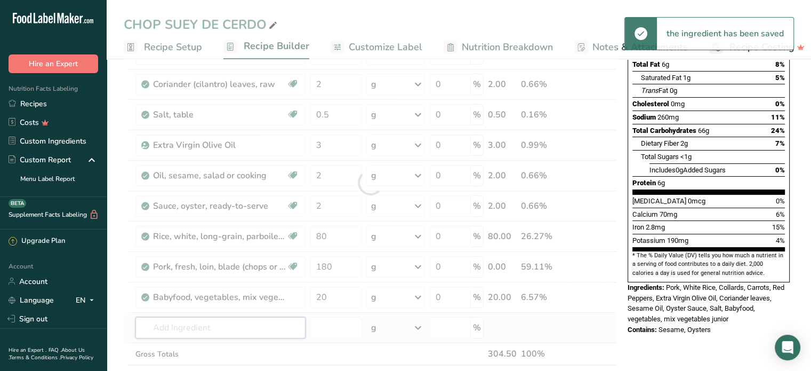
click at [192, 327] on div "Ingredient * Amount * Unit * Waste * .a-a{fill:#347362;}.b-a{fill:#fff;} Grams …" at bounding box center [370, 182] width 493 height 455
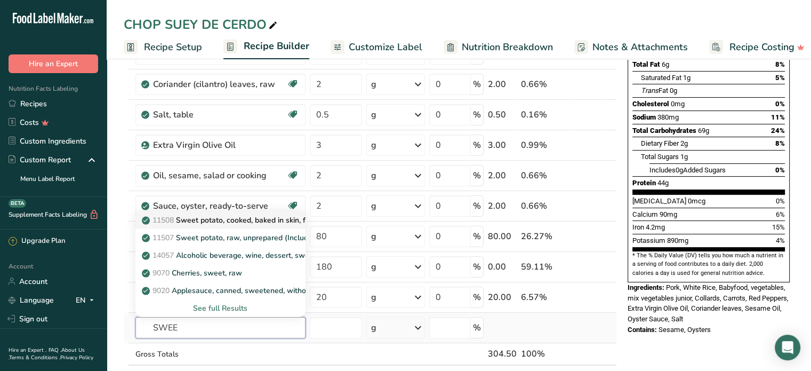
type input "SWEE"
click at [231, 219] on p "11508 Sweet potato, cooked, baked in skin, flesh, without salt" at bounding box center [254, 219] width 221 height 11
type input "Sweet potato, cooked, baked in skin, flesh, without salt"
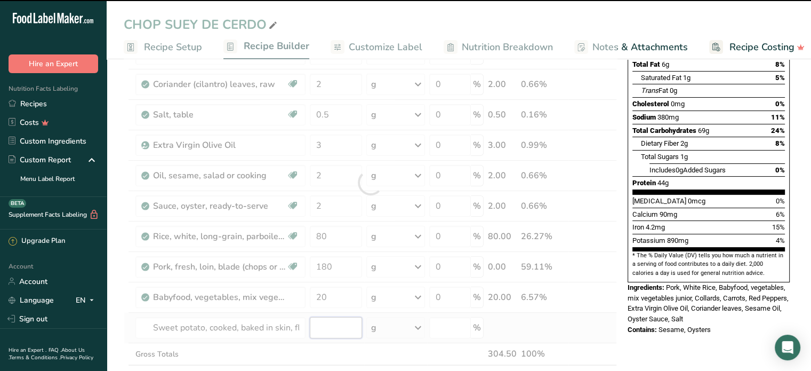
click at [334, 328] on input "number" at bounding box center [336, 327] width 52 height 21
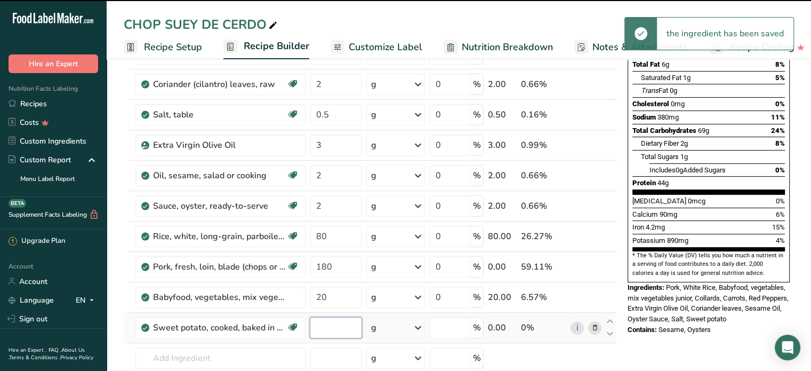
type input "0"
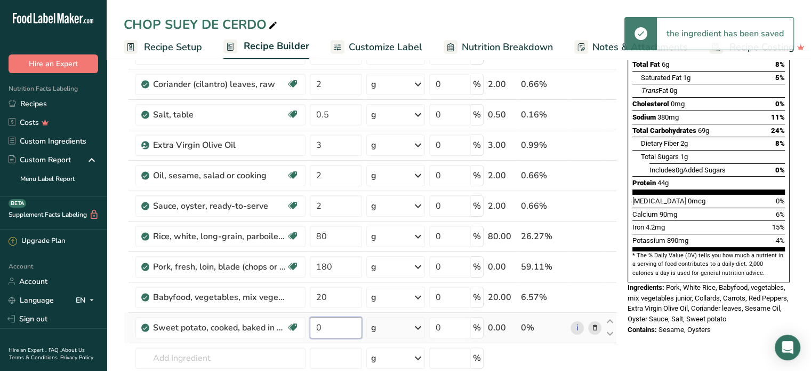
click at [334, 328] on input "0" at bounding box center [336, 327] width 52 height 21
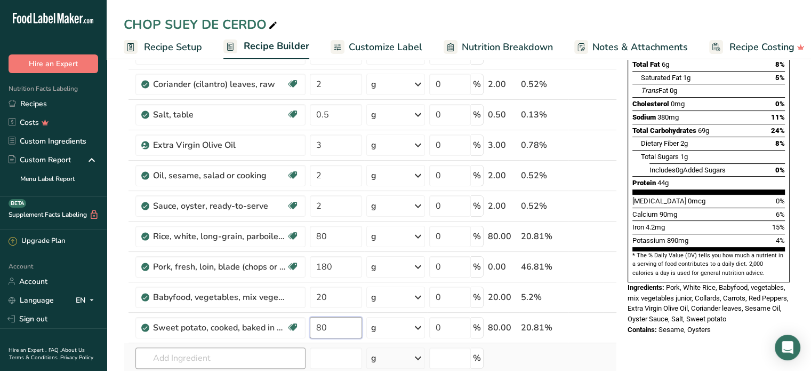
type input "80"
click at [222, 363] on div "Ingredient * Amount * Unit * Waste * .a-a{fill:#347362;}.b-a{fill:#fff;} Grams …" at bounding box center [370, 197] width 493 height 485
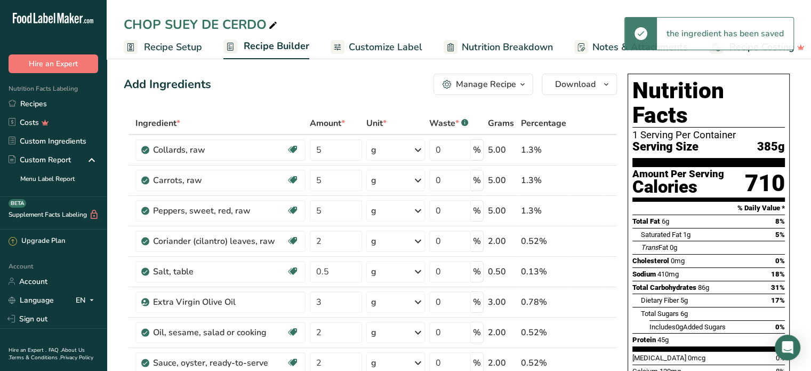
scroll to position [0, 0]
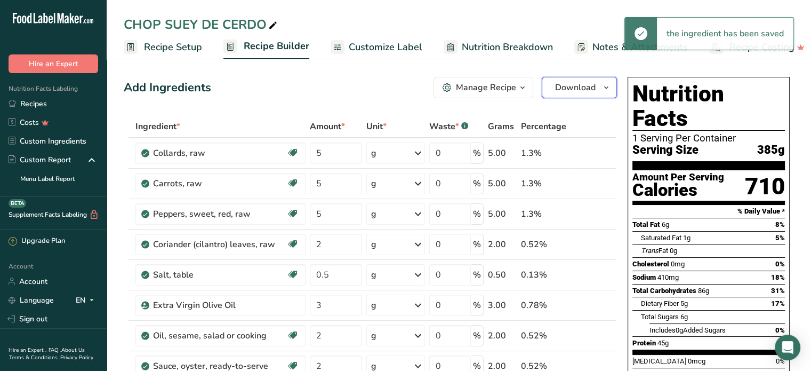
click at [580, 85] on span "Download" at bounding box center [575, 87] width 41 height 13
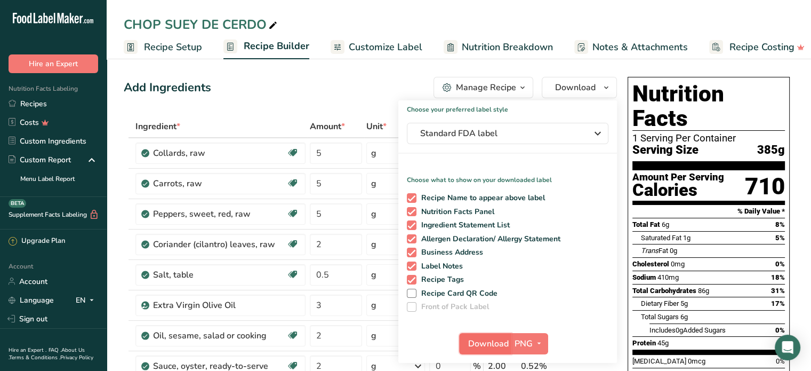
click at [490, 342] on span "Download" at bounding box center [488, 343] width 41 height 13
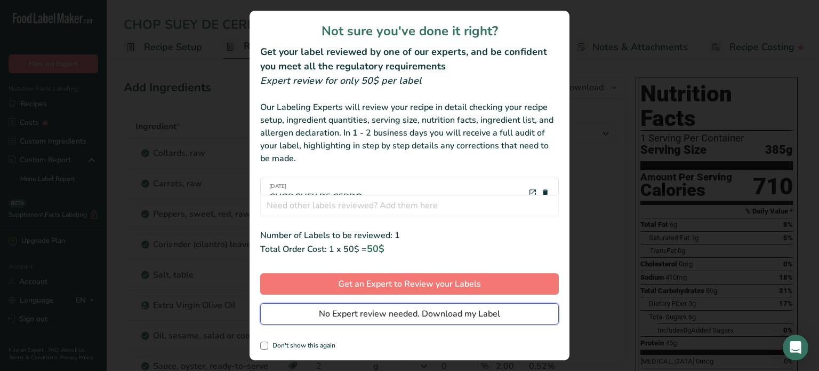
click at [459, 313] on span "No Expert review needed. Download my Label" at bounding box center [409, 313] width 181 height 13
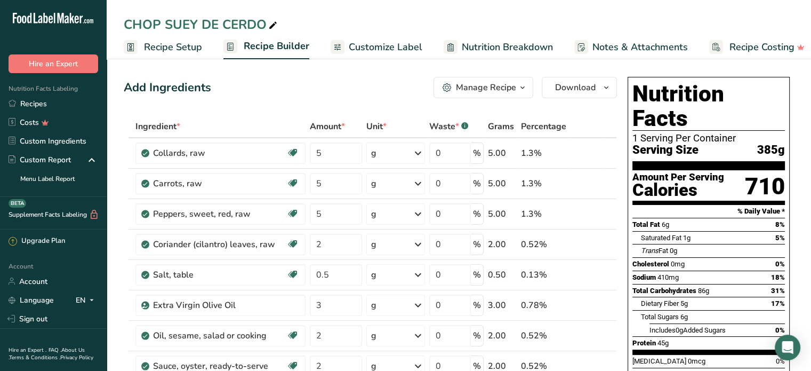
drag, startPoint x: 62, startPoint y: 103, endPoint x: 144, endPoint y: 77, distance: 85.0
click at [63, 103] on link "Recipes" at bounding box center [53, 103] width 107 height 19
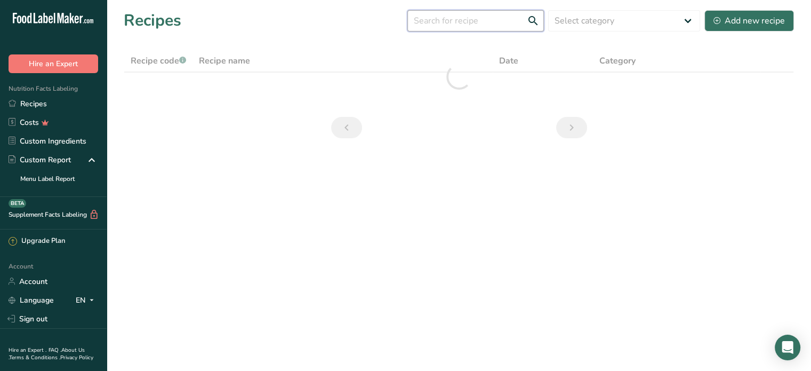
click at [439, 23] on input "text" at bounding box center [476, 20] width 137 height 21
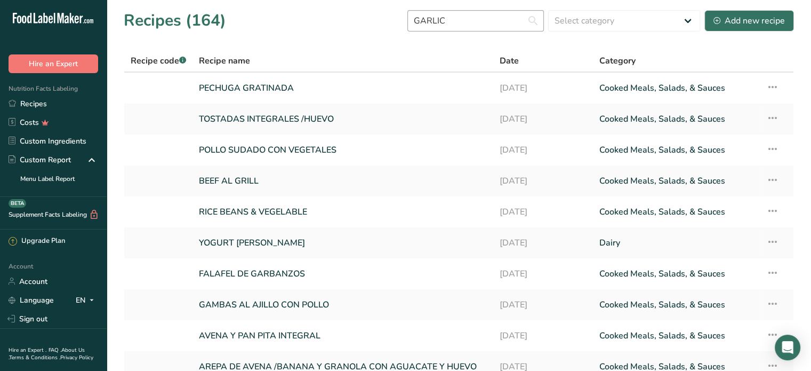
click at [464, 22] on input "GARLIC" at bounding box center [476, 20] width 137 height 21
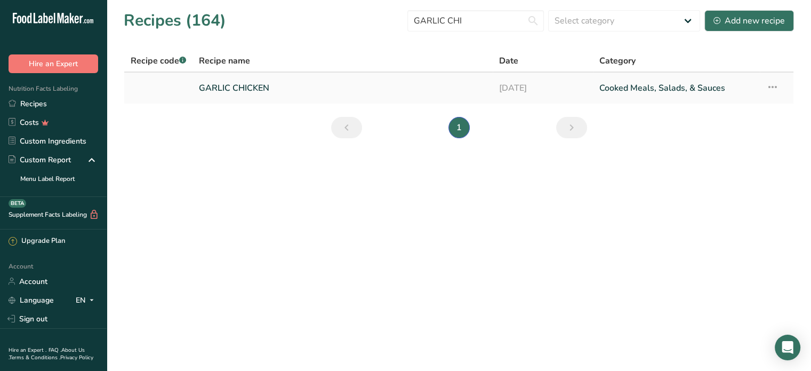
type input "GARLIC CHI"
click at [249, 89] on link "GARLIC CHICKEN" at bounding box center [343, 88] width 288 height 22
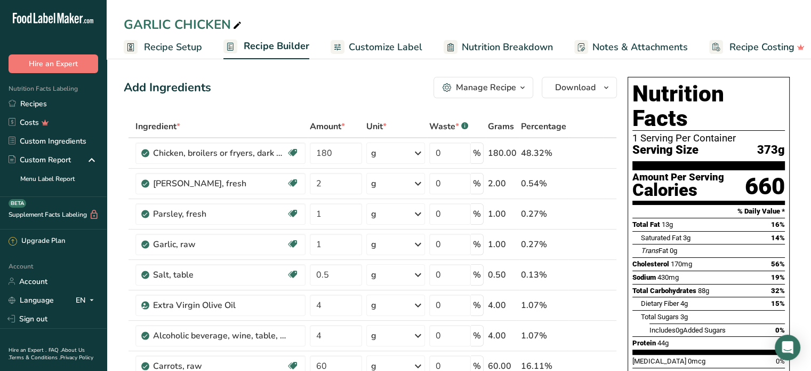
click at [238, 26] on icon at bounding box center [238, 25] width 10 height 15
type input "G"
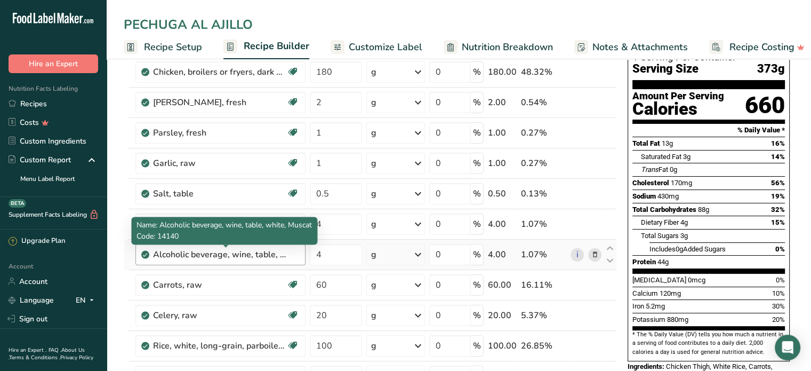
scroll to position [107, 0]
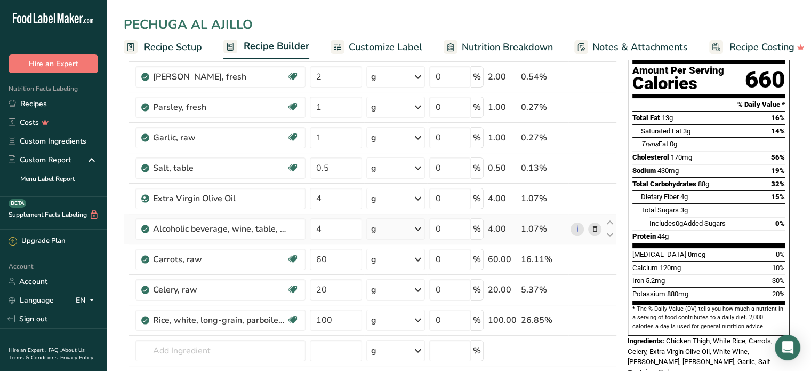
type input "PECHUGA AL AJILLO"
click at [595, 227] on icon at bounding box center [594, 229] width 7 height 11
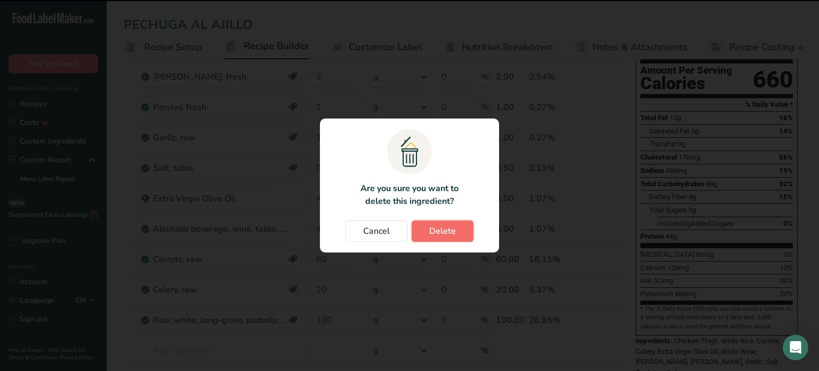
click at [435, 229] on span "Delete" at bounding box center [442, 231] width 27 height 13
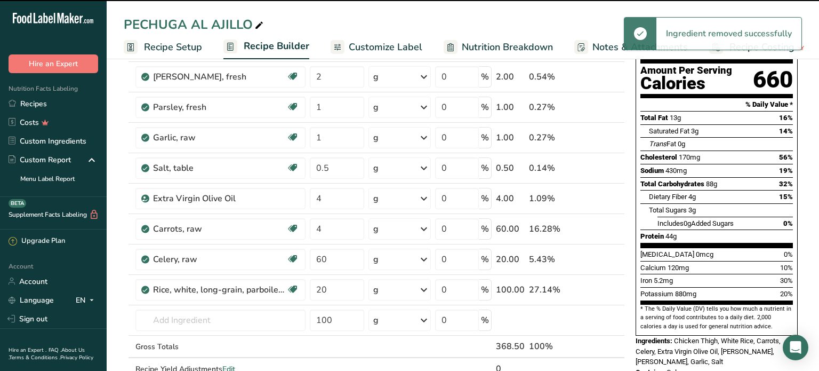
type input "60"
type input "20"
type input "100"
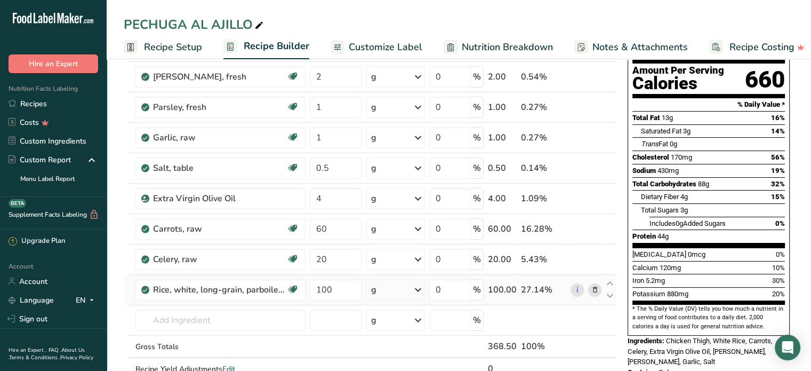
click at [594, 290] on icon at bounding box center [594, 289] width 7 height 11
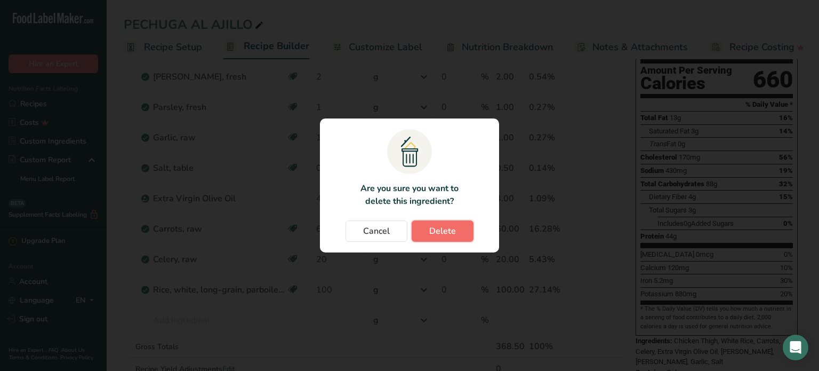
click at [440, 232] on span "Delete" at bounding box center [442, 231] width 27 height 13
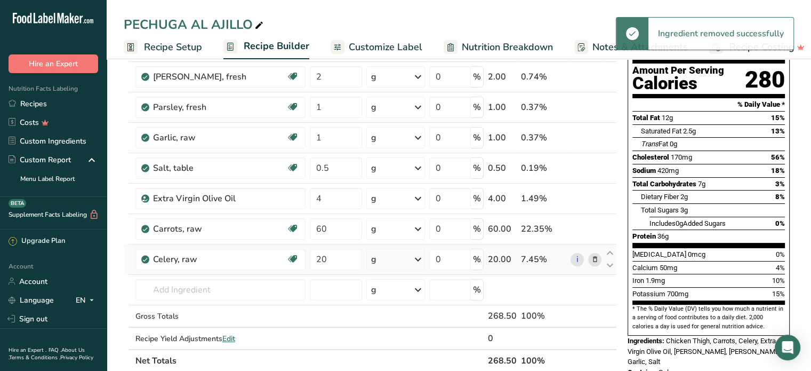
click at [596, 260] on icon at bounding box center [594, 259] width 7 height 11
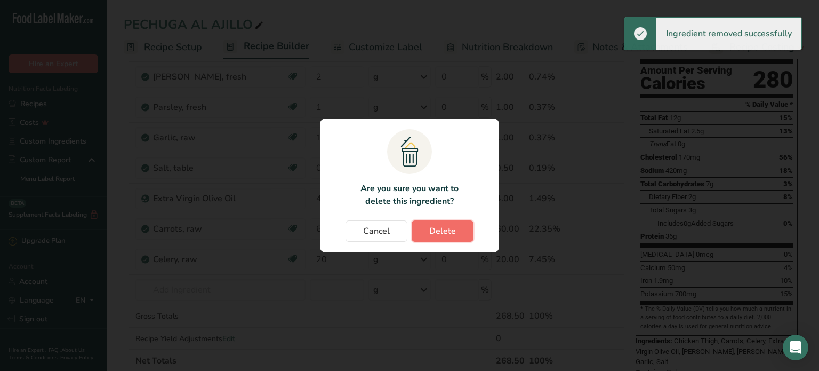
click at [452, 231] on span "Delete" at bounding box center [442, 231] width 27 height 13
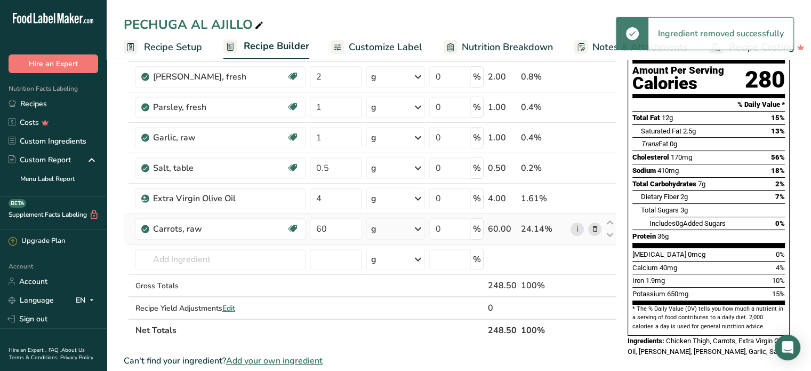
click at [596, 228] on icon at bounding box center [594, 229] width 7 height 11
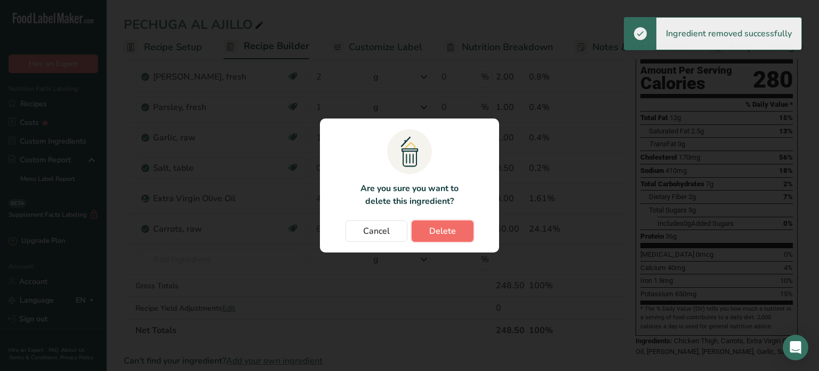
click at [431, 230] on span "Delete" at bounding box center [442, 231] width 27 height 13
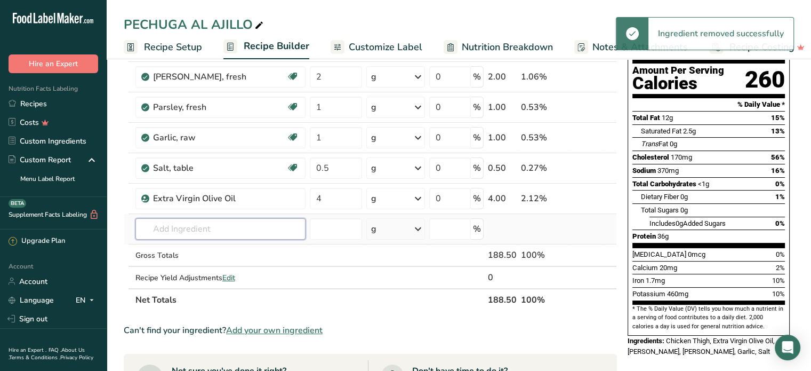
click at [166, 230] on input "text" at bounding box center [220, 228] width 170 height 21
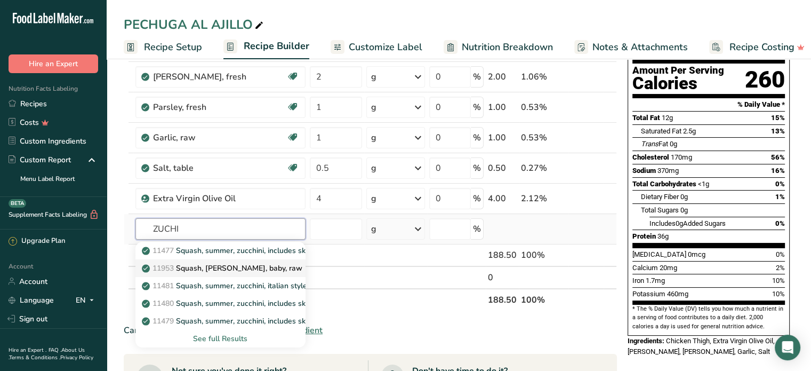
type input "ZUCHI"
click at [265, 268] on p "11953 Squash, zucchini, baby, raw" at bounding box center [223, 267] width 158 height 11
type input "Squash, zucchini, baby, raw"
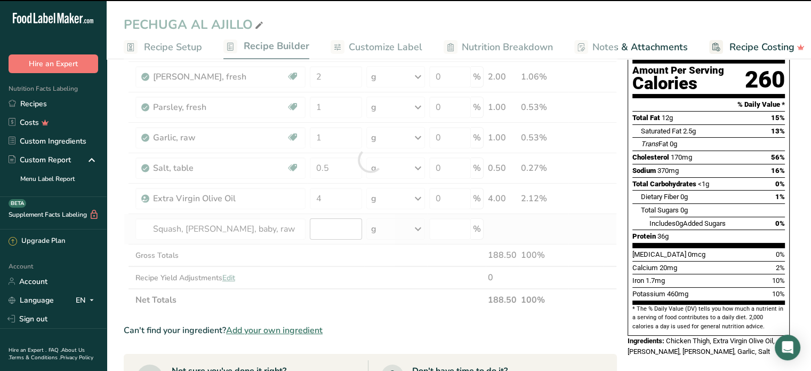
type input "0"
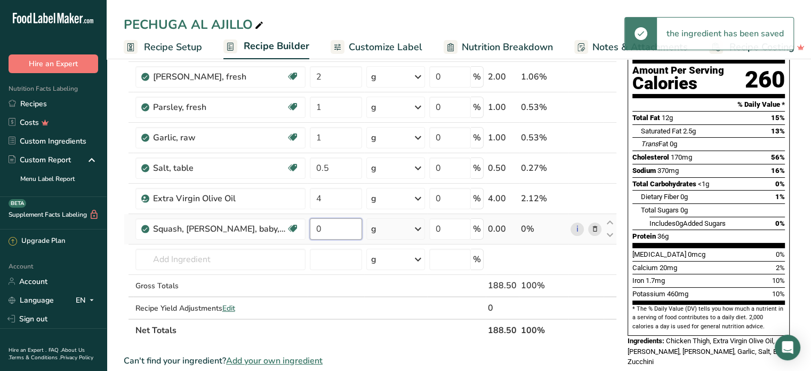
click at [324, 226] on input "0" at bounding box center [336, 228] width 52 height 21
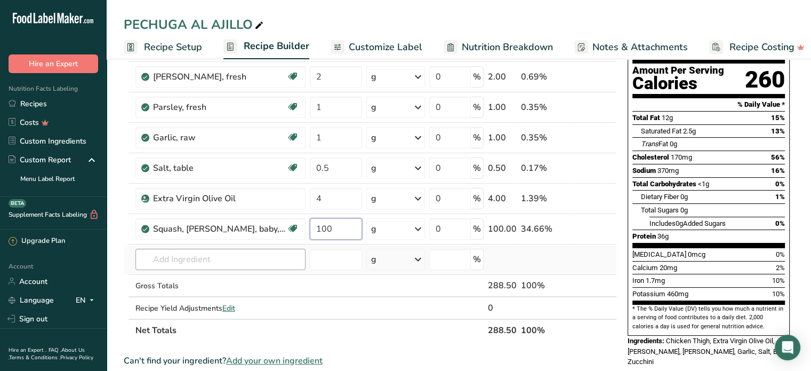
type input "100"
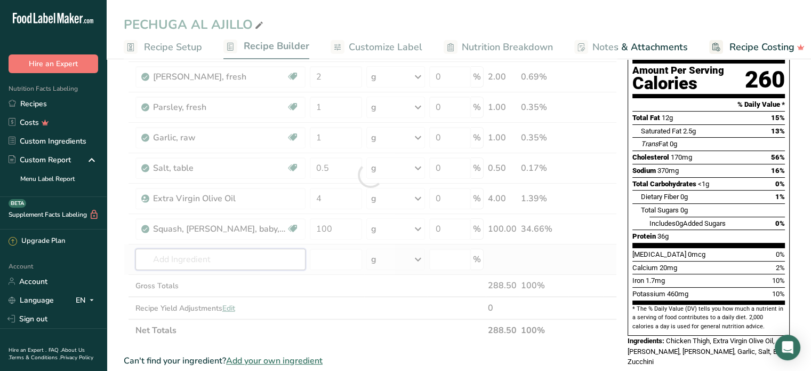
click at [164, 264] on div "Ingredient * Amount * Unit * Waste * .a-a{fill:#347362;}.b-a{fill:#fff;} Grams …" at bounding box center [370, 175] width 493 height 333
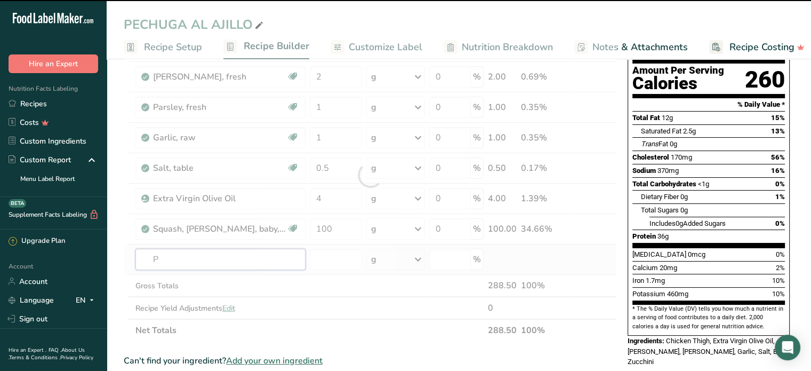
type input "PO"
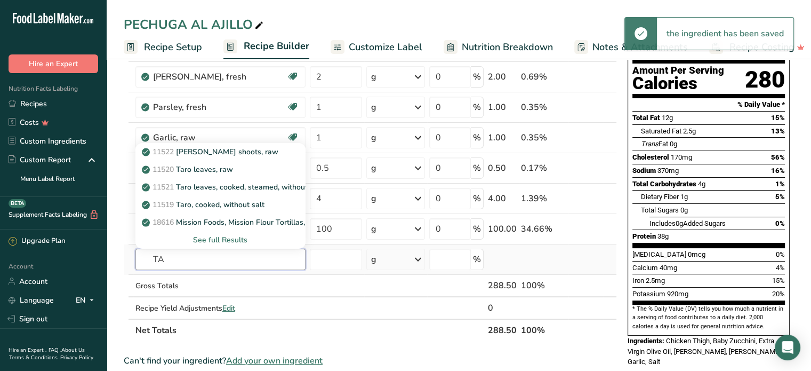
type input "T"
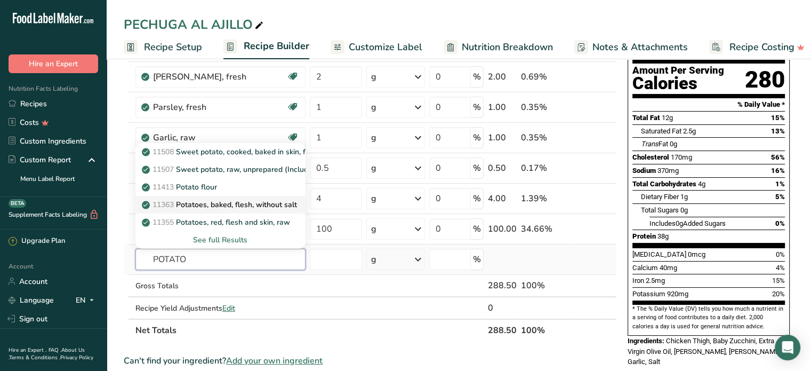
type input "POTATO"
click at [245, 204] on p "11363 Potatoes, baked, flesh, without salt" at bounding box center [220, 204] width 153 height 11
type input "Potatoes, baked, flesh, without salt"
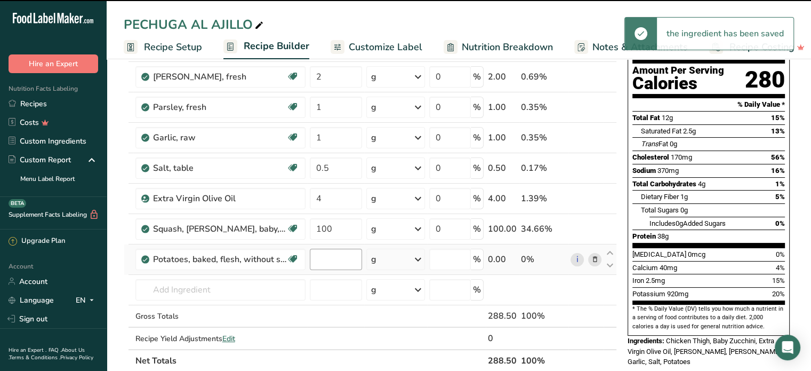
type input "0"
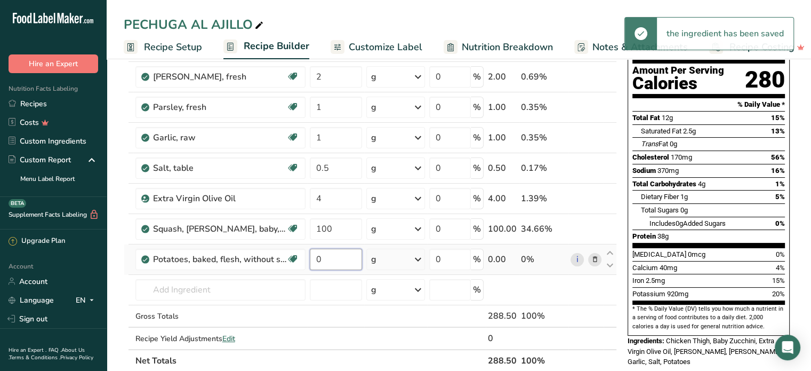
click at [329, 256] on input "0" at bounding box center [336, 259] width 52 height 21
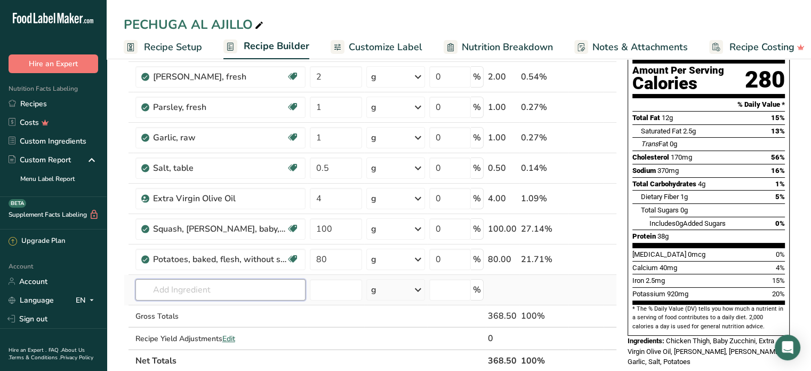
click at [189, 289] on div "Ingredient * Amount * Unit * Waste * .a-a{fill:#347362;}.b-a{fill:#fff;} Grams …" at bounding box center [370, 190] width 493 height 363
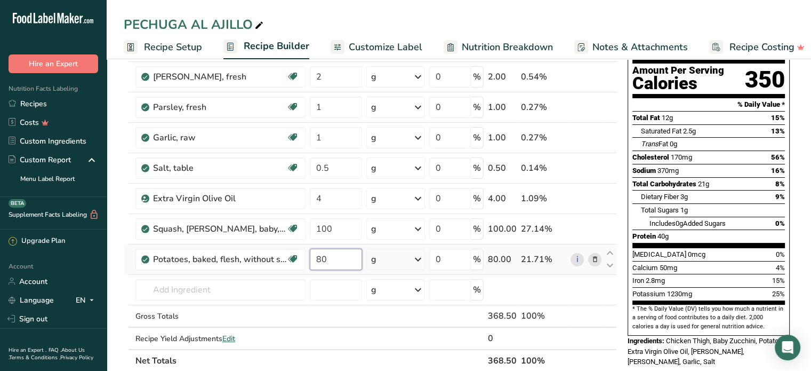
click at [337, 256] on input "80" at bounding box center [336, 259] width 52 height 21
type input "8"
type input "100"
click at [260, 289] on div "Ingredient * Amount * Unit * Waste * .a-a{fill:#347362;}.b-a{fill:#fff;} Grams …" at bounding box center [370, 190] width 493 height 363
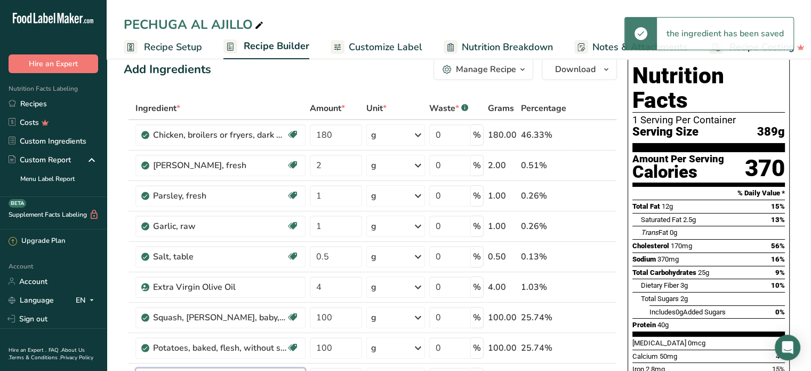
scroll to position [0, 0]
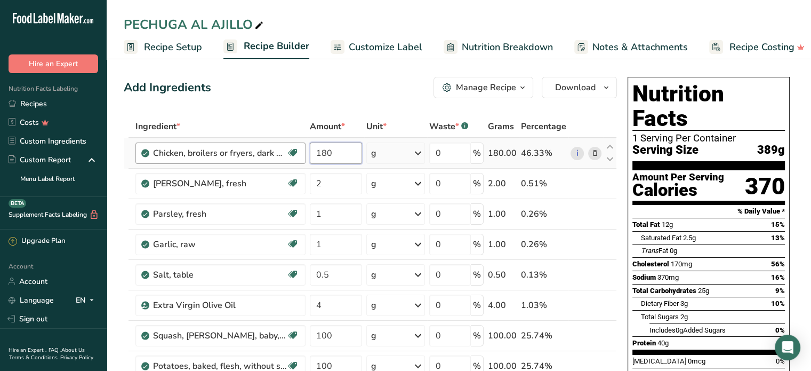
drag, startPoint x: 340, startPoint y: 153, endPoint x: 297, endPoint y: 151, distance: 43.8
click at [299, 152] on tr "Chicken, broilers or fryers, dark meat, thigh, meat only, raw Dairy free Gluten…" at bounding box center [370, 153] width 492 height 30
click at [330, 177] on div "Ingredient * Amount * Unit * Waste * .a-a{fill:#347362;}.b-a{fill:#fff;} Grams …" at bounding box center [370, 296] width 493 height 363
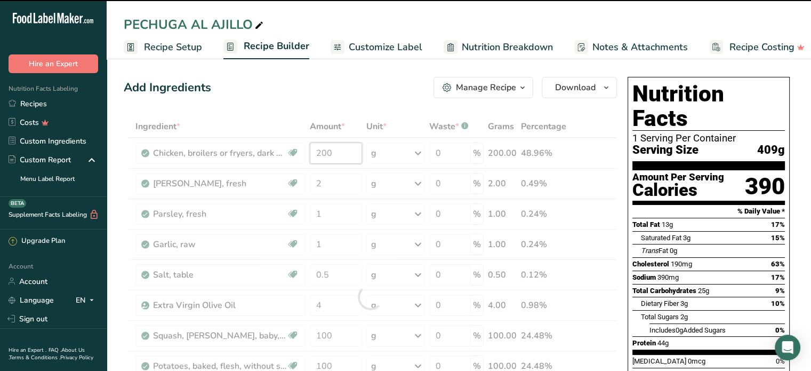
drag, startPoint x: 335, startPoint y: 151, endPoint x: 316, endPoint y: 151, distance: 19.2
click at [316, 151] on div "Ingredient * Amount * Unit * Waste * .a-a{fill:#347362;}.b-a{fill:#fff;} Grams …" at bounding box center [370, 296] width 493 height 363
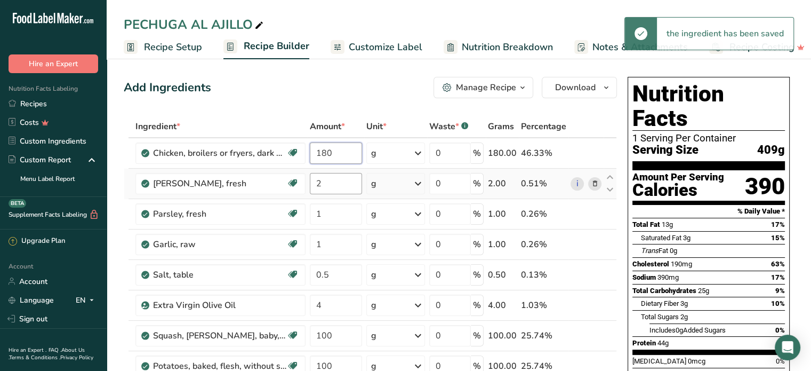
type input "180"
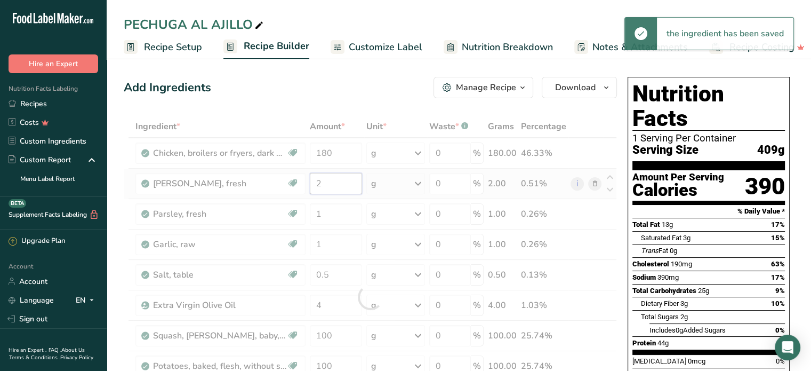
click at [334, 181] on div "Ingredient * Amount * Unit * Waste * .a-a{fill:#347362;}.b-a{fill:#fff;} Grams …" at bounding box center [370, 296] width 493 height 363
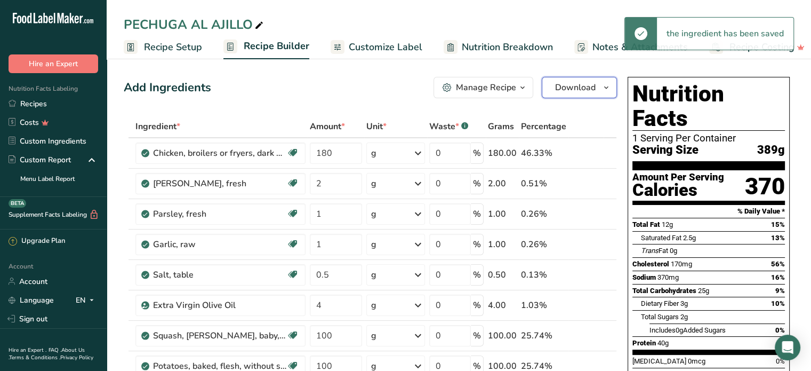
click at [579, 84] on span "Download" at bounding box center [575, 87] width 41 height 13
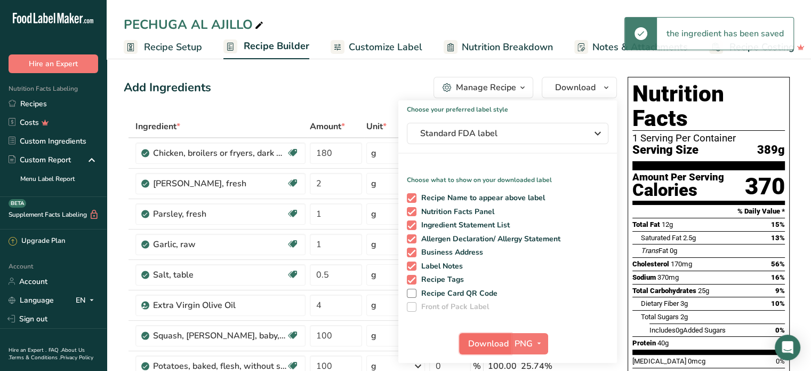
click at [501, 344] on span "Download" at bounding box center [488, 343] width 41 height 13
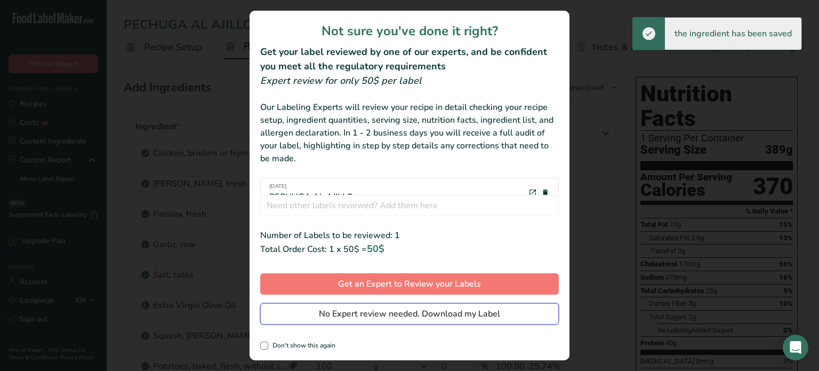
click at [489, 317] on span "No Expert review needed. Download my Label" at bounding box center [409, 313] width 181 height 13
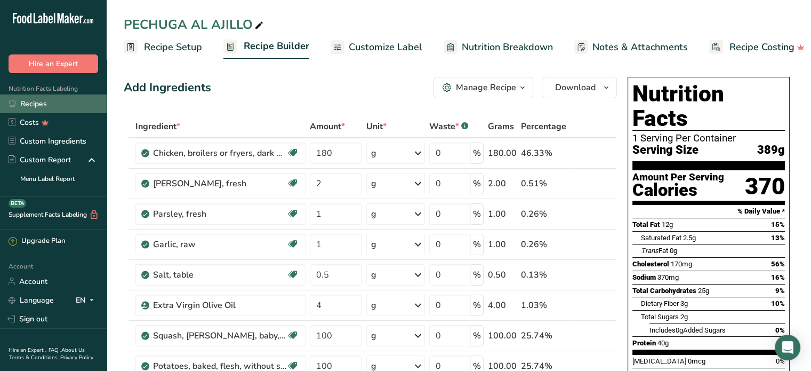
click at [46, 102] on link "Recipes" at bounding box center [53, 103] width 107 height 19
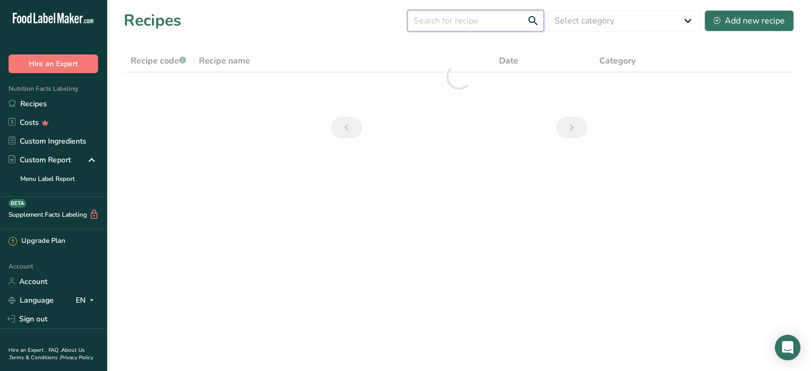
click at [459, 23] on input "text" at bounding box center [476, 20] width 137 height 21
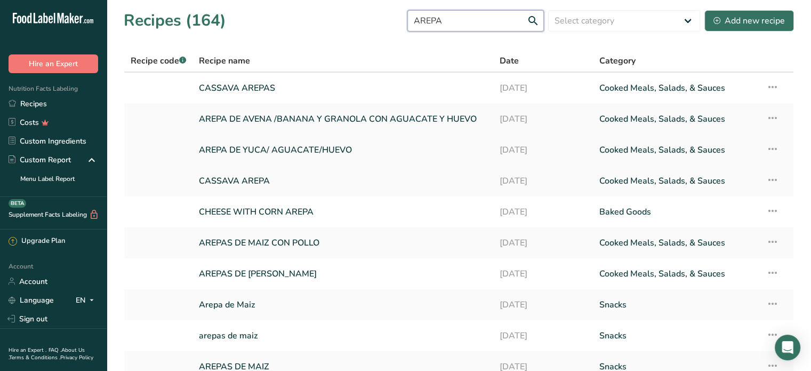
type input "AREPA"
click at [271, 148] on link "AREPA DE YUCA/ AGUACATE/HUEVO" at bounding box center [343, 150] width 288 height 22
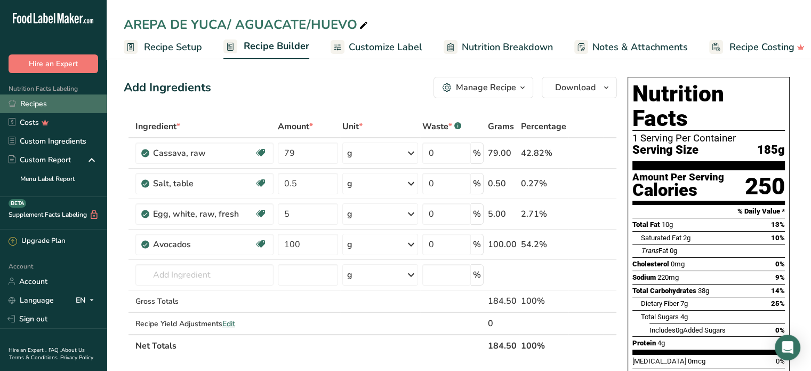
click at [38, 105] on link "Recipes" at bounding box center [53, 103] width 107 height 19
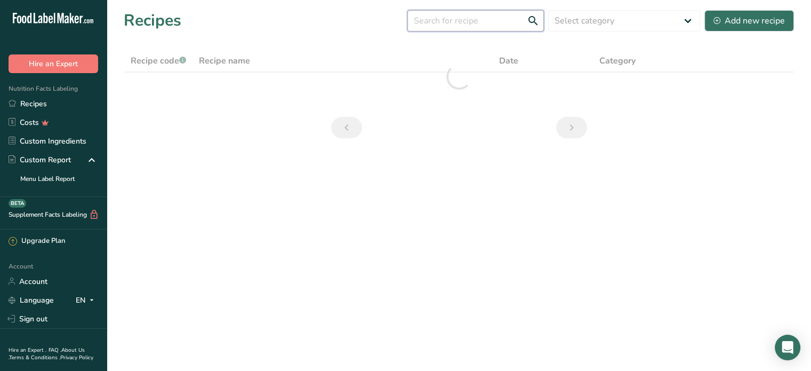
click at [445, 23] on input "text" at bounding box center [476, 20] width 137 height 21
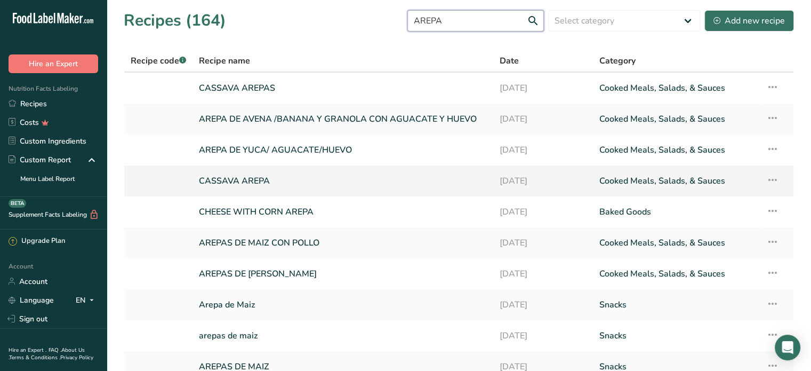
type input "AREPA"
click at [254, 175] on link "CASSAVA AREPA" at bounding box center [343, 181] width 288 height 22
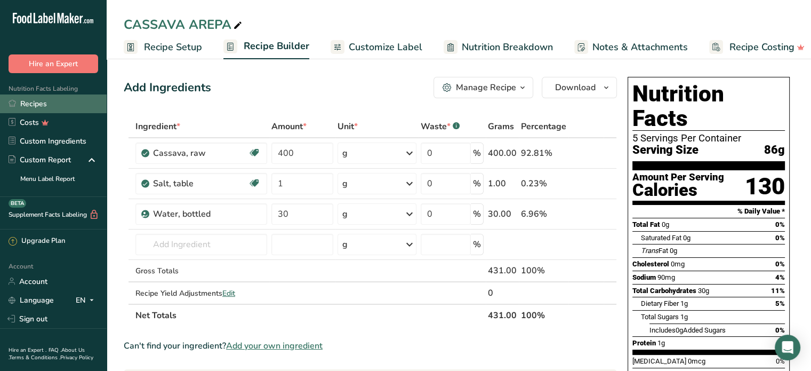
click at [42, 102] on link "Recipes" at bounding box center [53, 103] width 107 height 19
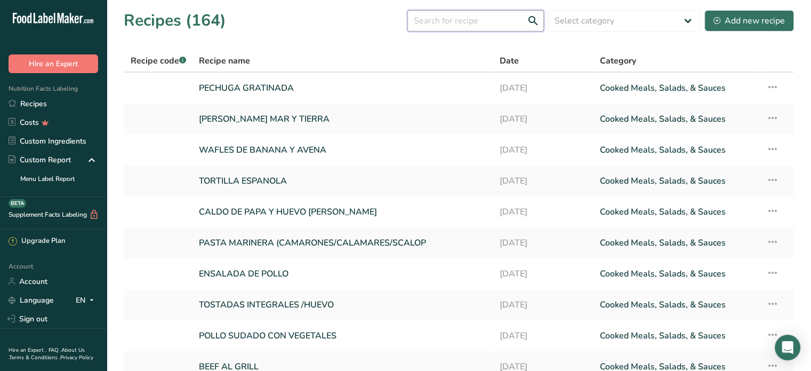
click at [428, 23] on input "text" at bounding box center [476, 20] width 137 height 21
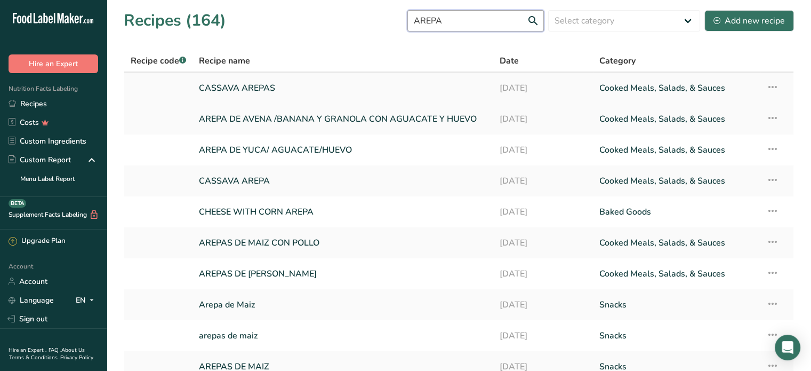
type input "AREPA"
click at [256, 87] on link "CASSAVA AREPAS" at bounding box center [343, 88] width 288 height 22
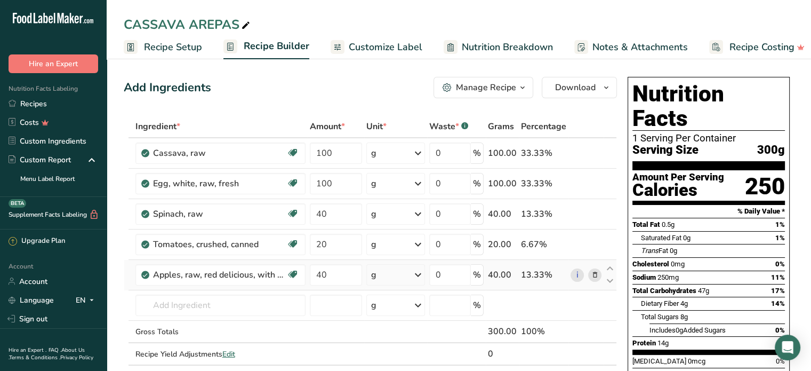
click at [593, 274] on icon at bounding box center [594, 274] width 7 height 11
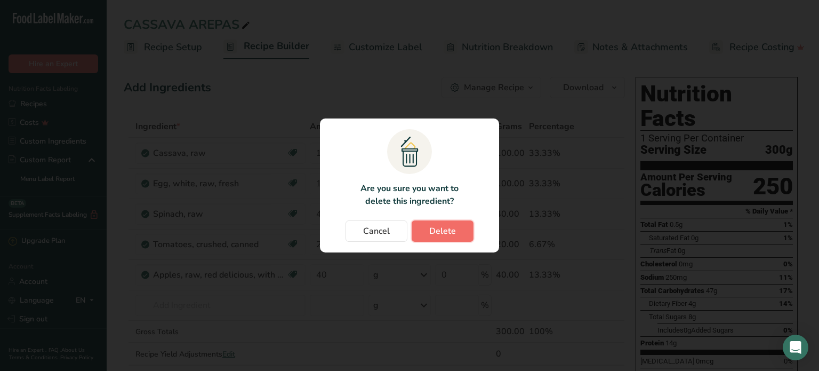
click at [456, 237] on button "Delete" at bounding box center [443, 230] width 62 height 21
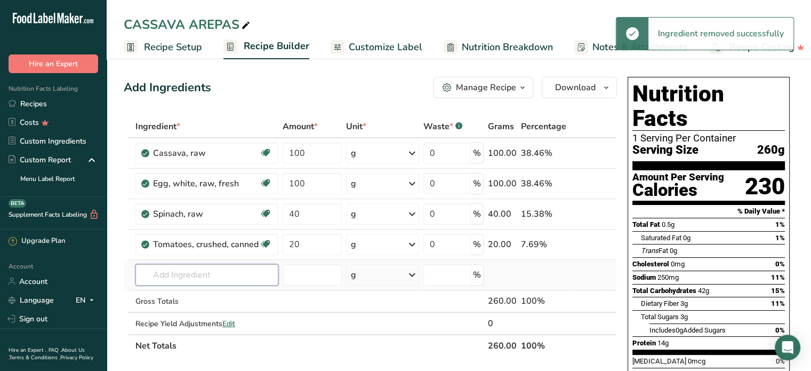
click at [204, 277] on input "text" at bounding box center [206, 274] width 143 height 21
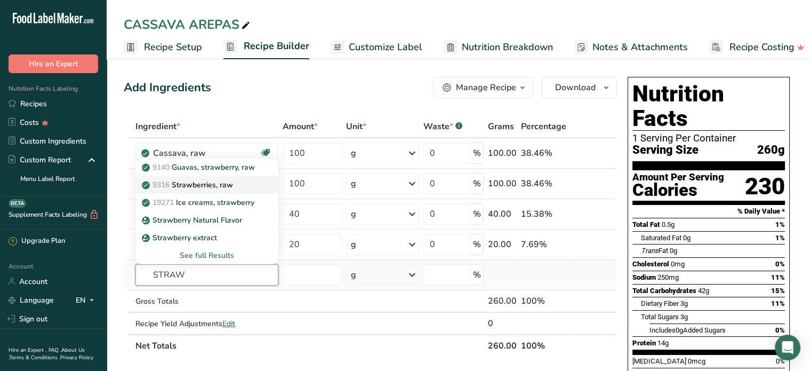
type input "STRAW"
click at [202, 185] on p "9316 Strawberries, raw" at bounding box center [188, 184] width 89 height 11
type input "Strawberries, raw"
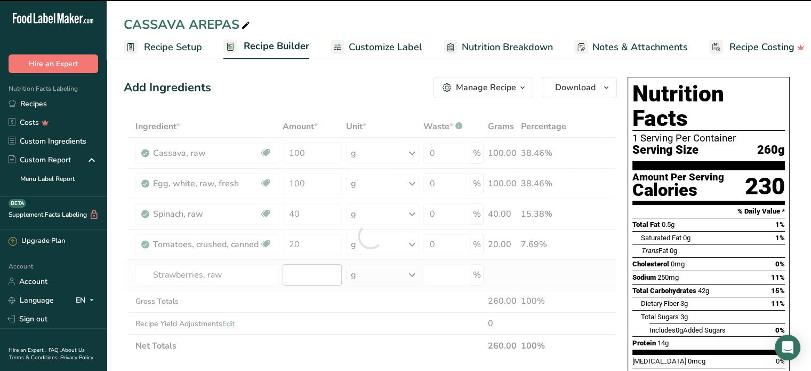
type input "0"
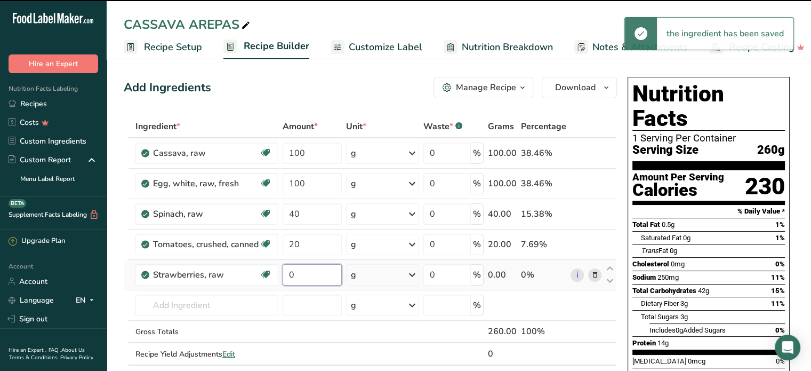
click at [301, 276] on input "0" at bounding box center [312, 274] width 59 height 21
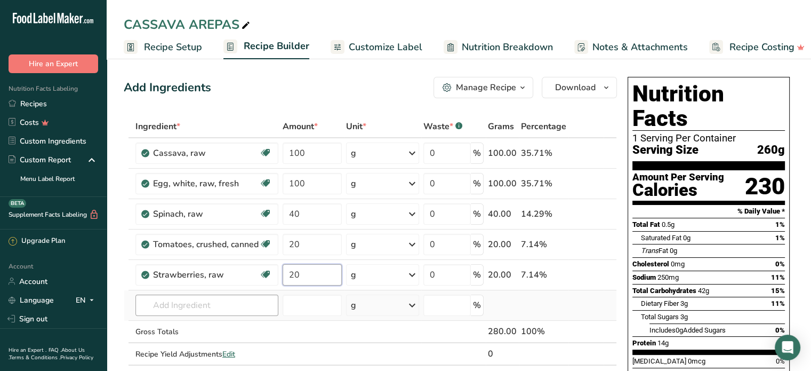
type input "20"
click at [204, 306] on div "Ingredient * Amount * Unit * Waste * .a-a{fill:#347362;}.b-a{fill:#fff;} Grams …" at bounding box center [370, 251] width 493 height 272
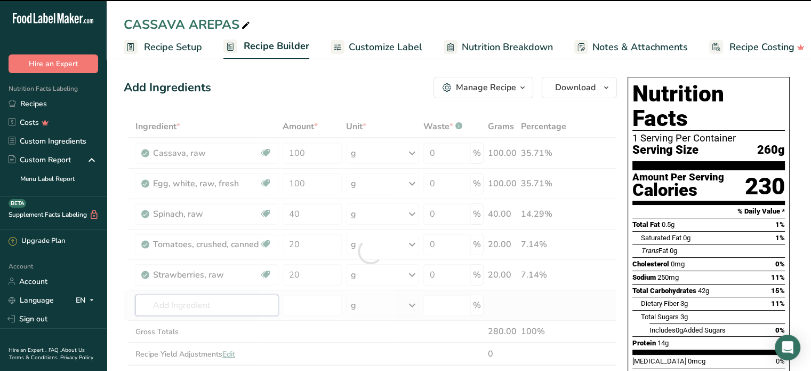
type input "B"
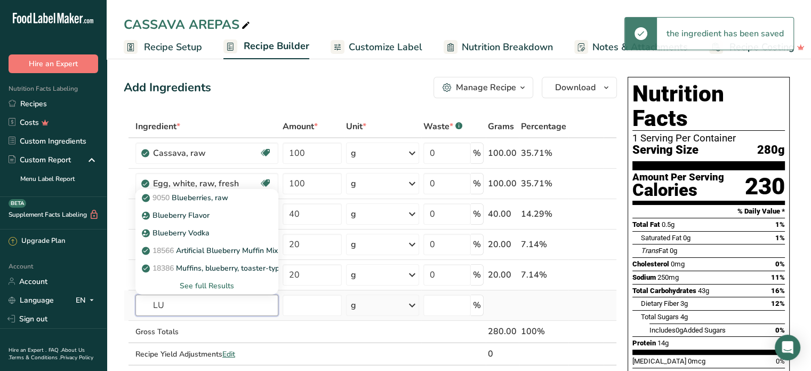
type input "L"
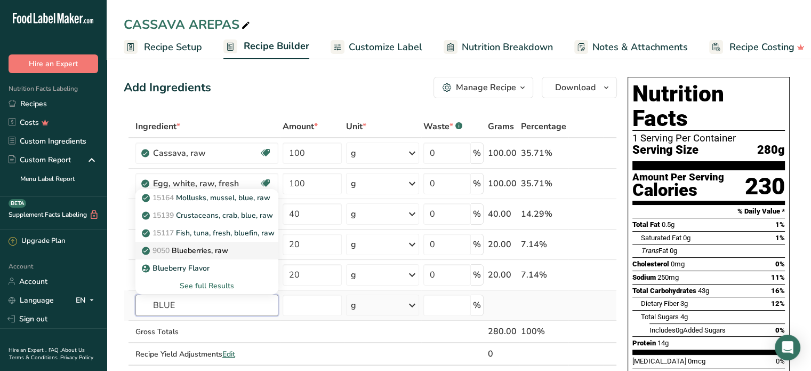
type input "BLUE"
click at [222, 251] on p "9050 Blueberries, raw" at bounding box center [186, 250] width 84 height 11
type input "Blueberries, raw"
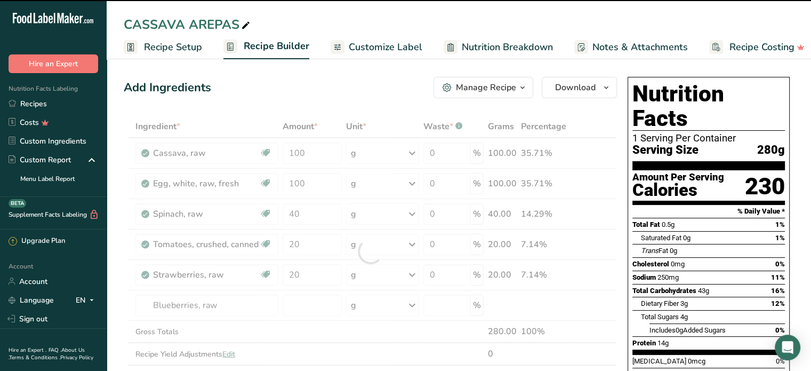
click at [310, 309] on div at bounding box center [370, 251] width 493 height 272
type input "0"
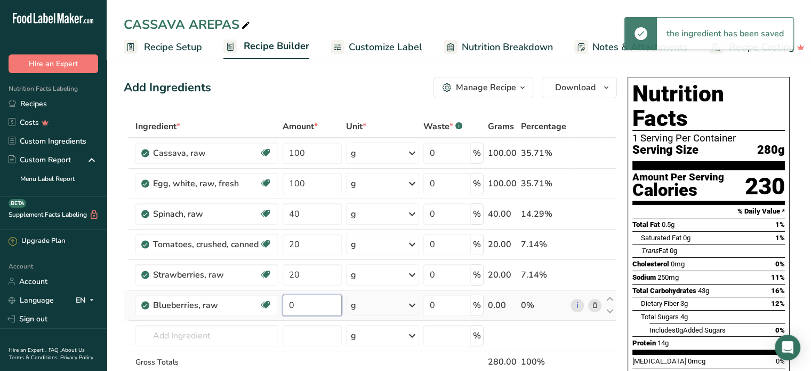
click at [309, 303] on input "0" at bounding box center [312, 304] width 59 height 21
type input "20"
click at [222, 332] on div "Ingredient * Amount * Unit * Waste * .a-a{fill:#347362;}.b-a{fill:#fff;} Grams …" at bounding box center [370, 266] width 493 height 302
click at [583, 92] on span "Download" at bounding box center [575, 87] width 41 height 13
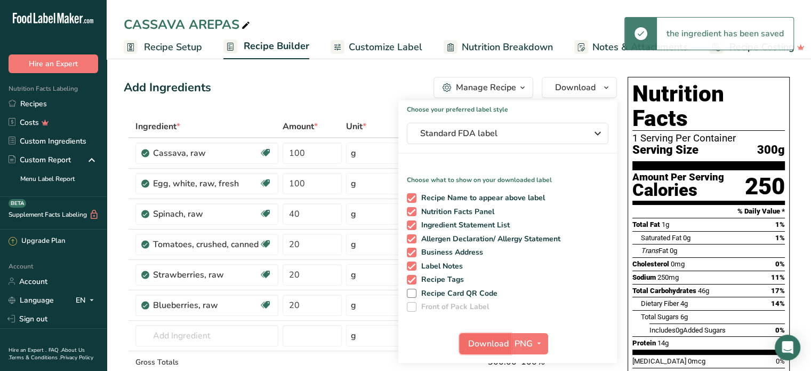
click at [497, 347] on span "Download" at bounding box center [488, 343] width 41 height 13
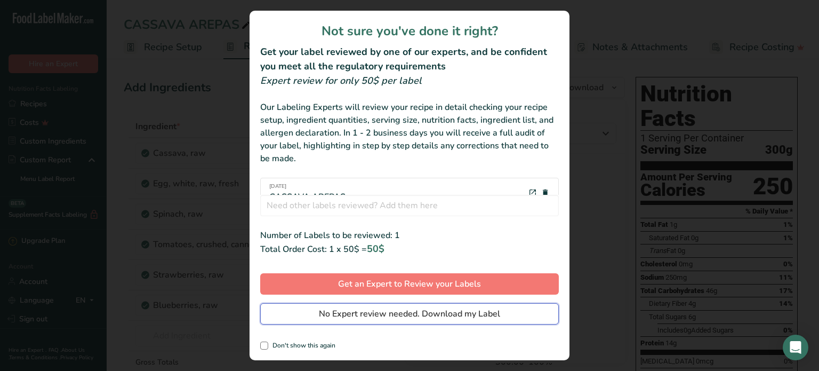
click at [455, 311] on span "No Expert review needed. Download my Label" at bounding box center [409, 313] width 181 height 13
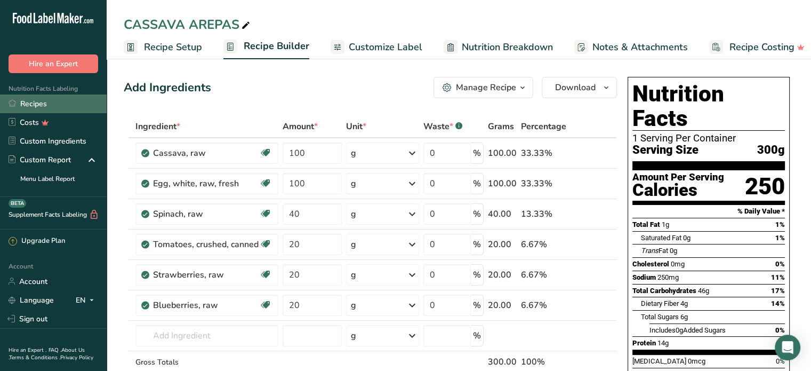
click at [45, 103] on link "Recipes" at bounding box center [53, 103] width 107 height 19
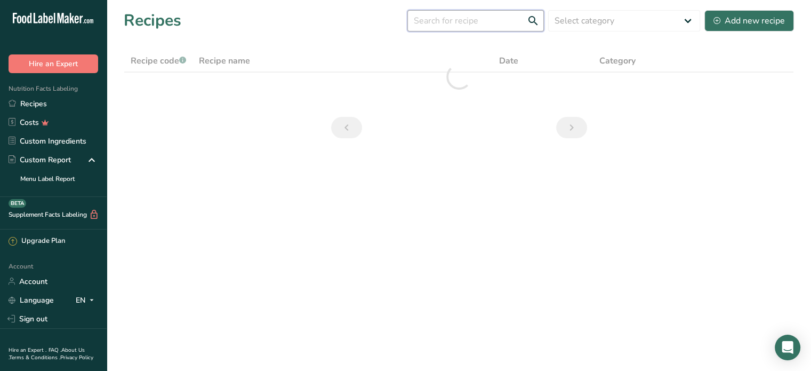
click at [461, 27] on input "text" at bounding box center [476, 20] width 137 height 21
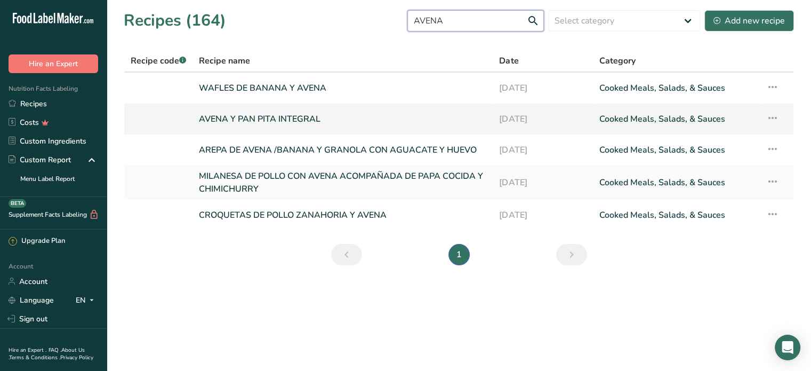
type input "AVENA"
click at [282, 117] on link "AVENA Y PAN PITA INTEGRAL" at bounding box center [343, 119] width 288 height 22
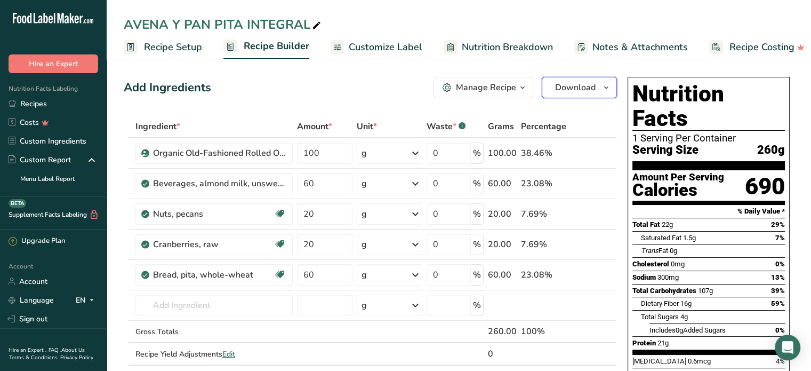
click at [572, 87] on span "Download" at bounding box center [575, 87] width 41 height 13
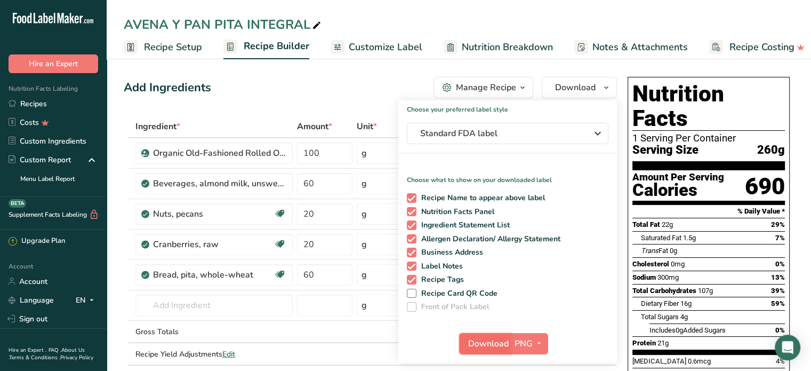
click at [487, 347] on span "Download" at bounding box center [488, 343] width 41 height 13
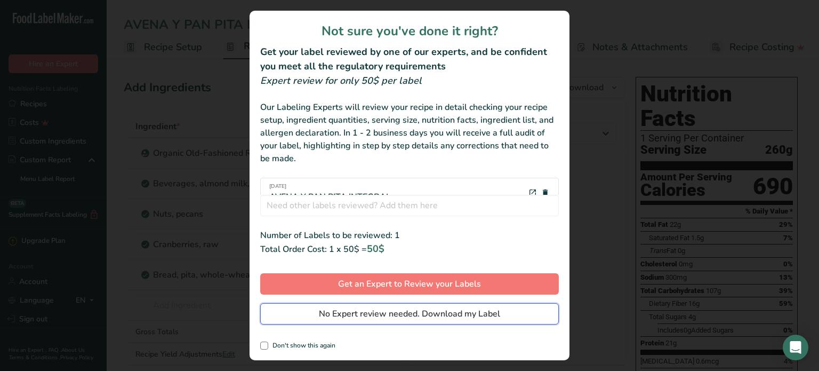
click at [468, 313] on span "No Expert review needed. Download my Label" at bounding box center [409, 313] width 181 height 13
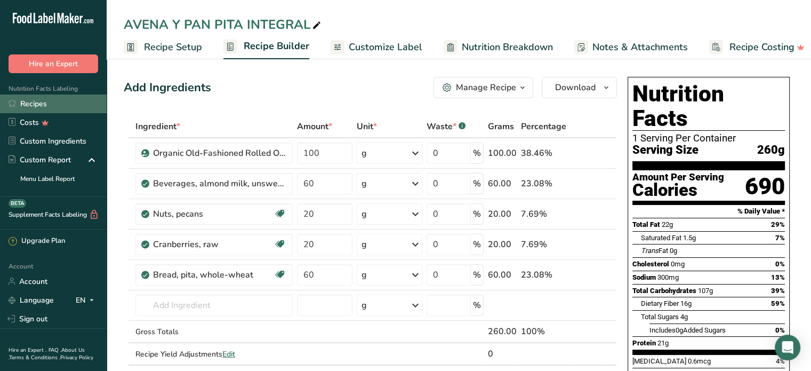
click at [30, 103] on link "Recipes" at bounding box center [53, 103] width 107 height 19
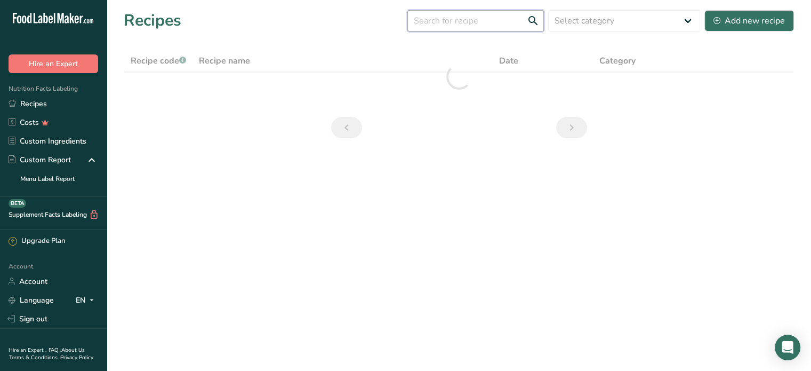
click at [432, 23] on input "text" at bounding box center [476, 20] width 137 height 21
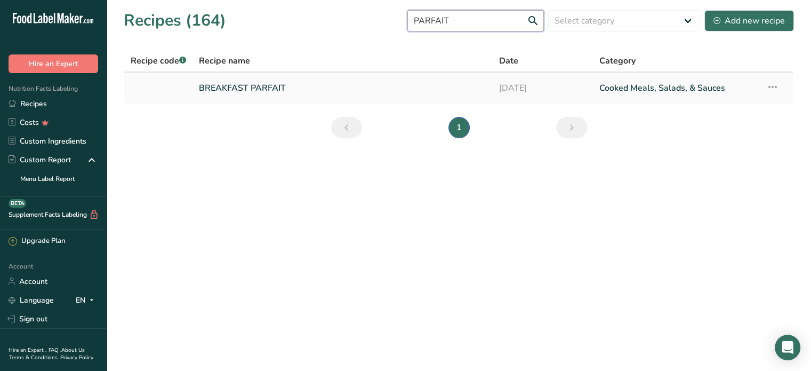
type input "PARFAIT"
click at [277, 86] on link "BREAKFAST PARFAIT" at bounding box center [343, 88] width 288 height 22
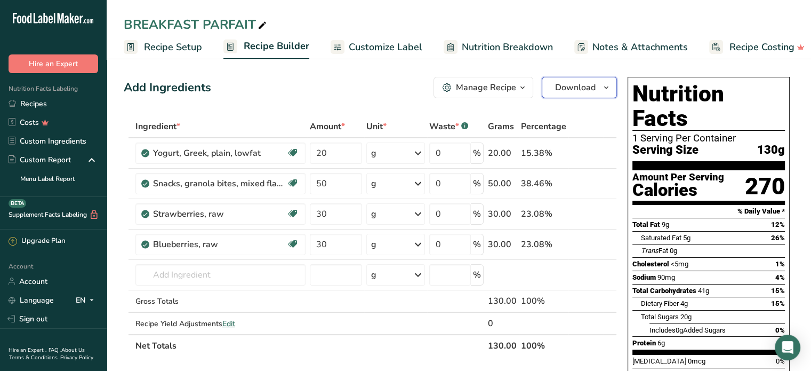
click at [570, 82] on span "Download" at bounding box center [575, 87] width 41 height 13
click at [573, 86] on span "Download" at bounding box center [575, 87] width 41 height 13
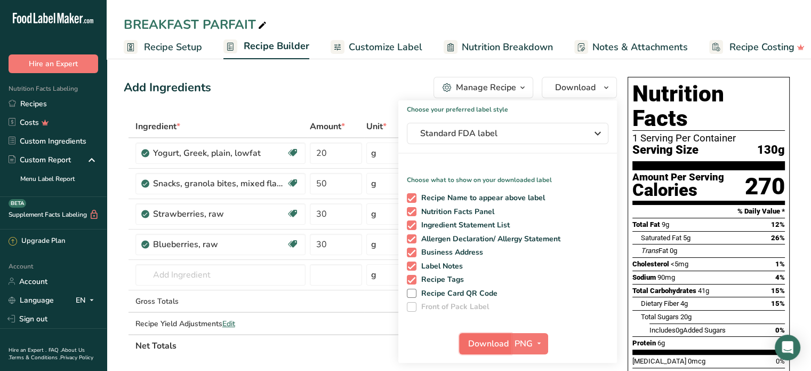
click at [499, 344] on span "Download" at bounding box center [488, 343] width 41 height 13
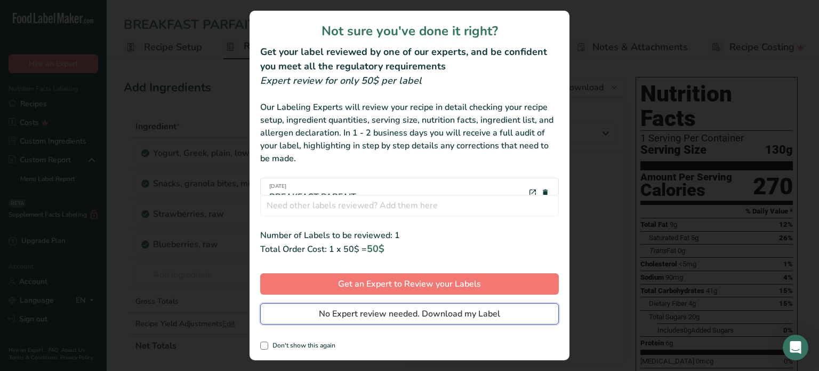
click at [408, 315] on span "No Expert review needed. Download my Label" at bounding box center [409, 313] width 181 height 13
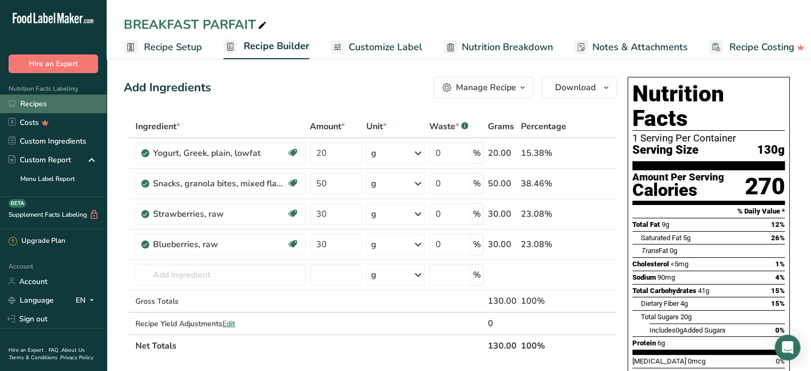
click at [41, 104] on link "Recipes" at bounding box center [53, 103] width 107 height 19
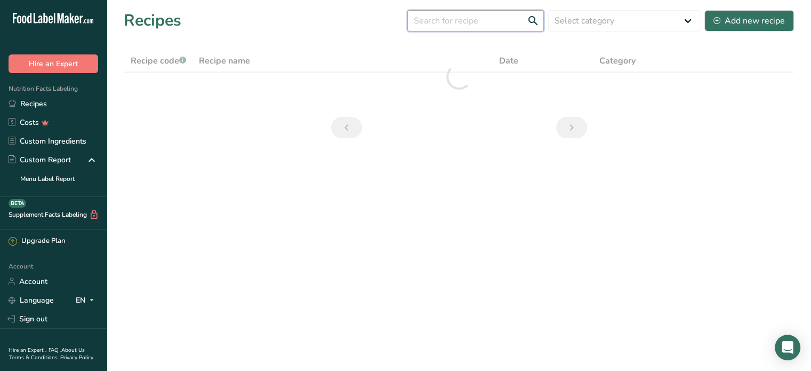
click at [444, 21] on input "text" at bounding box center [476, 20] width 137 height 21
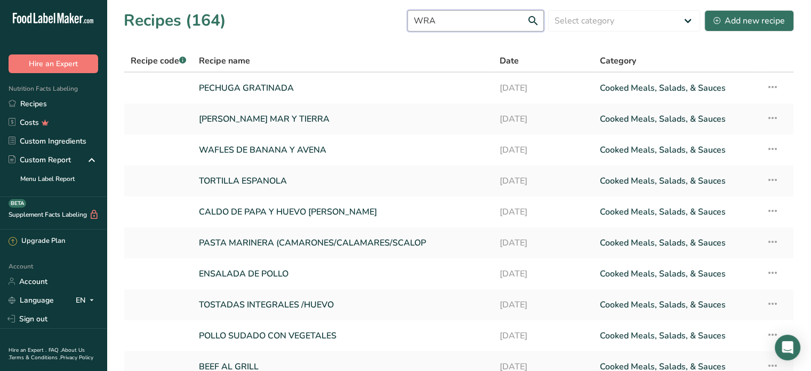
type input "WRAP"
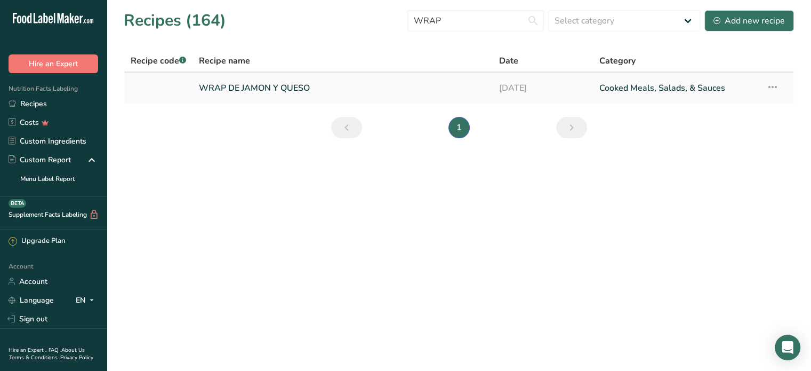
type input "WRAP"
click at [284, 86] on link "WRAP DE JAMON Y QUESO" at bounding box center [343, 88] width 288 height 22
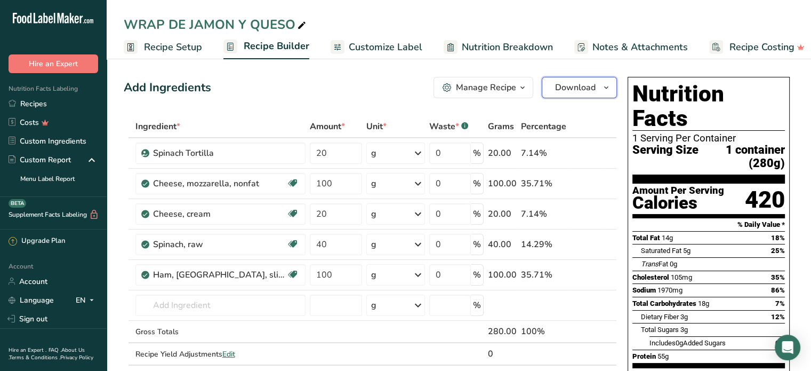
click at [572, 89] on span "Download" at bounding box center [575, 87] width 41 height 13
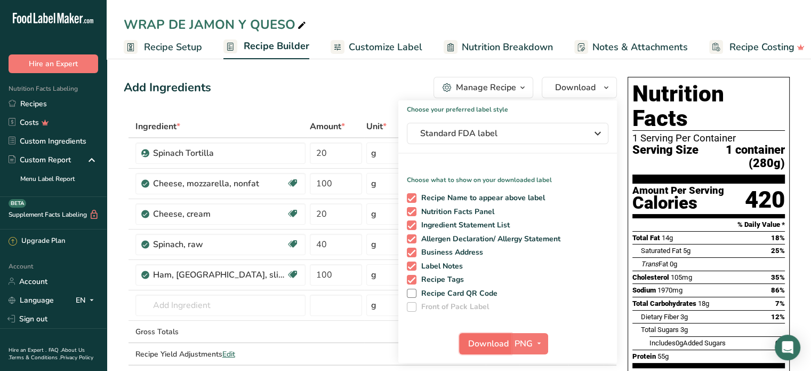
click at [492, 346] on span "Download" at bounding box center [488, 343] width 41 height 13
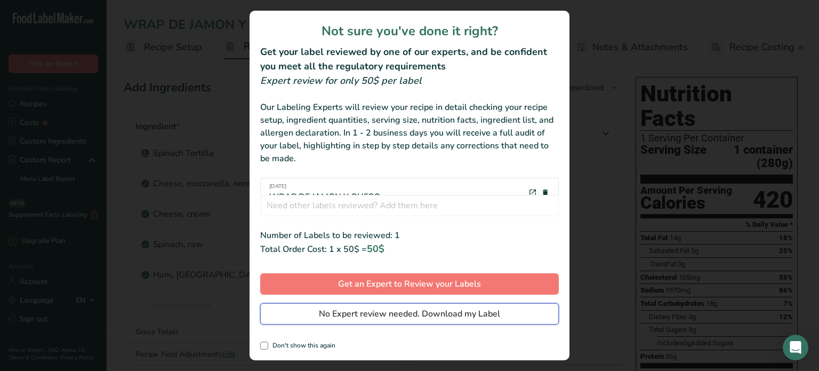
click at [483, 316] on span "No Expert review needed. Download my Label" at bounding box center [409, 313] width 181 height 13
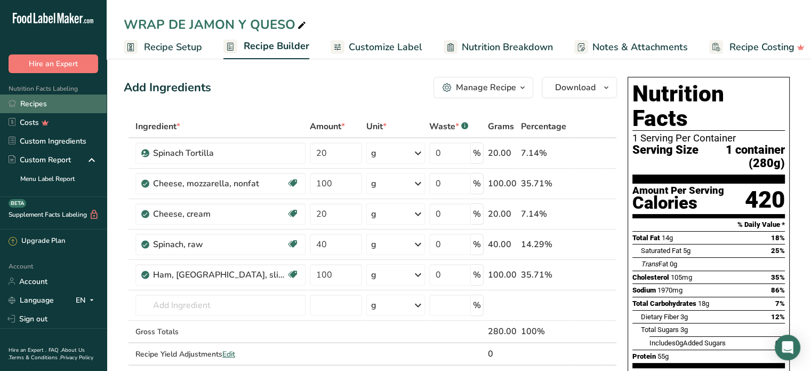
click at [23, 102] on link "Recipes" at bounding box center [53, 103] width 107 height 19
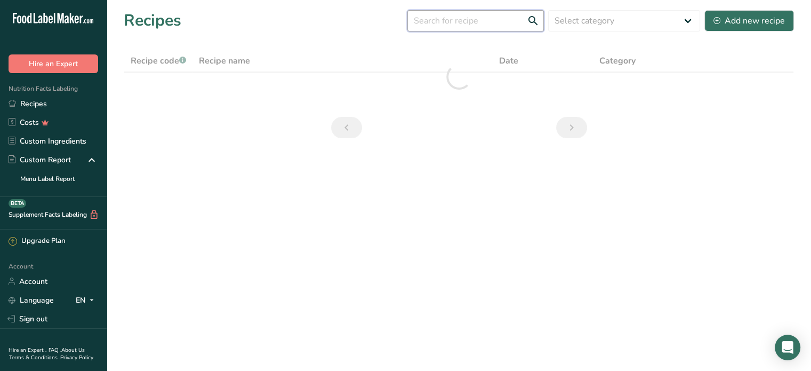
click at [435, 26] on input "text" at bounding box center [476, 20] width 137 height 21
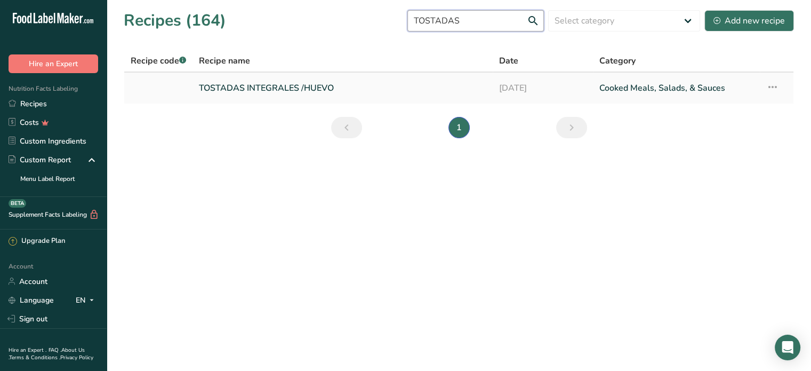
type input "TOSTADAS"
click at [264, 86] on link "TOSTADAS INTEGRALES /HUEVO" at bounding box center [343, 88] width 288 height 22
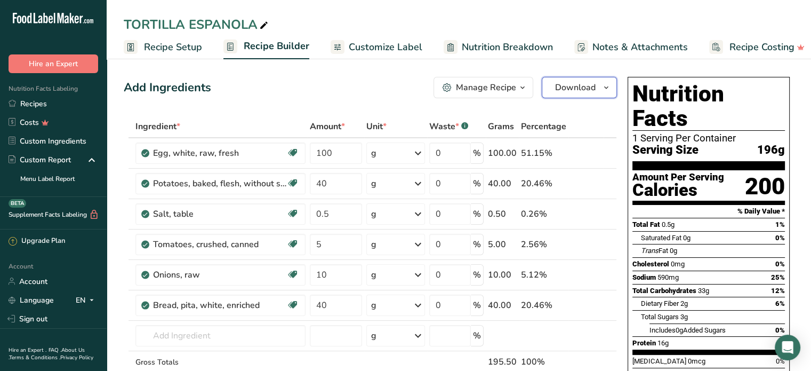
click at [571, 80] on button "Download" at bounding box center [579, 87] width 75 height 21
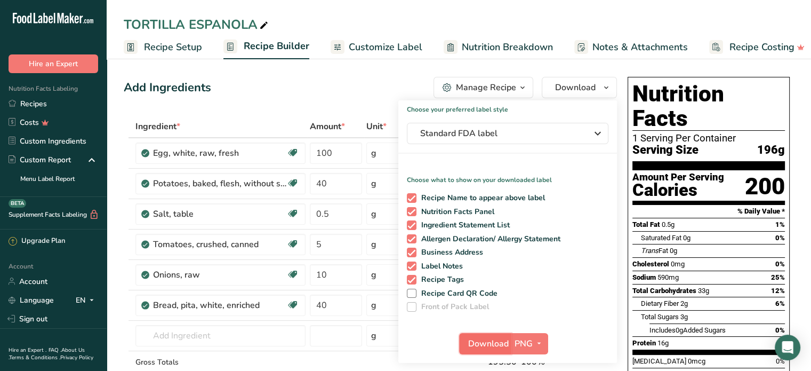
click at [487, 354] on button "Download" at bounding box center [485, 343] width 52 height 21
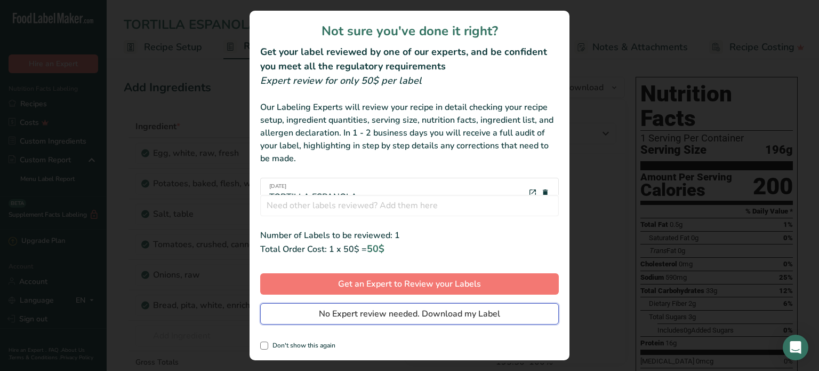
click at [465, 313] on span "No Expert review needed. Download my Label" at bounding box center [409, 313] width 181 height 13
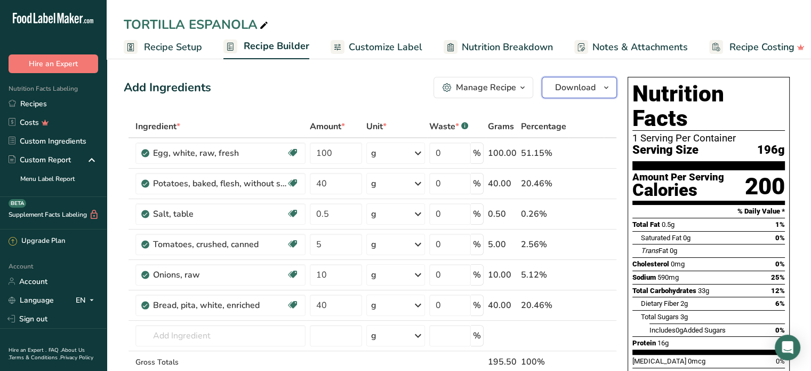
click at [571, 91] on span "Download" at bounding box center [575, 87] width 41 height 13
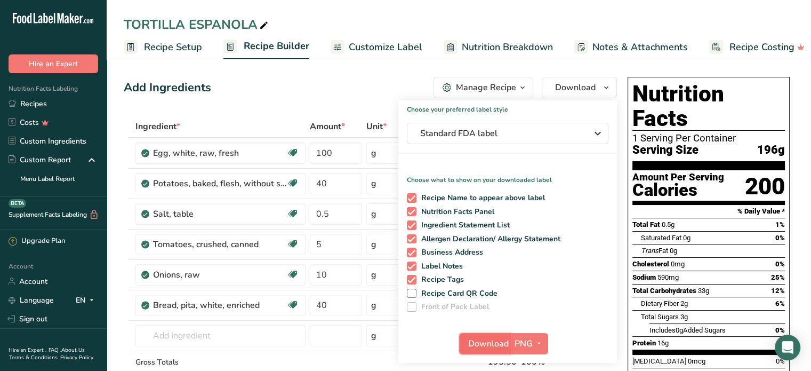
click at [495, 345] on span "Download" at bounding box center [488, 343] width 41 height 13
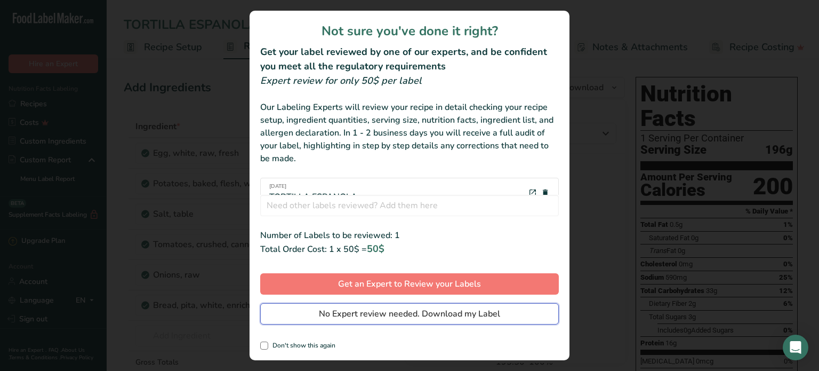
click at [445, 309] on span "No Expert review needed. Download my Label" at bounding box center [409, 313] width 181 height 13
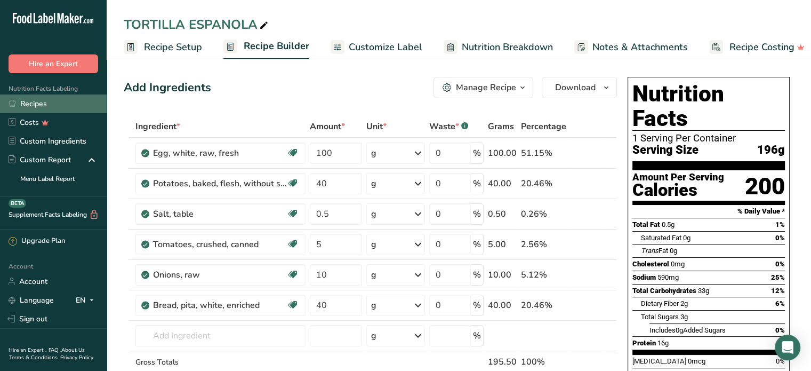
click at [37, 102] on link "Recipes" at bounding box center [53, 103] width 107 height 19
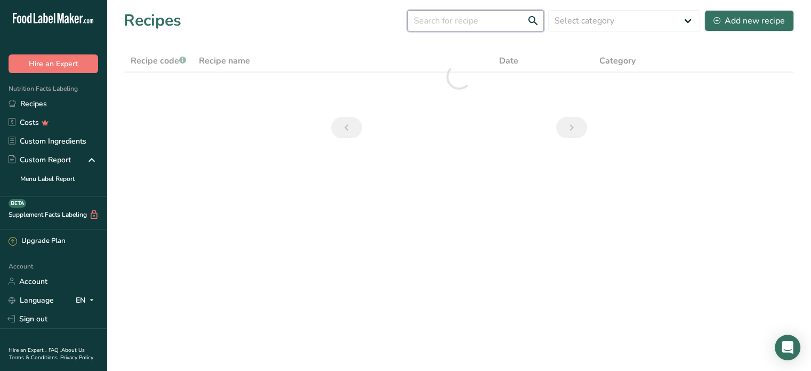
click at [450, 24] on input "text" at bounding box center [476, 20] width 137 height 21
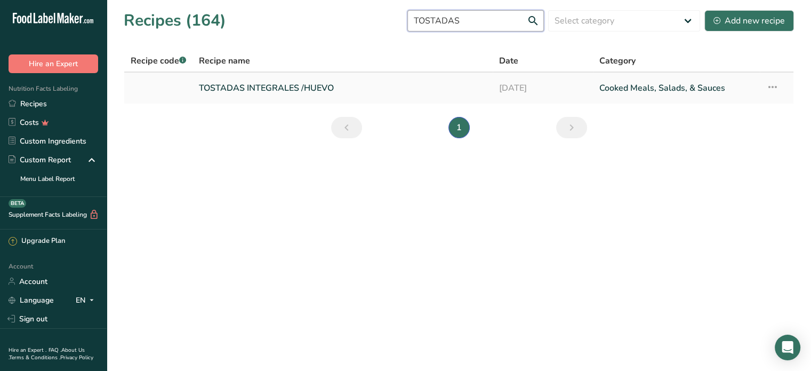
type input "TOSTADAS"
click at [284, 82] on link "TOSTADAS INTEGRALES /HUEVO" at bounding box center [343, 88] width 288 height 22
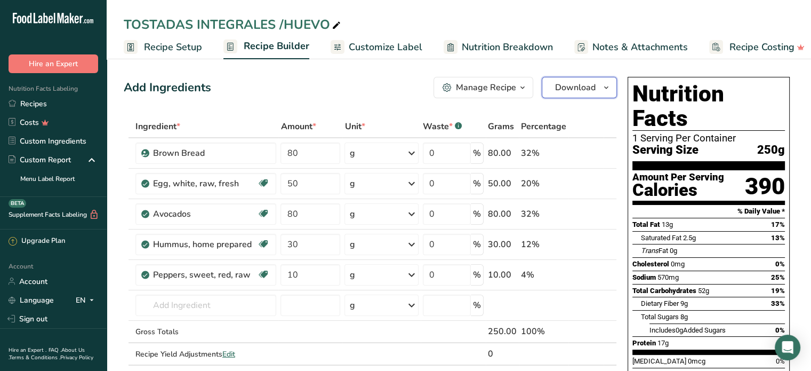
click at [563, 84] on span "Download" at bounding box center [575, 87] width 41 height 13
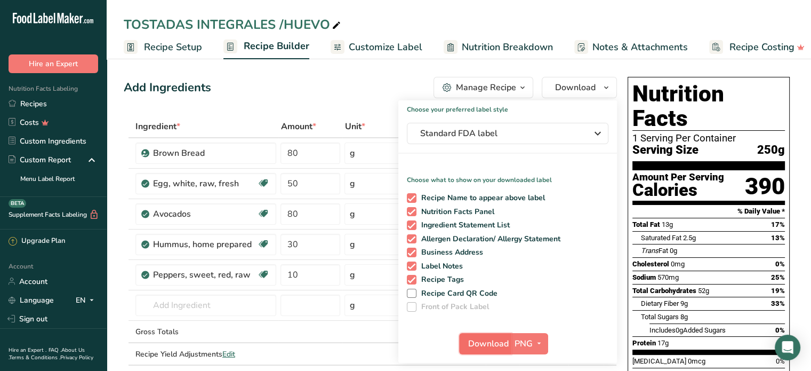
click at [493, 348] on span "Download" at bounding box center [488, 343] width 41 height 13
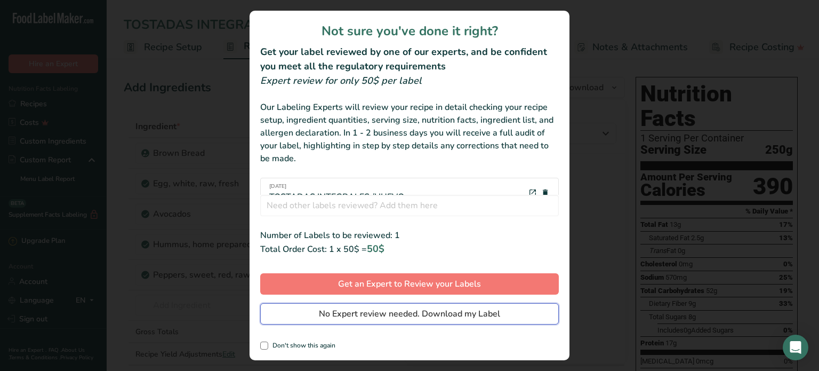
click at [473, 318] on span "No Expert review needed. Download my Label" at bounding box center [409, 313] width 181 height 13
